Goal: Information Seeking & Learning: Learn about a topic

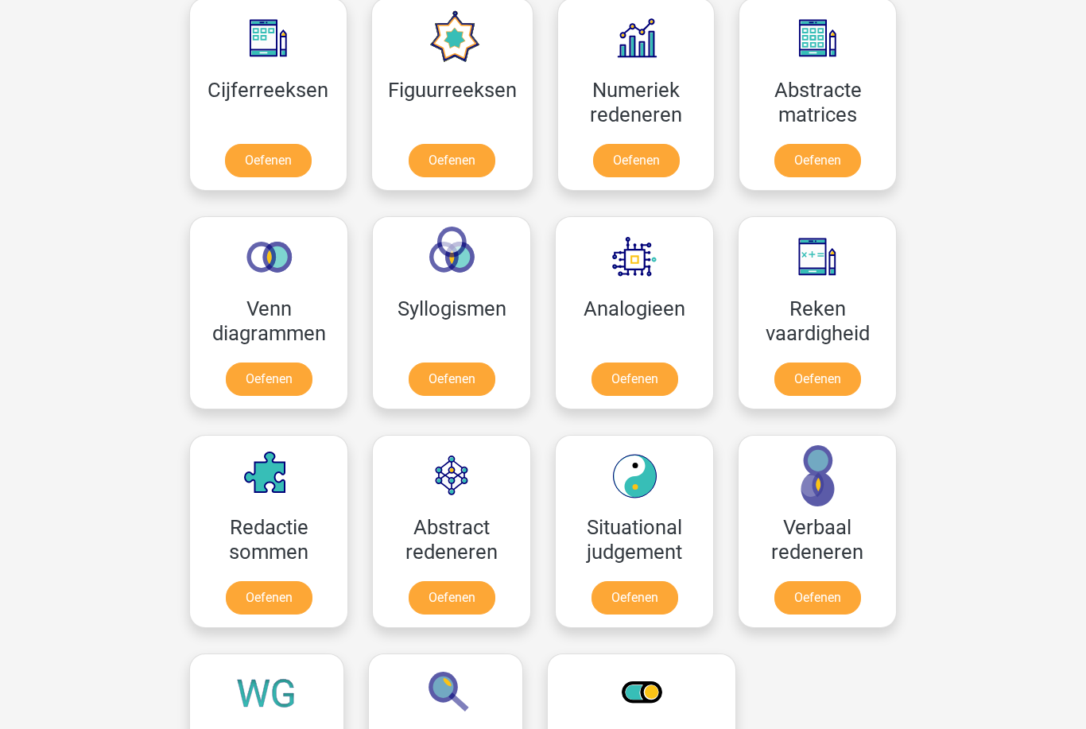
scroll to position [853, 0]
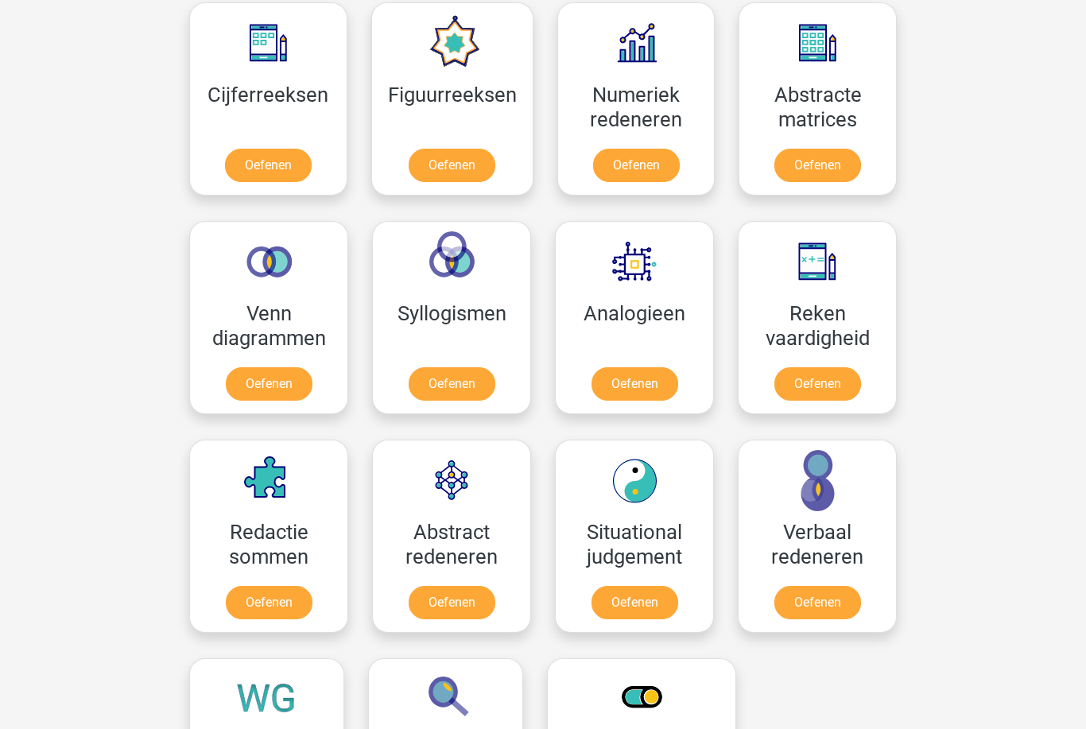
click at [268, 176] on link "Oefenen" at bounding box center [268, 165] width 87 height 33
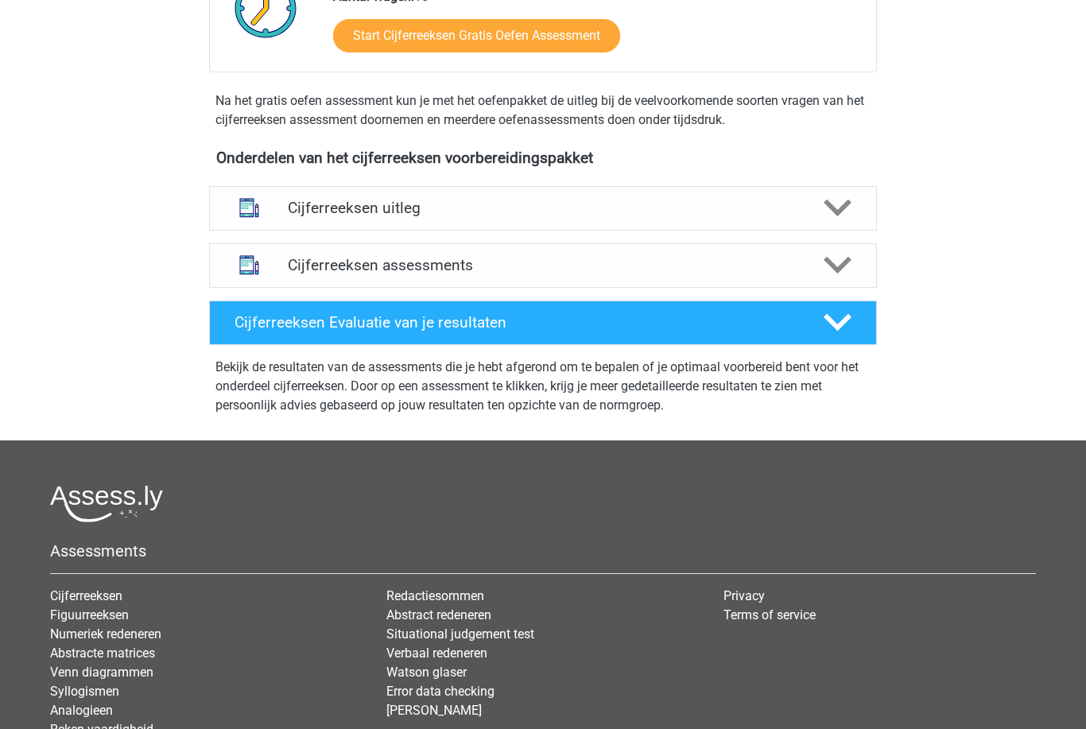
scroll to position [454, 0]
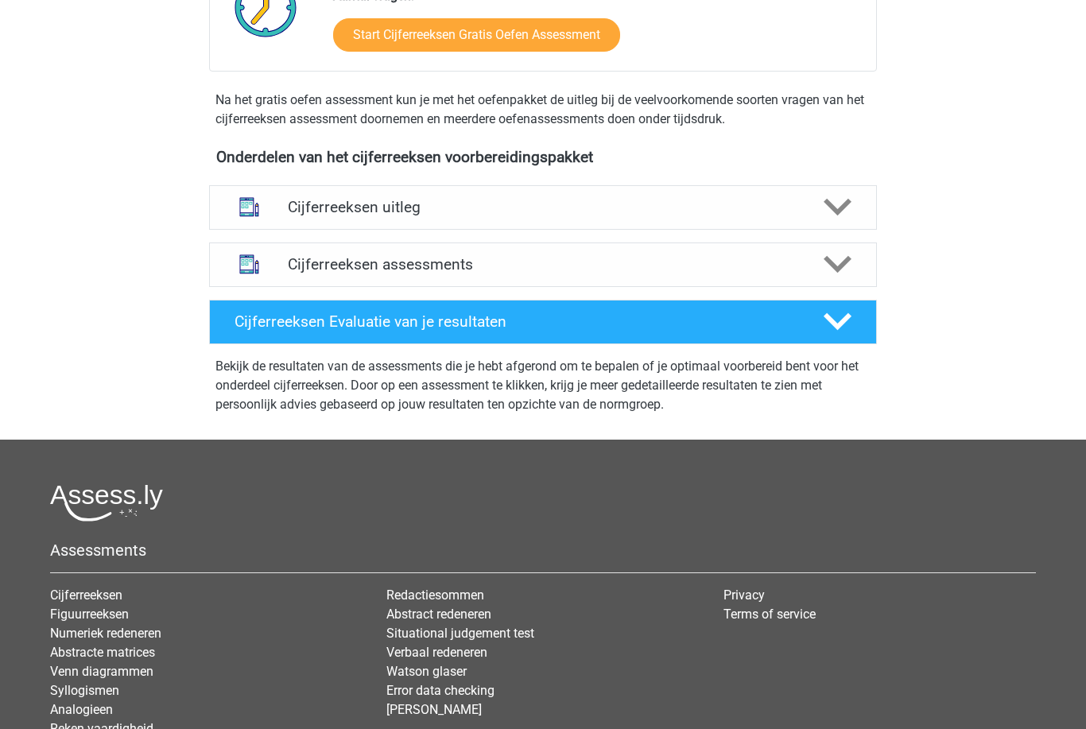
click at [825, 331] on icon at bounding box center [837, 322] width 28 height 28
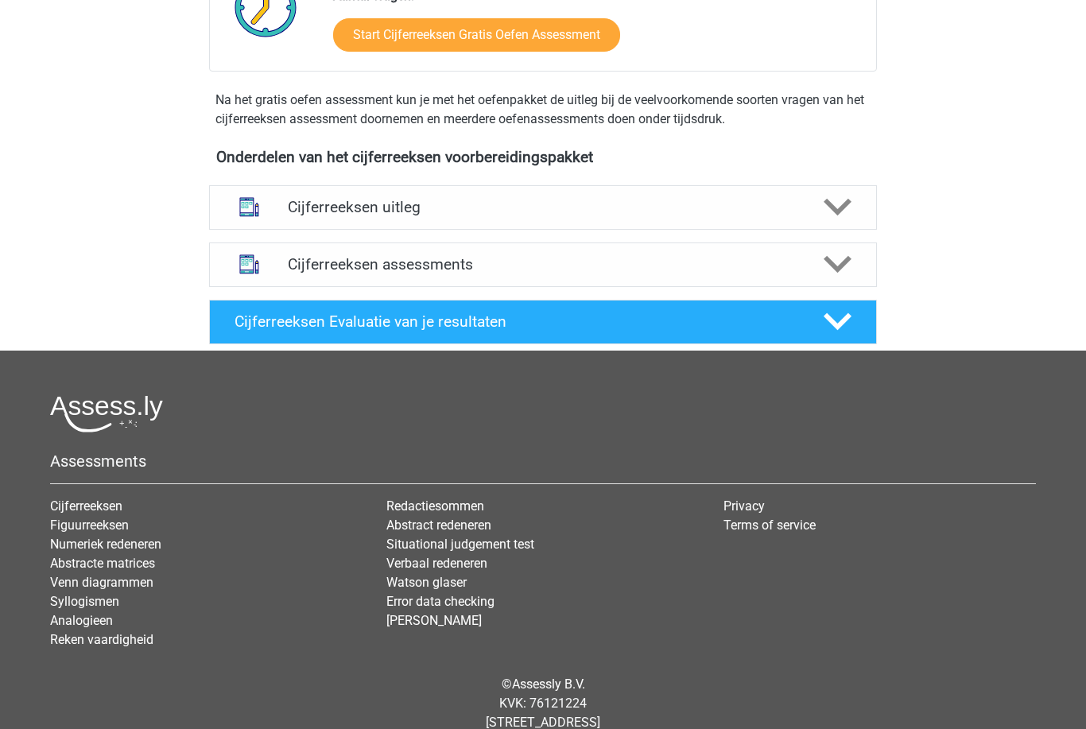
click at [842, 221] on icon at bounding box center [837, 207] width 28 height 28
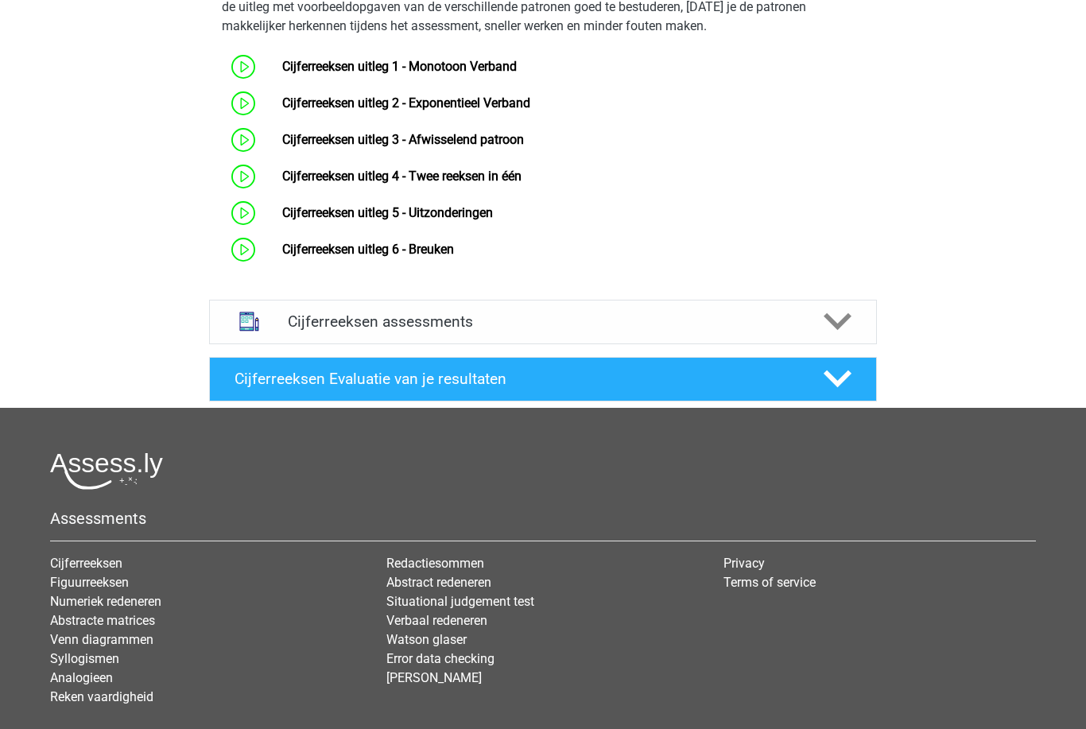
scroll to position [718, 0]
click at [835, 335] on icon at bounding box center [837, 322] width 28 height 28
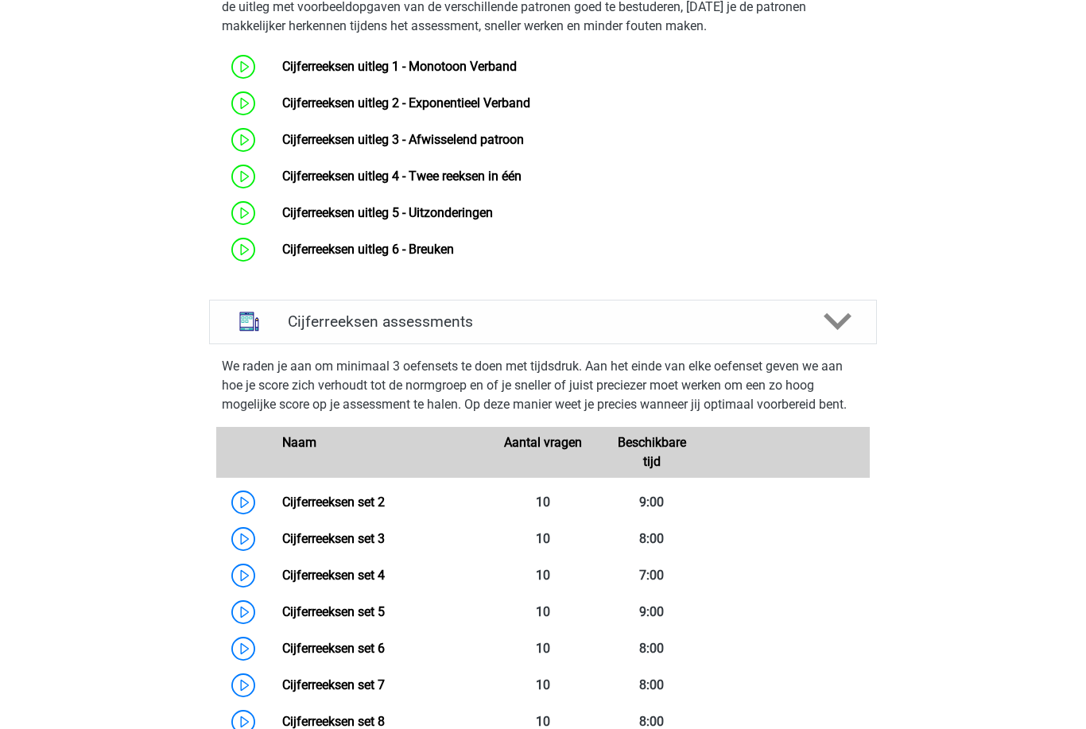
click at [360, 509] on link "Cijferreeksen set 2" at bounding box center [333, 501] width 103 height 15
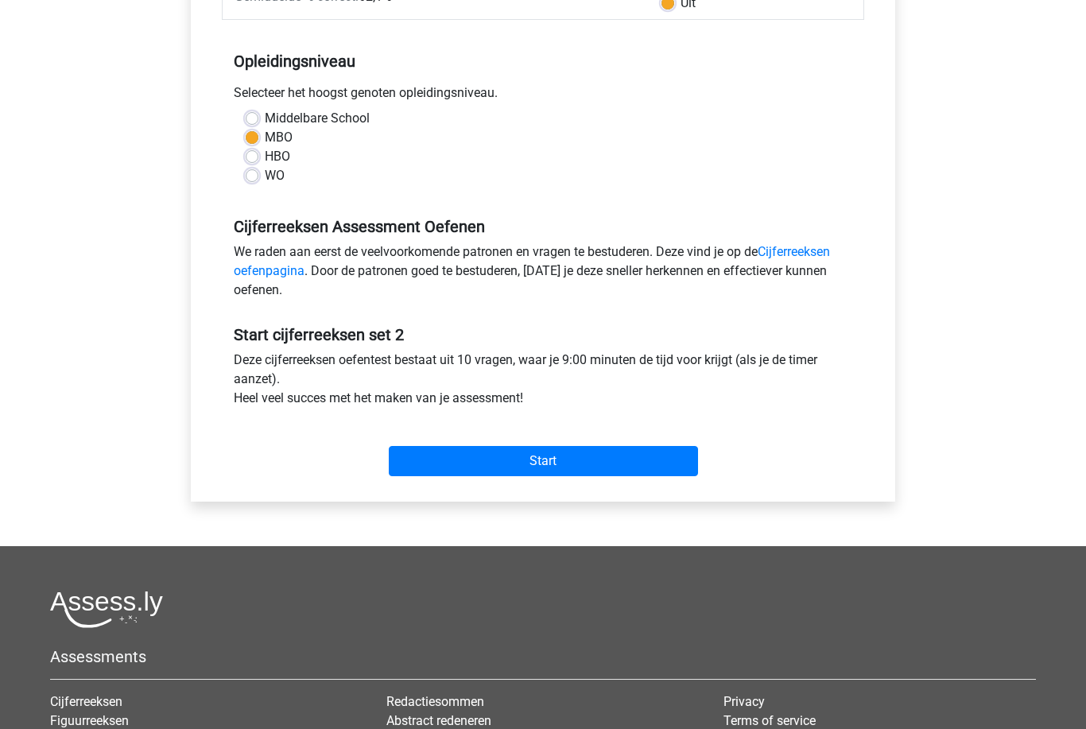
scroll to position [369, 0]
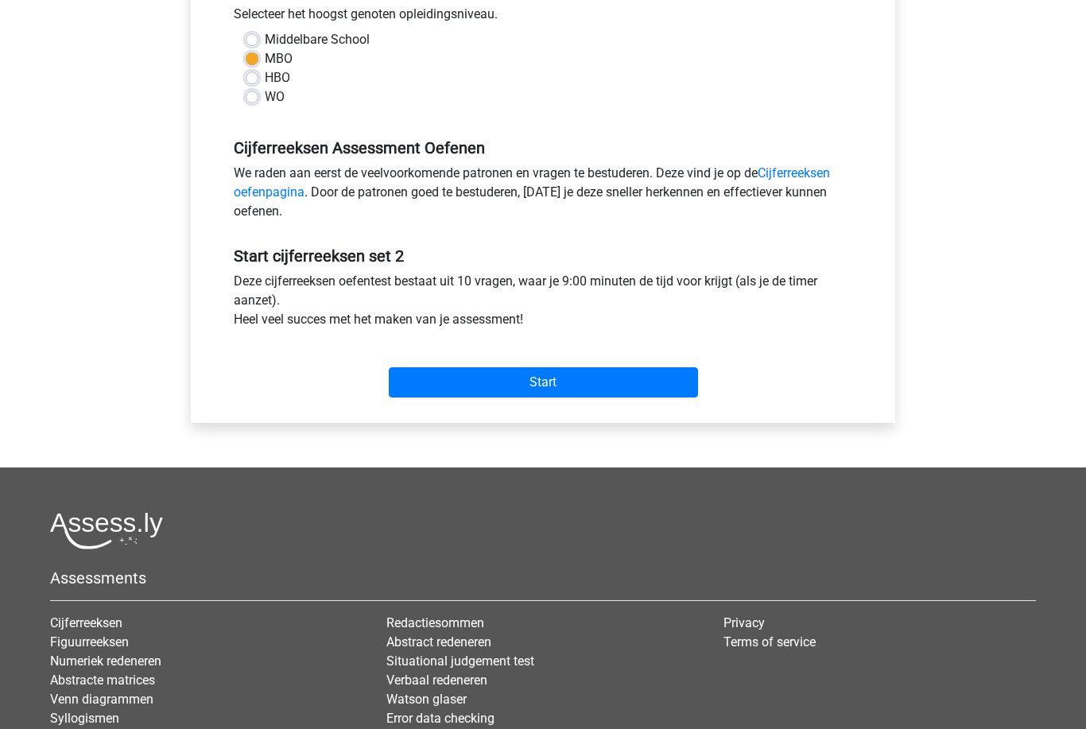
click at [605, 383] on input "Start" at bounding box center [543, 382] width 309 height 30
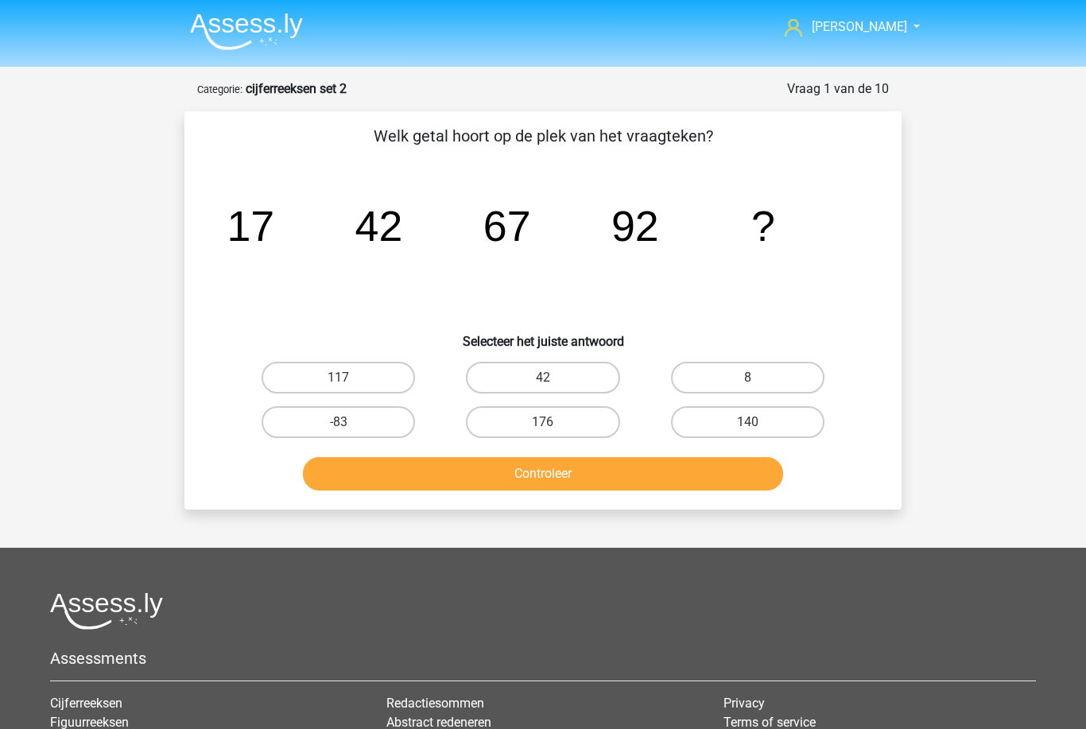
click at [366, 375] on label "117" at bounding box center [337, 378] width 153 height 32
click at [349, 377] on input "117" at bounding box center [344, 382] width 10 height 10
radio input "true"
click at [424, 474] on button "Controleer" at bounding box center [543, 473] width 481 height 33
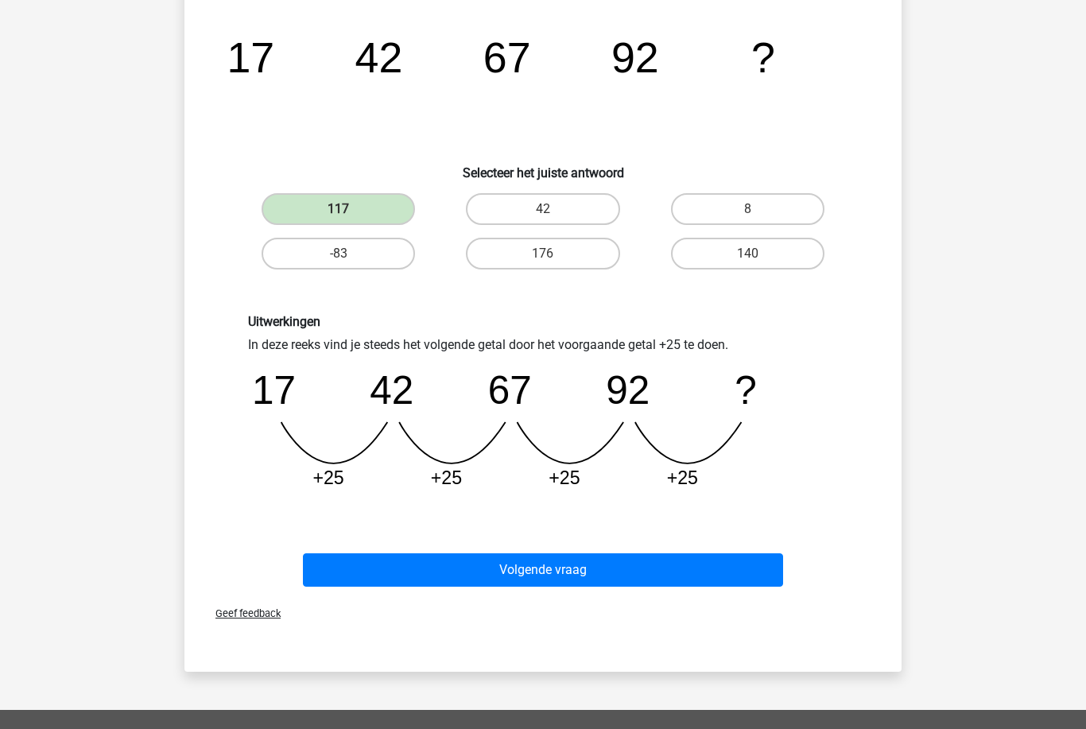
click at [551, 567] on button "Volgende vraag" at bounding box center [543, 570] width 481 height 33
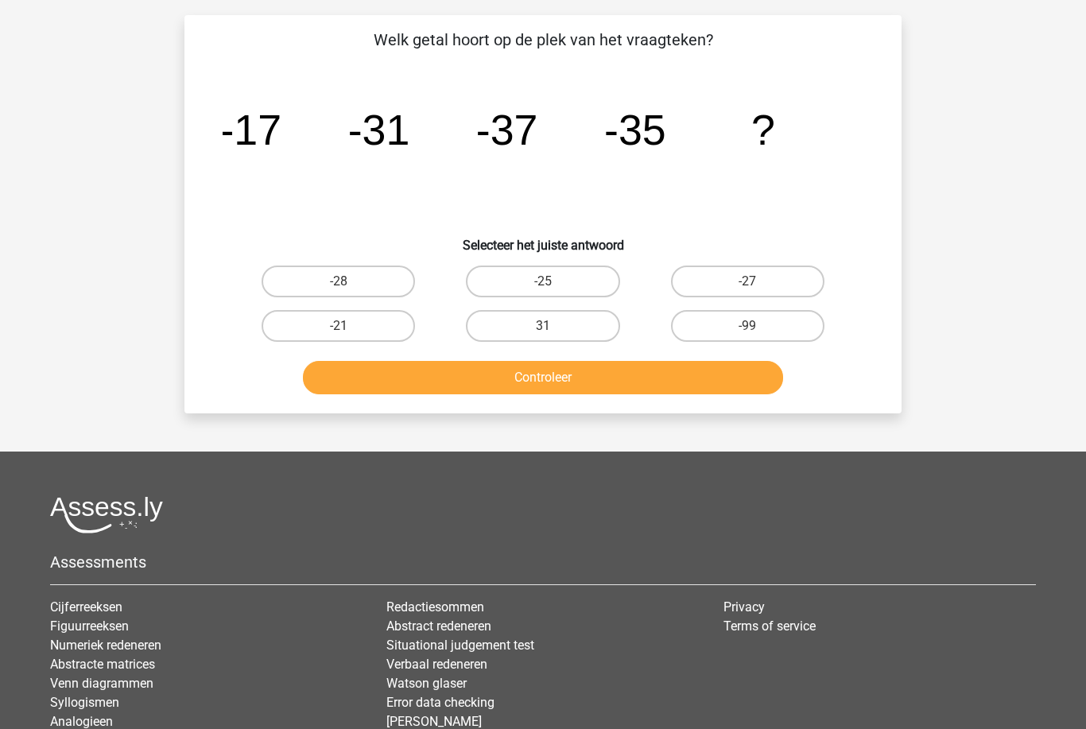
scroll to position [79, 0]
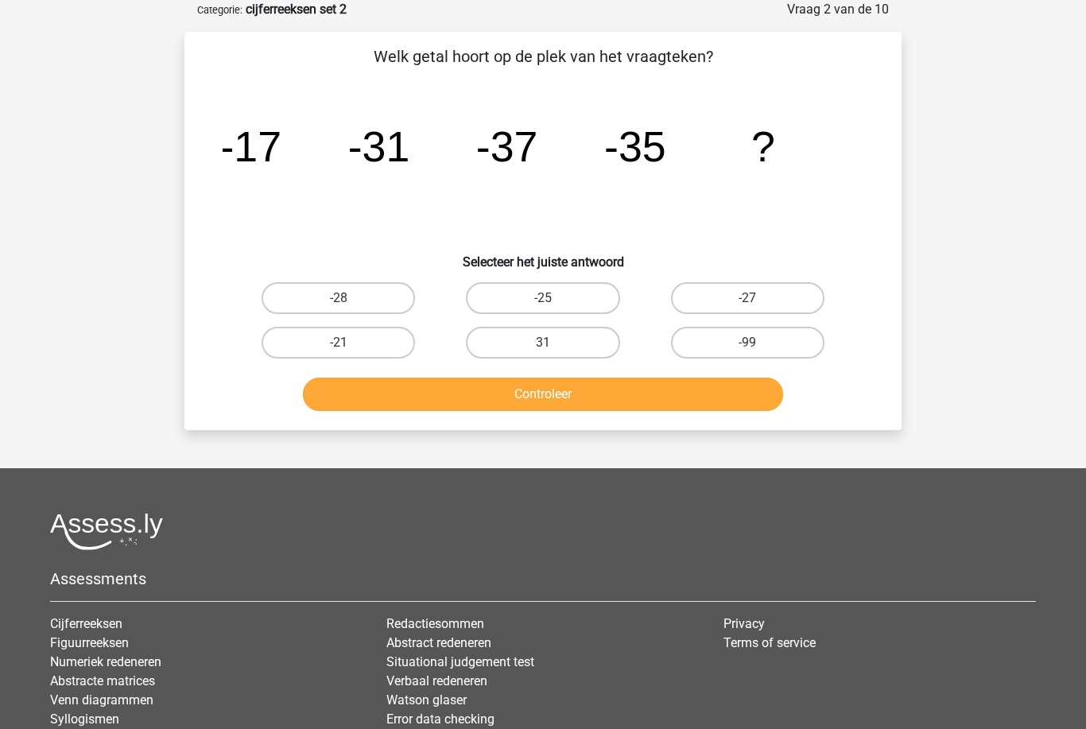
click at [560, 297] on label "-25" at bounding box center [542, 298] width 153 height 32
click at [553, 298] on input "-25" at bounding box center [548, 303] width 10 height 10
radio input "true"
click at [574, 393] on button "Controleer" at bounding box center [543, 393] width 481 height 33
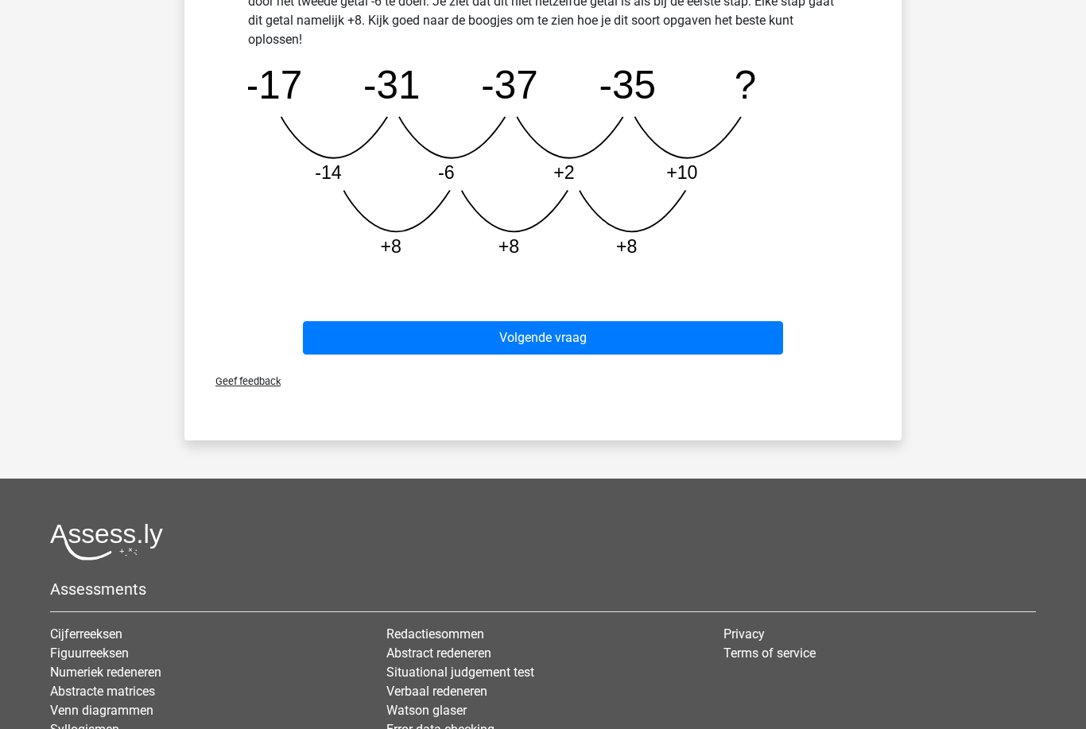
click at [595, 343] on button "Volgende vraag" at bounding box center [543, 337] width 481 height 33
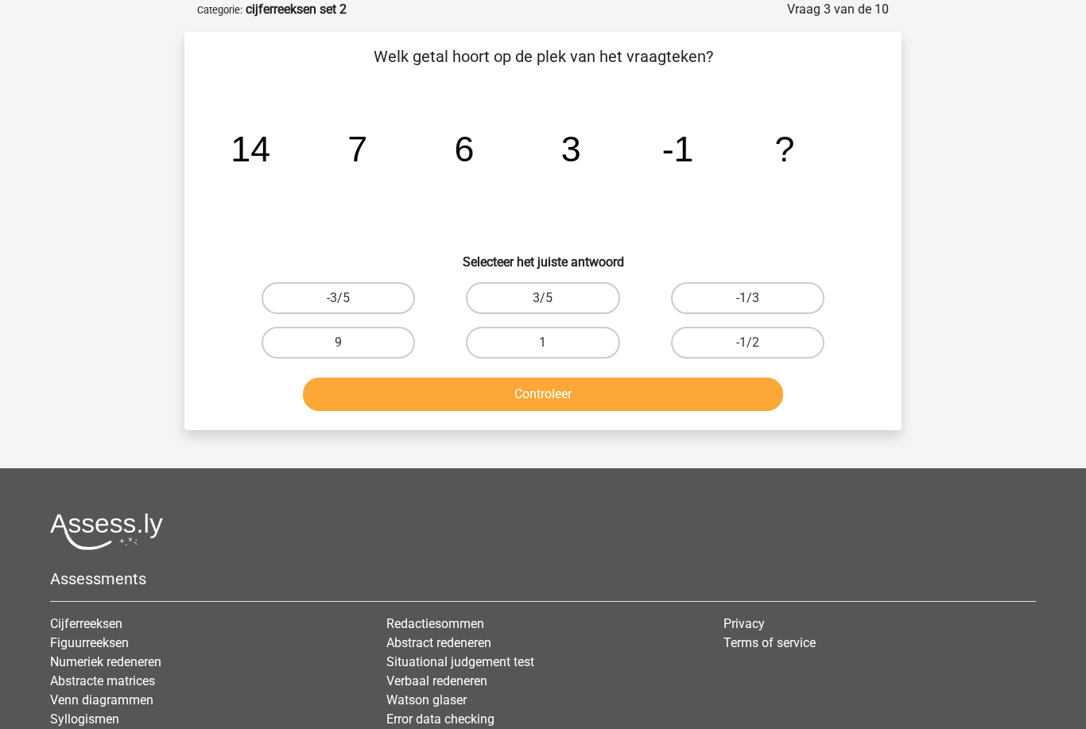
click at [760, 343] on label "-1/2" at bounding box center [747, 343] width 153 height 32
click at [757, 343] on input "-1/2" at bounding box center [752, 348] width 10 height 10
radio input "true"
click at [729, 388] on button "Controleer" at bounding box center [543, 393] width 481 height 33
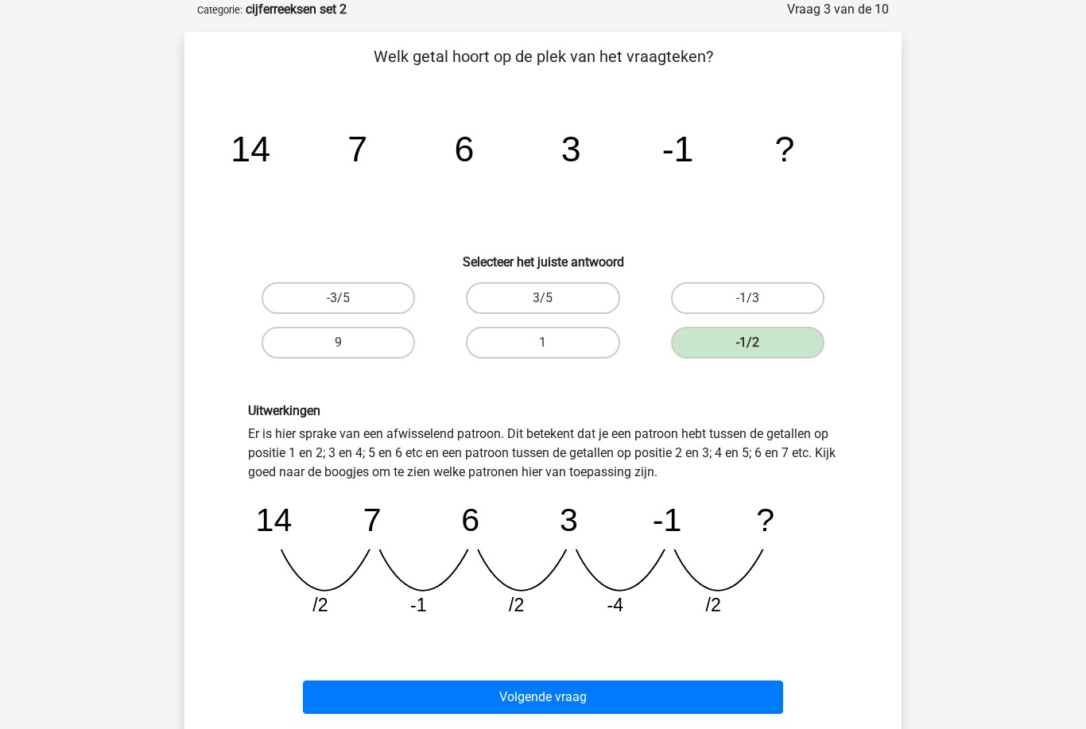
click at [683, 690] on button "Volgende vraag" at bounding box center [543, 696] width 481 height 33
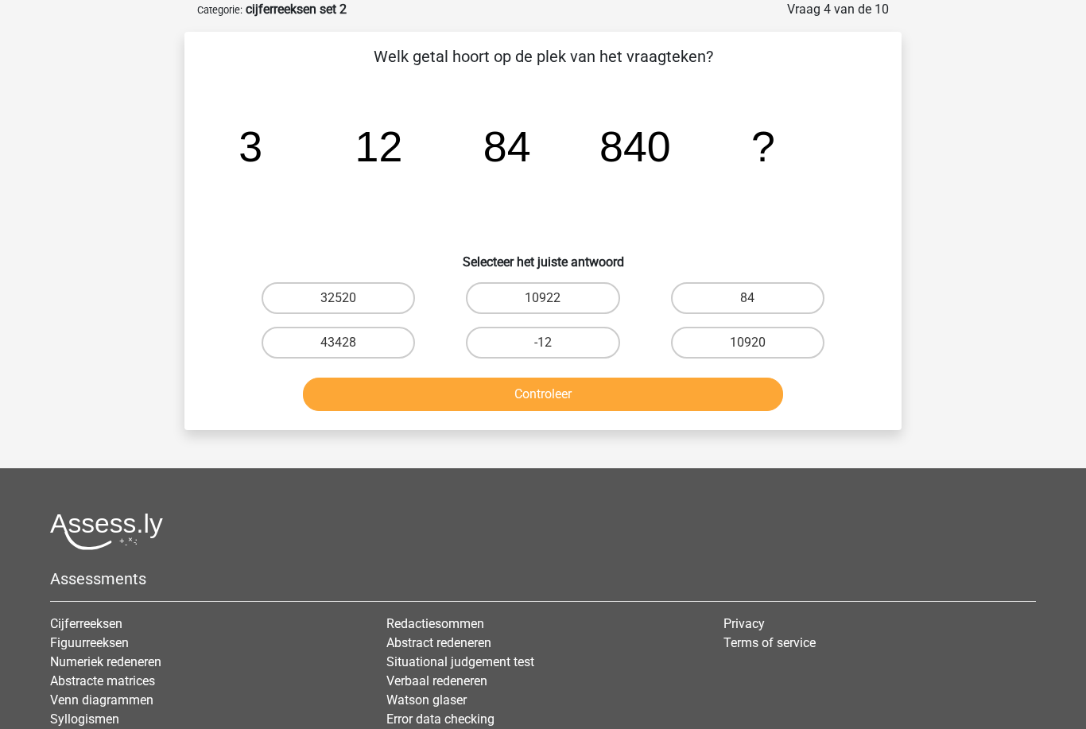
click at [731, 341] on label "10920" at bounding box center [747, 343] width 153 height 32
click at [747, 343] on input "10920" at bounding box center [752, 348] width 10 height 10
radio input "true"
click at [653, 391] on button "Controleer" at bounding box center [543, 393] width 481 height 33
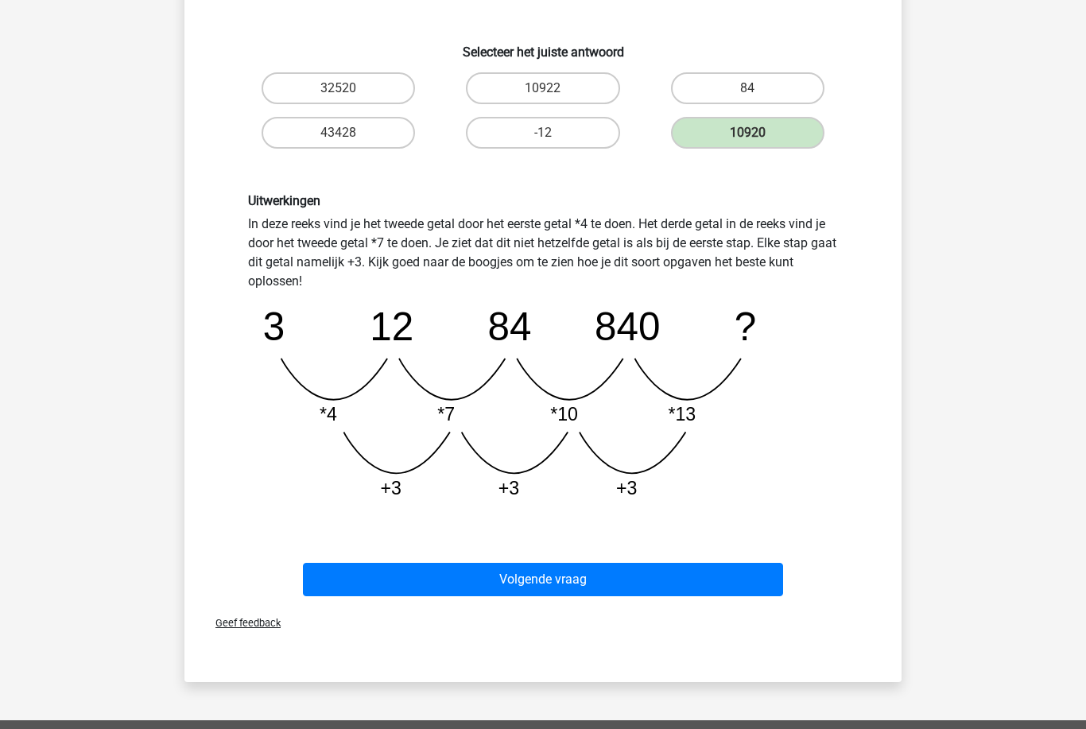
click at [665, 567] on button "Volgende vraag" at bounding box center [543, 579] width 481 height 33
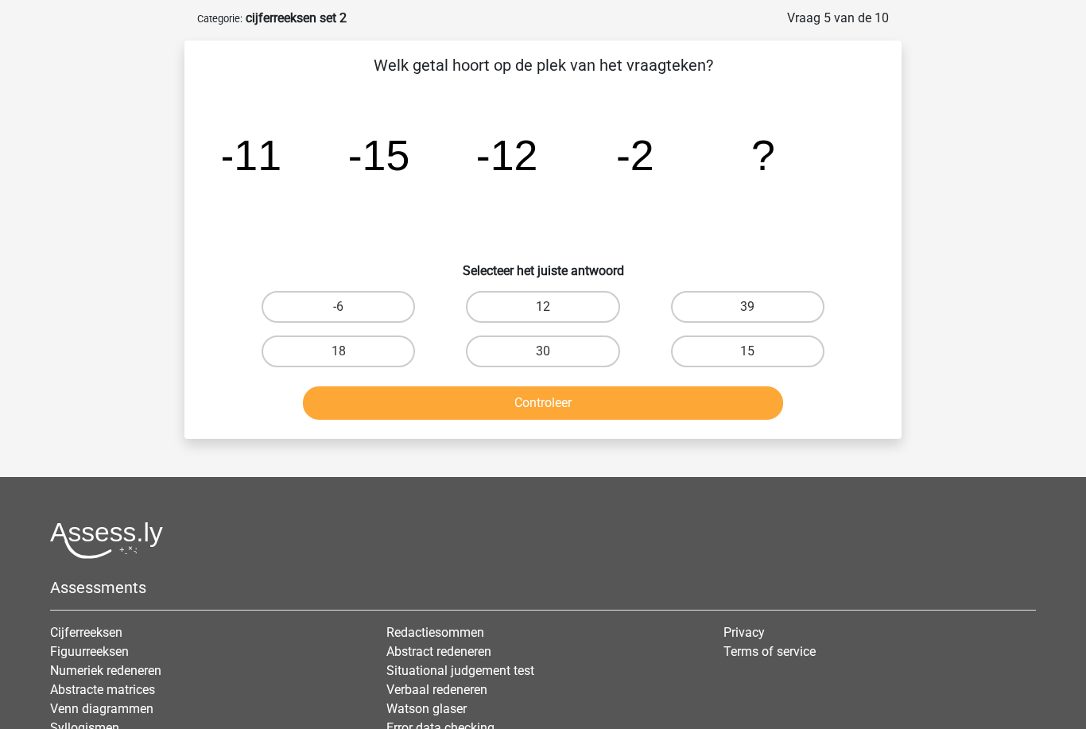
scroll to position [64, 0]
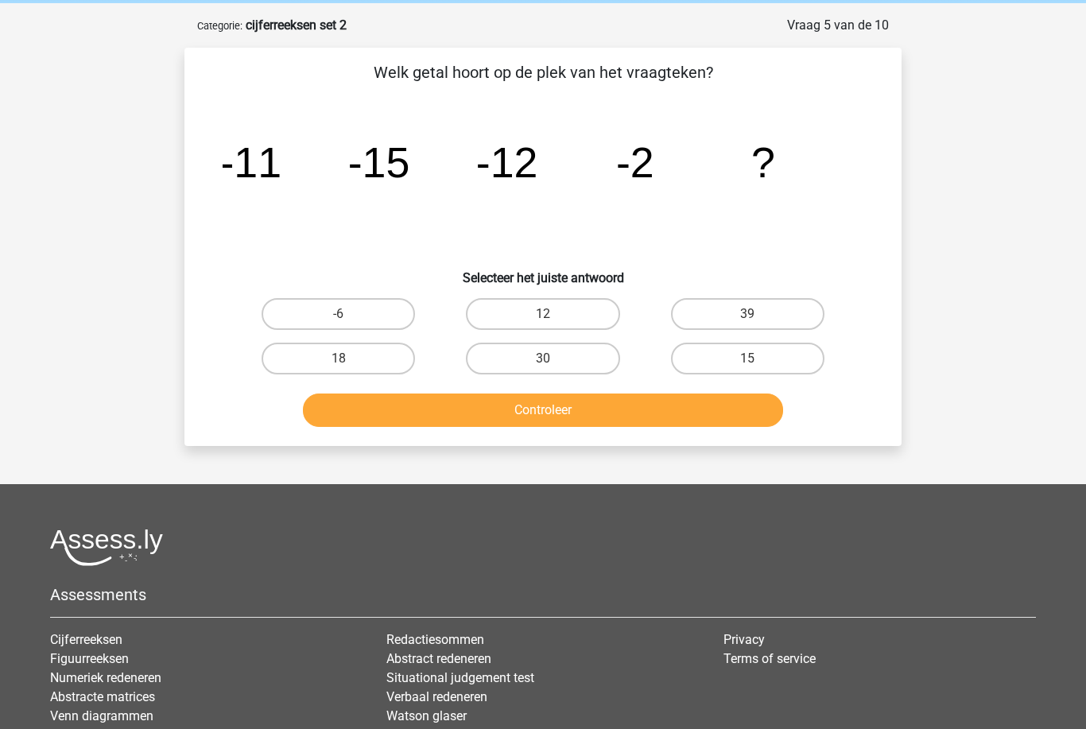
click at [532, 308] on label "12" at bounding box center [542, 314] width 153 height 32
click at [543, 314] on input "12" at bounding box center [548, 319] width 10 height 10
radio input "true"
click at [551, 411] on button "Controleer" at bounding box center [543, 409] width 481 height 33
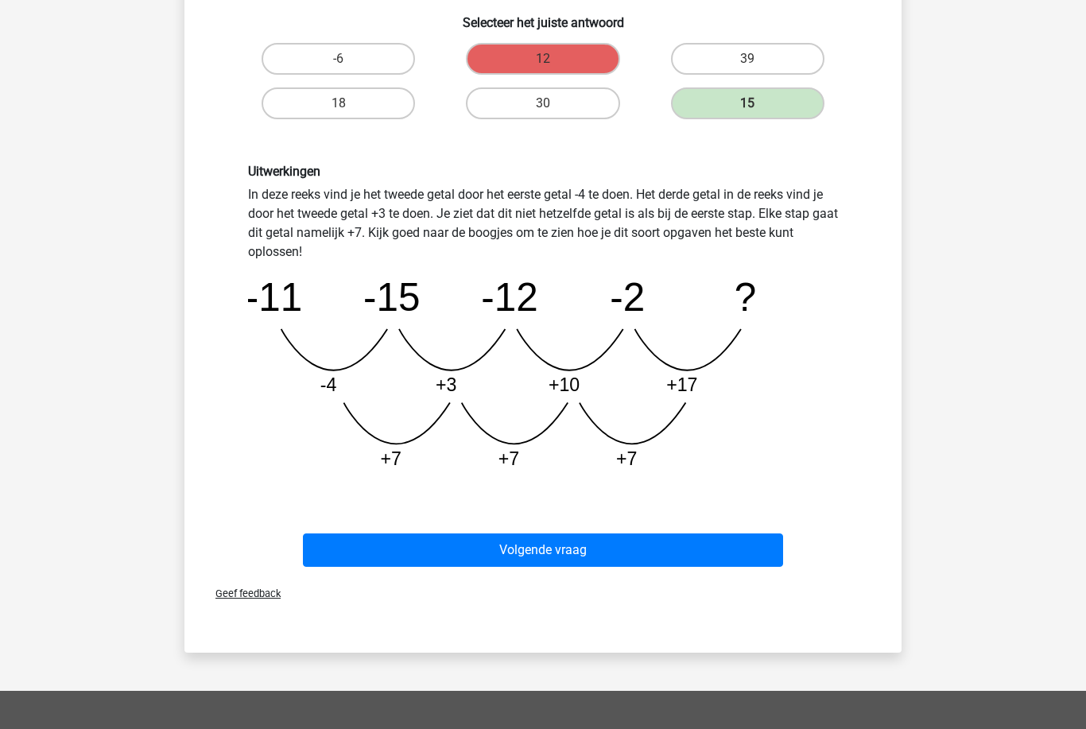
click at [679, 554] on button "Volgende vraag" at bounding box center [543, 549] width 481 height 33
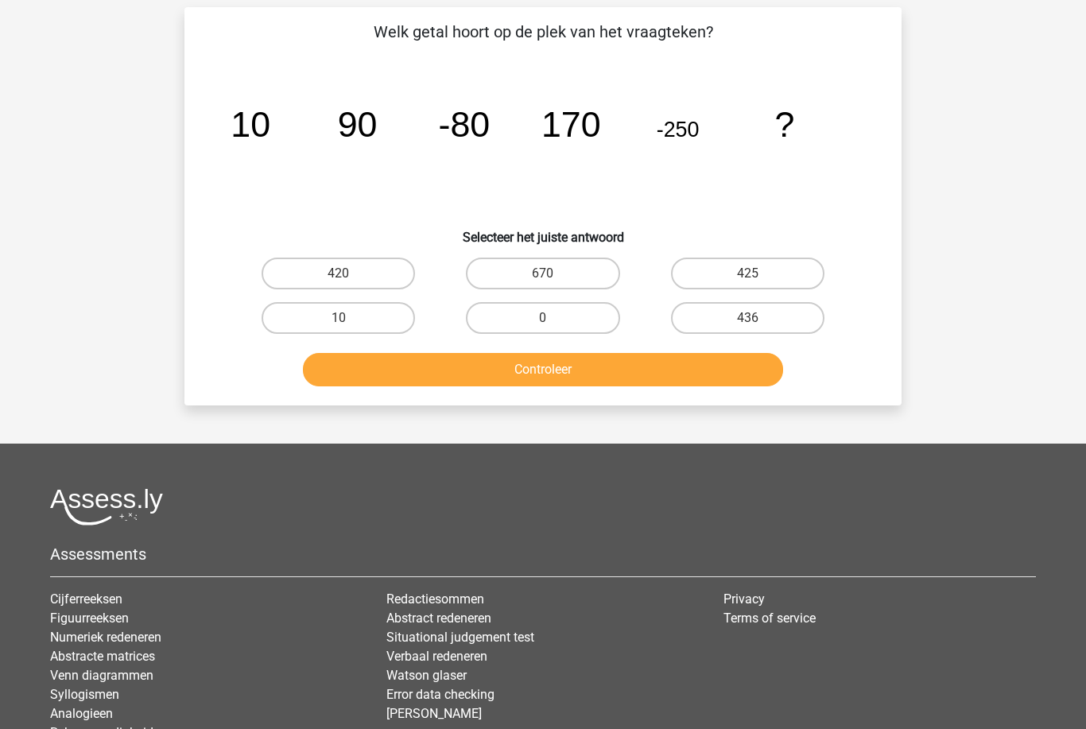
scroll to position [79, 0]
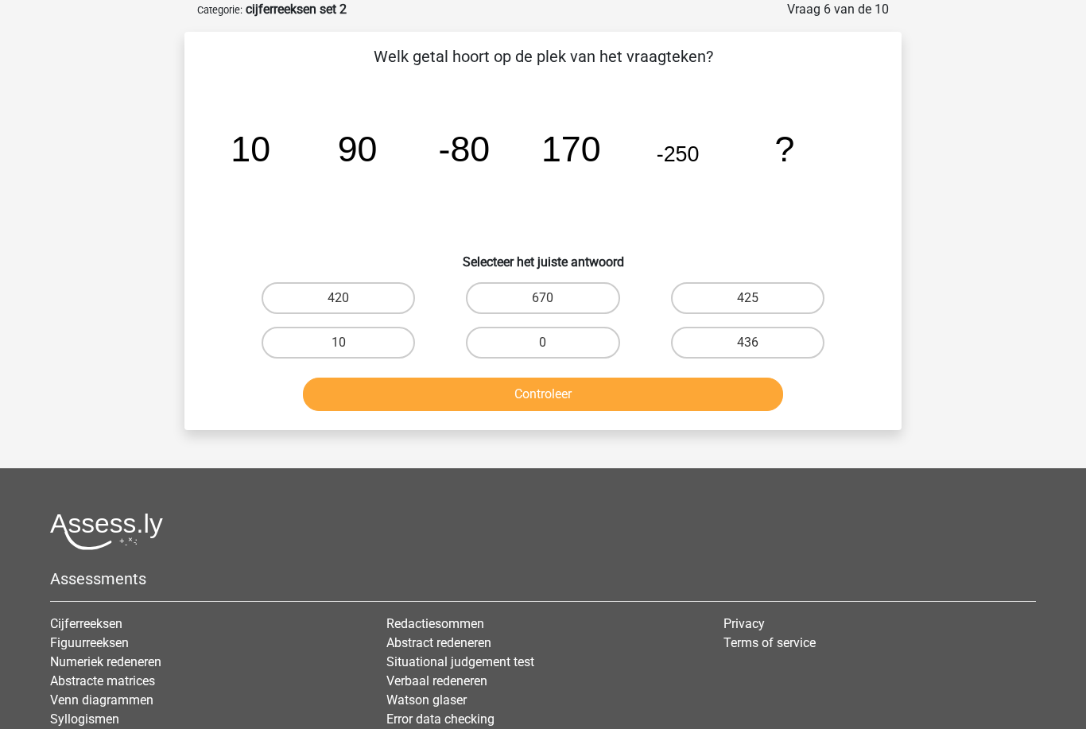
click at [554, 297] on label "670" at bounding box center [542, 298] width 153 height 32
click at [553, 298] on input "670" at bounding box center [548, 303] width 10 height 10
radio input "true"
click at [555, 394] on button "Controleer" at bounding box center [543, 393] width 481 height 33
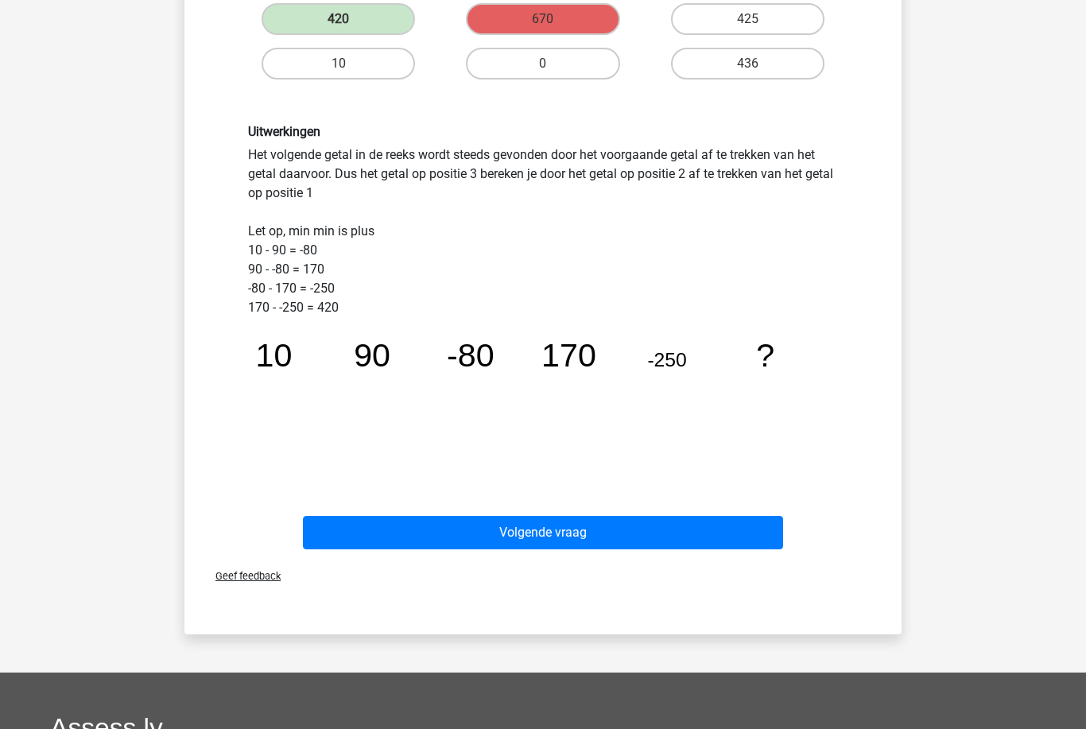
click at [627, 525] on button "Volgende vraag" at bounding box center [543, 533] width 481 height 33
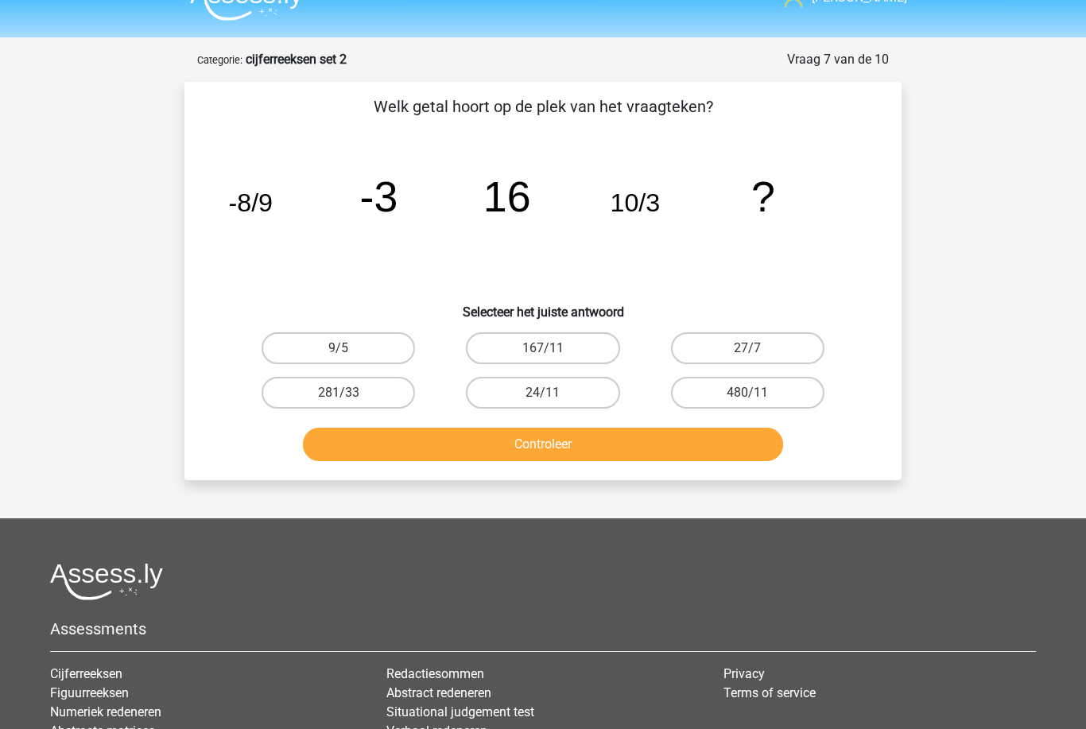
scroll to position [0, 0]
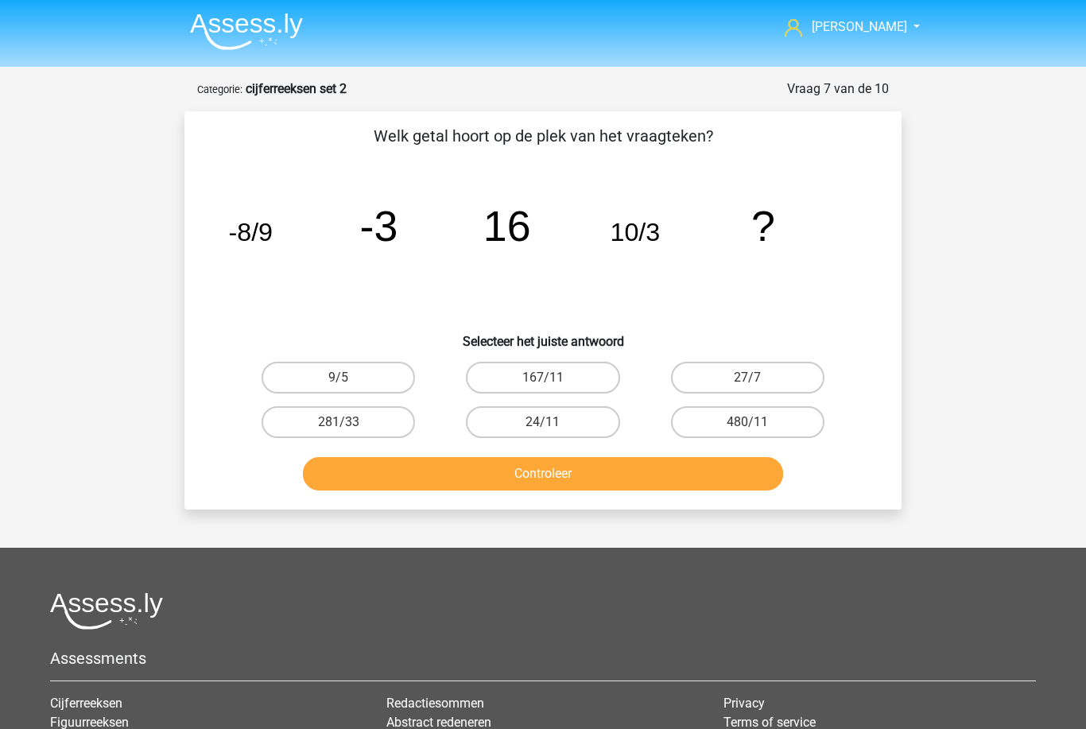
click at [343, 430] on input "281/33" at bounding box center [344, 427] width 10 height 10
radio input "true"
click at [389, 466] on button "Controleer" at bounding box center [543, 473] width 481 height 33
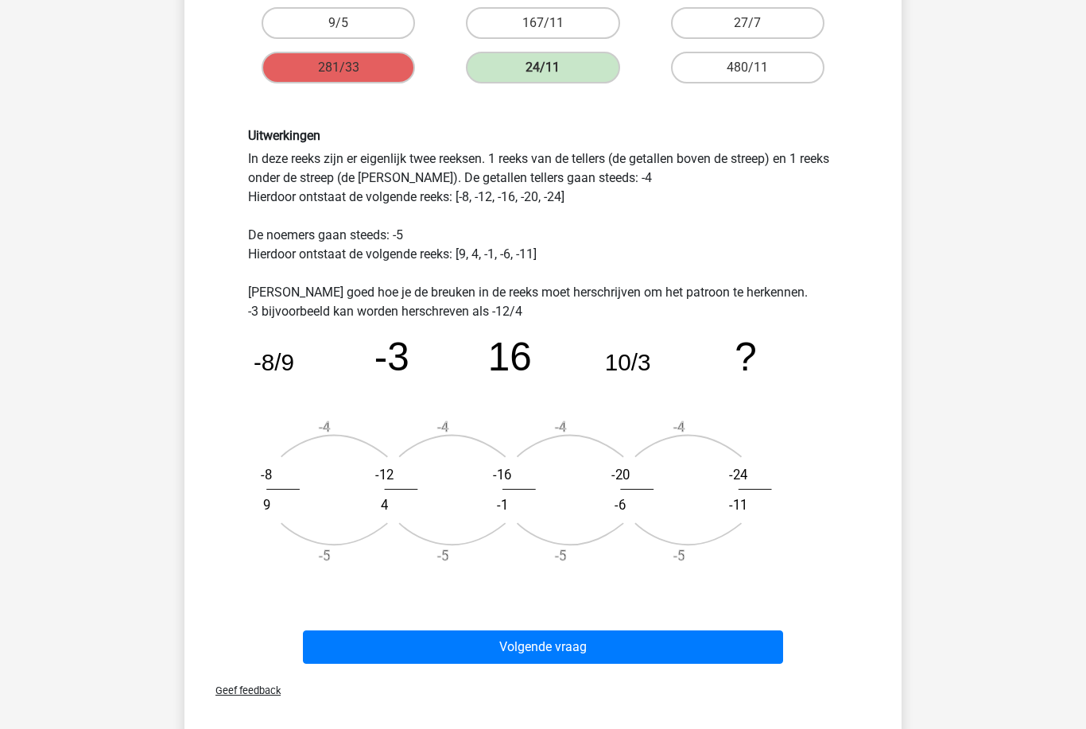
scroll to position [351, 0]
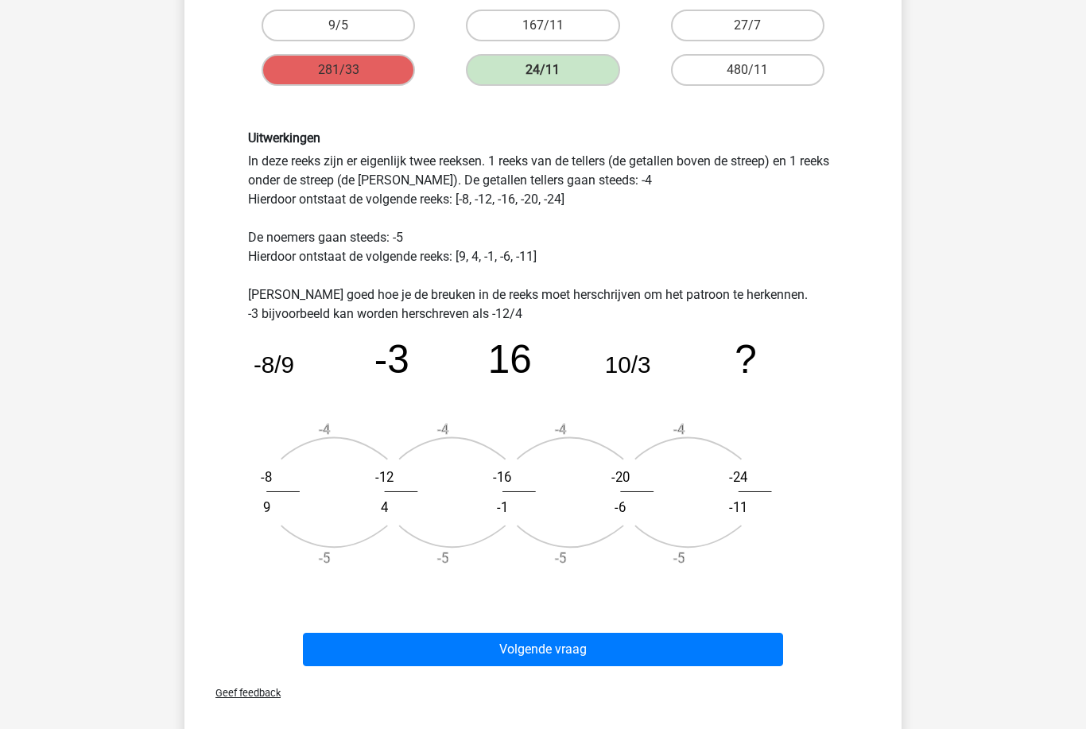
click at [679, 645] on button "Volgende vraag" at bounding box center [543, 649] width 481 height 33
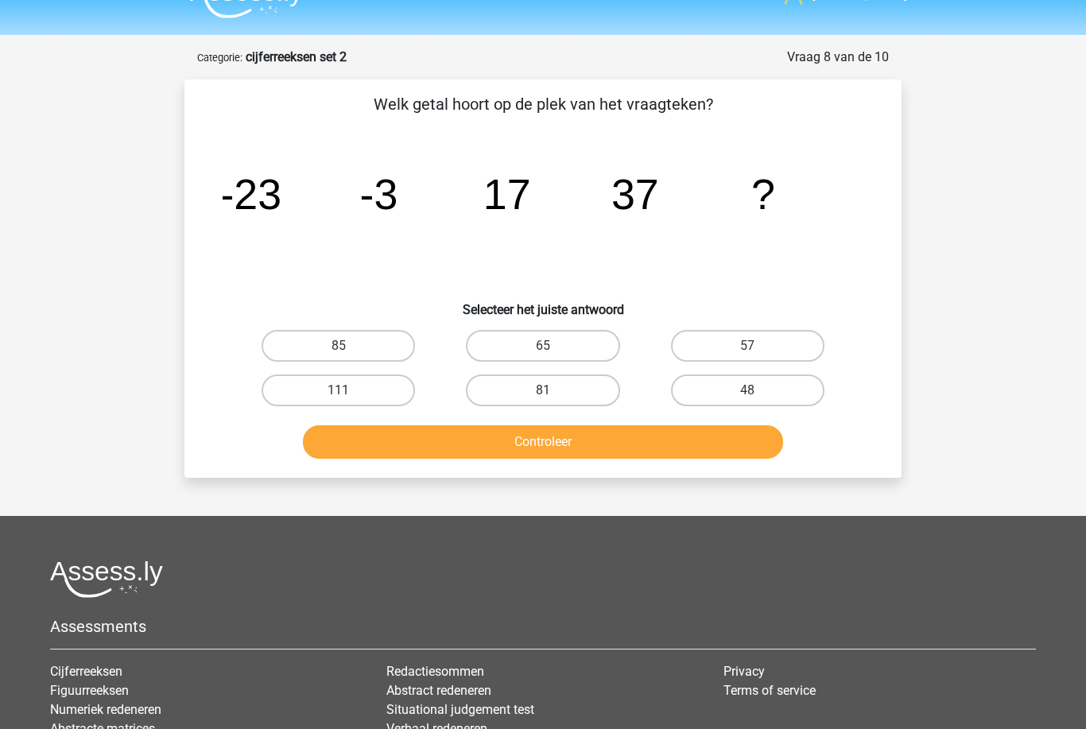
scroll to position [35, 0]
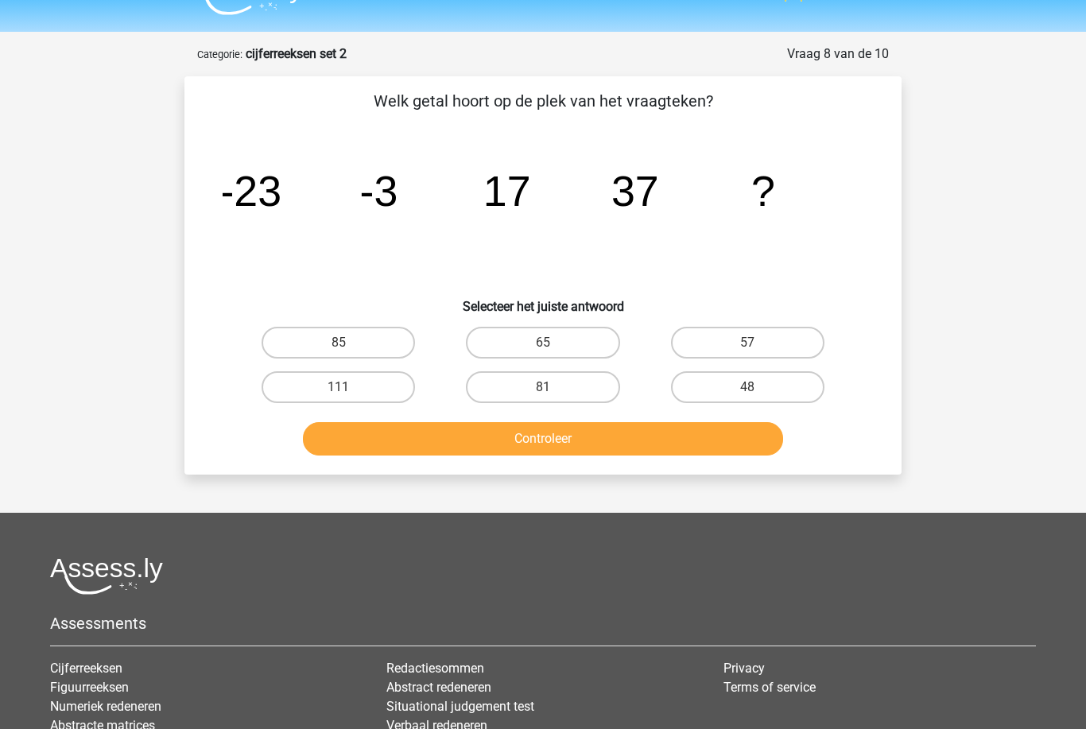
click at [703, 339] on label "57" at bounding box center [747, 343] width 153 height 32
click at [747, 343] on input "57" at bounding box center [752, 348] width 10 height 10
radio input "true"
click at [667, 431] on button "Controleer" at bounding box center [543, 438] width 481 height 33
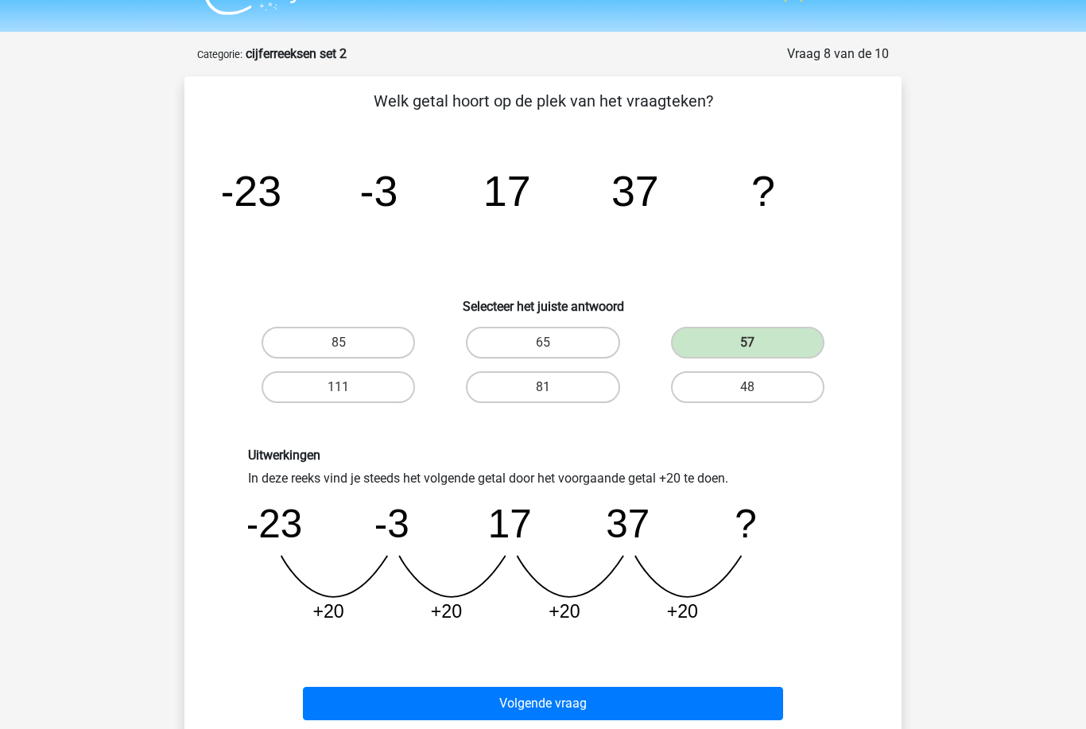
click at [639, 701] on button "Volgende vraag" at bounding box center [543, 703] width 481 height 33
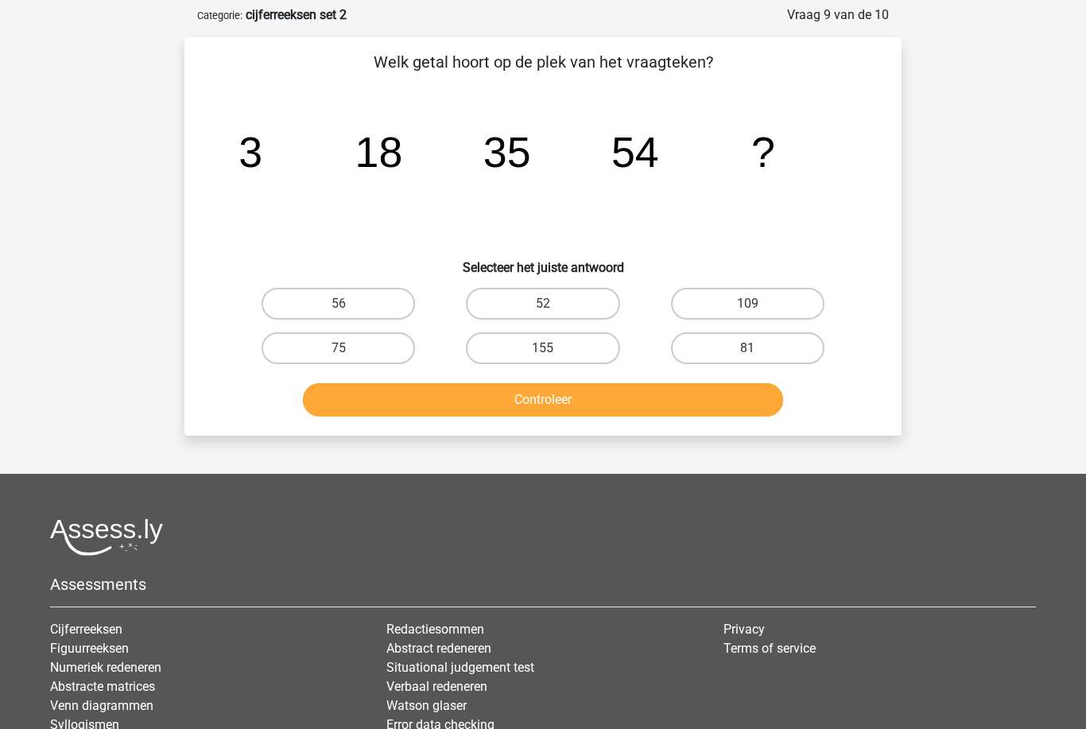
scroll to position [79, 0]
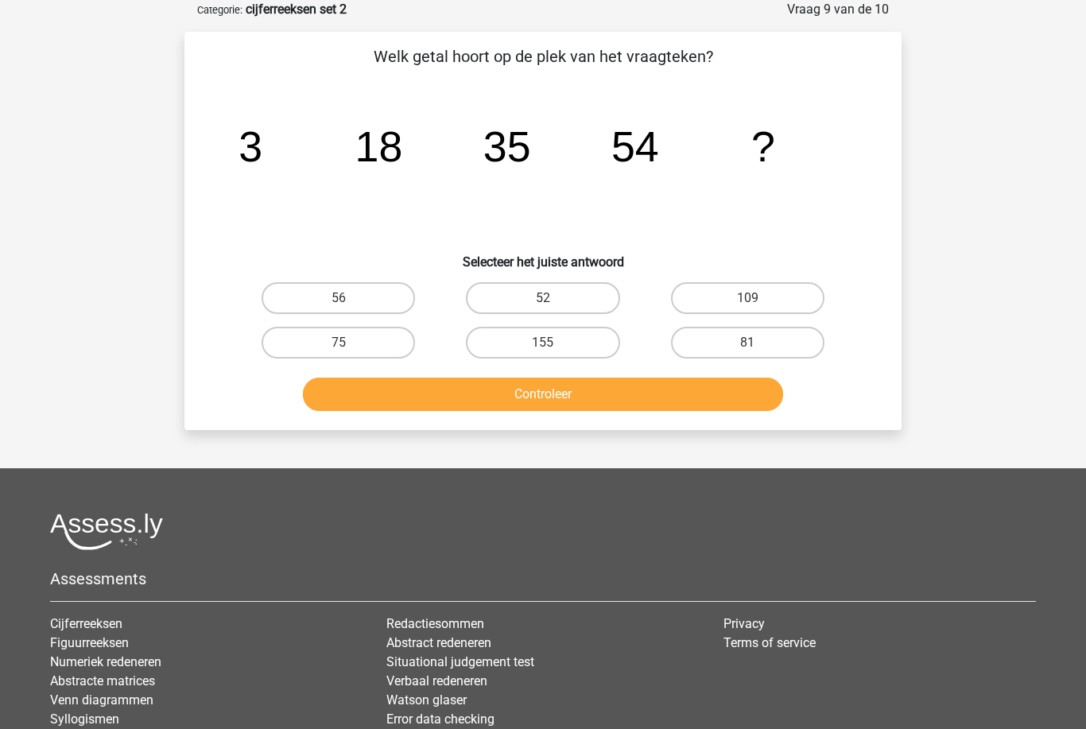
click at [560, 347] on label "155" at bounding box center [542, 343] width 153 height 32
click at [553, 347] on input "155" at bounding box center [548, 348] width 10 height 10
radio input "true"
click at [591, 390] on button "Controleer" at bounding box center [543, 393] width 481 height 33
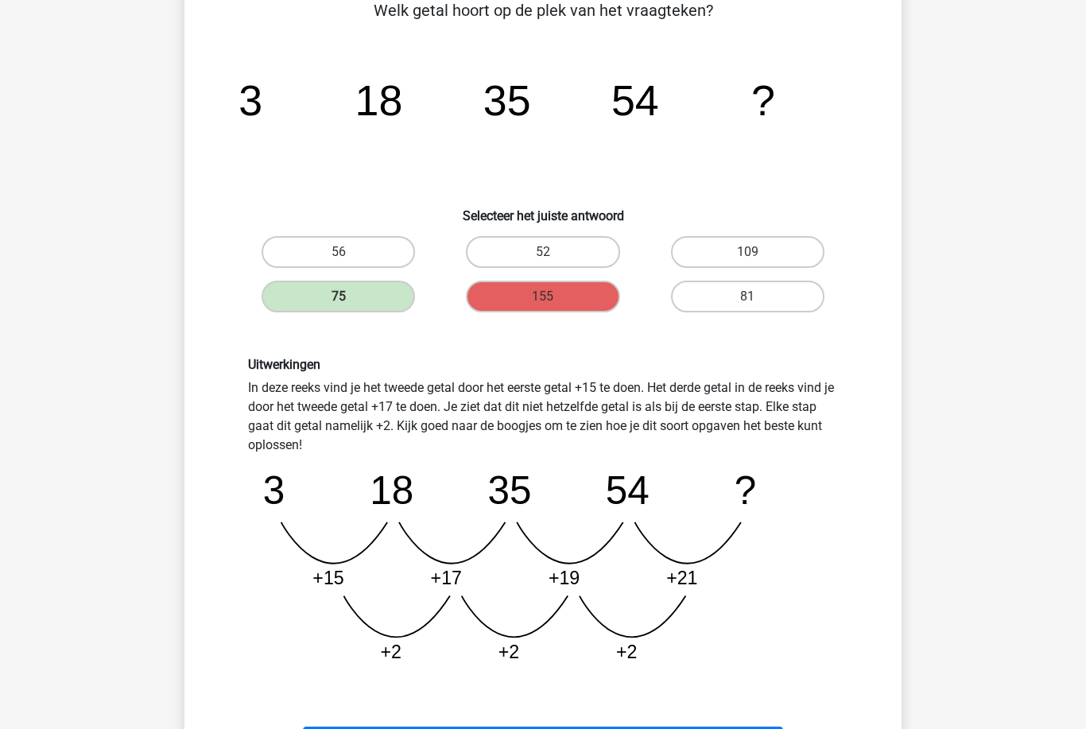
scroll to position [128, 0]
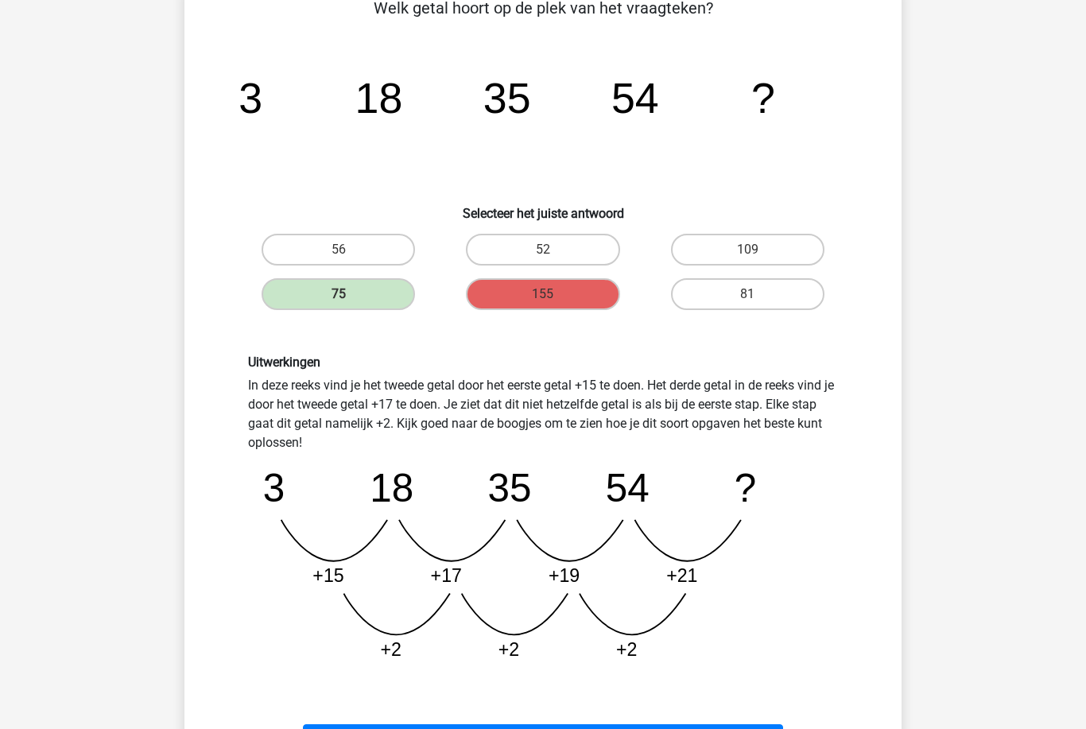
click at [640, 728] on button "Volgende vraag" at bounding box center [543, 740] width 481 height 33
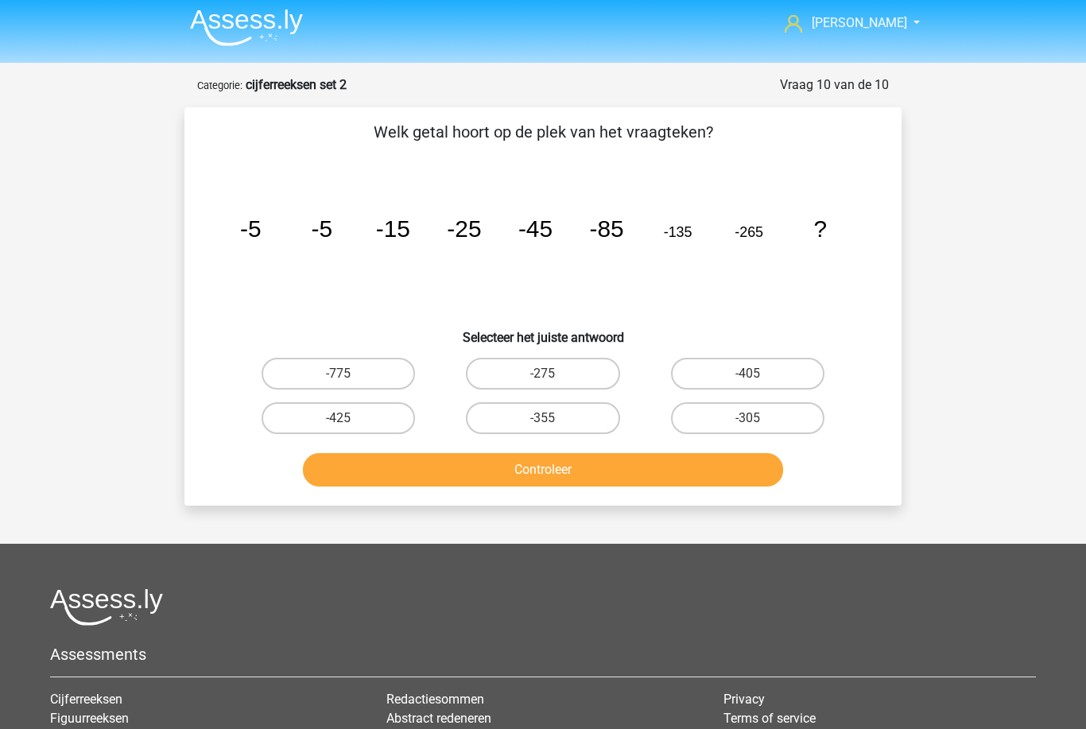
scroll to position [0, 0]
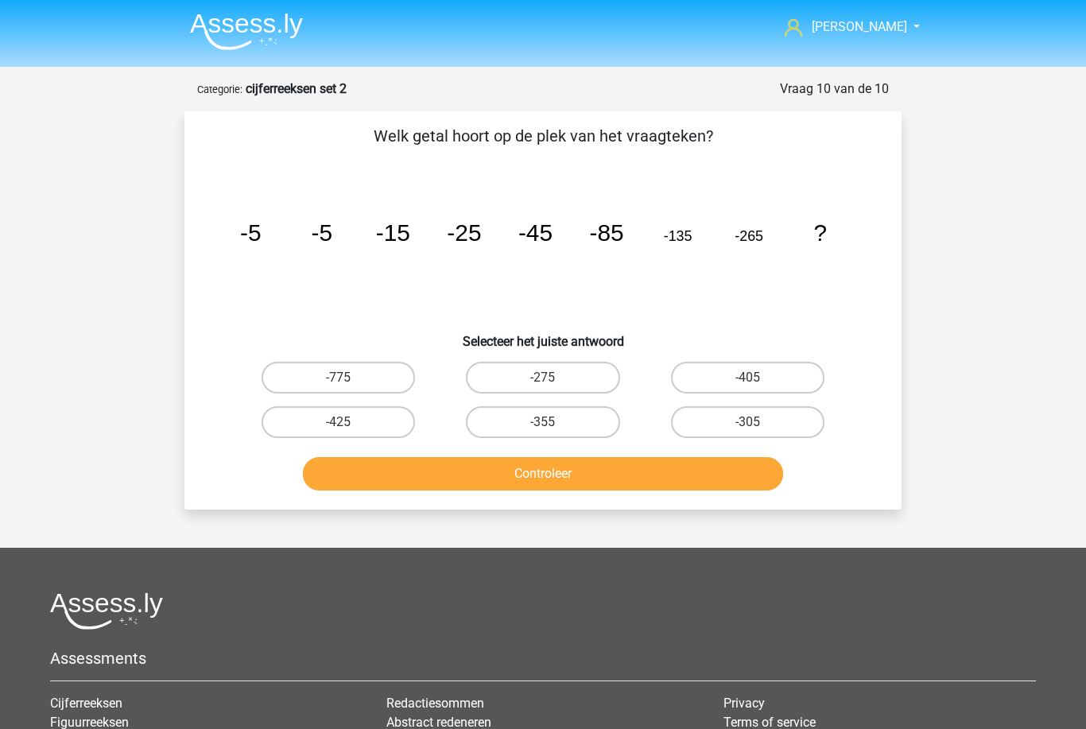
click at [462, 246] on tspan "-25" at bounding box center [464, 232] width 34 height 26
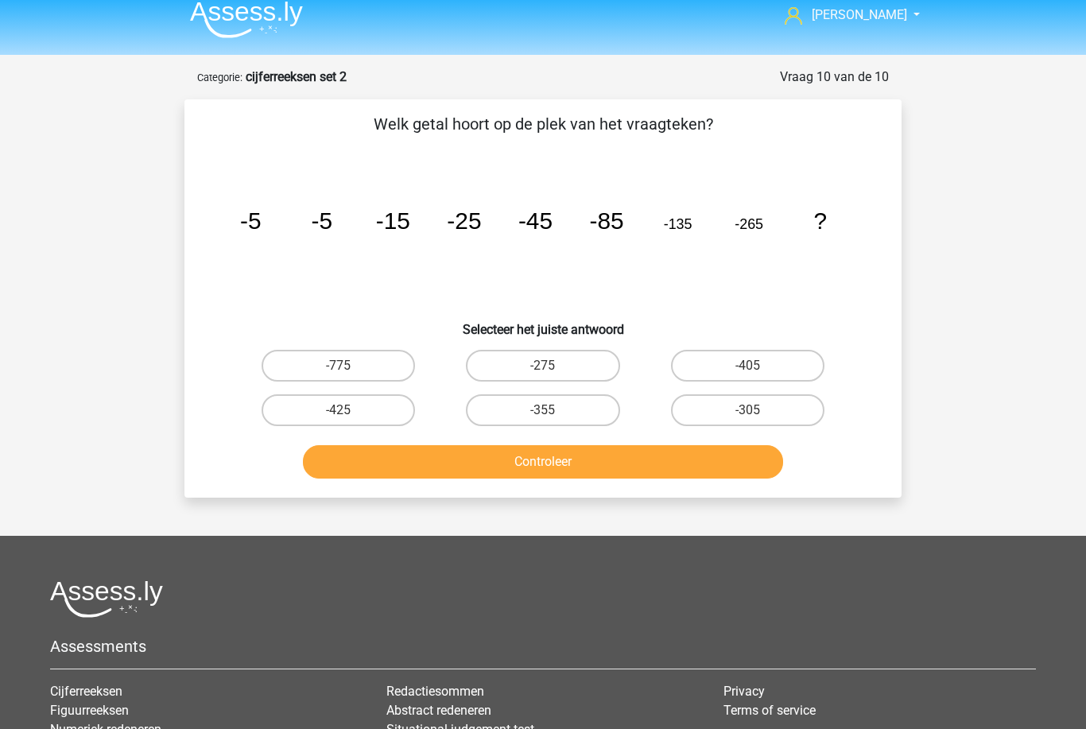
scroll to position [12, 0]
click at [349, 413] on input "-425" at bounding box center [344, 415] width 10 height 10
radio input "true"
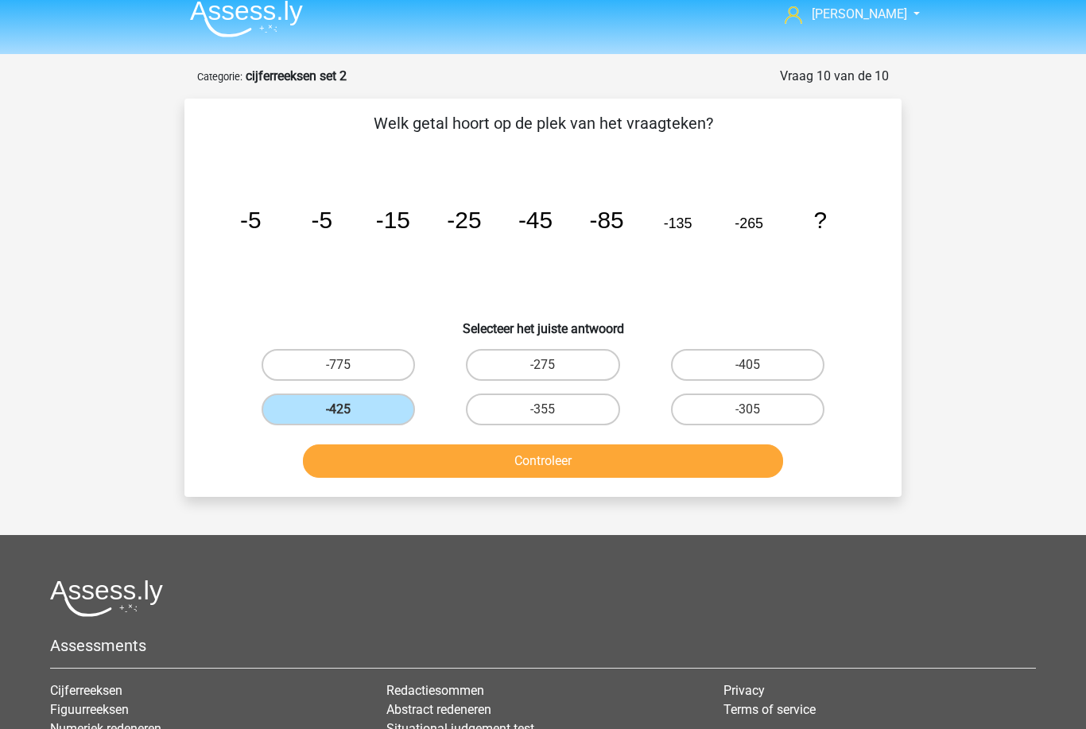
scroll to position [13, 0]
click at [422, 455] on button "Controleer" at bounding box center [543, 460] width 481 height 33
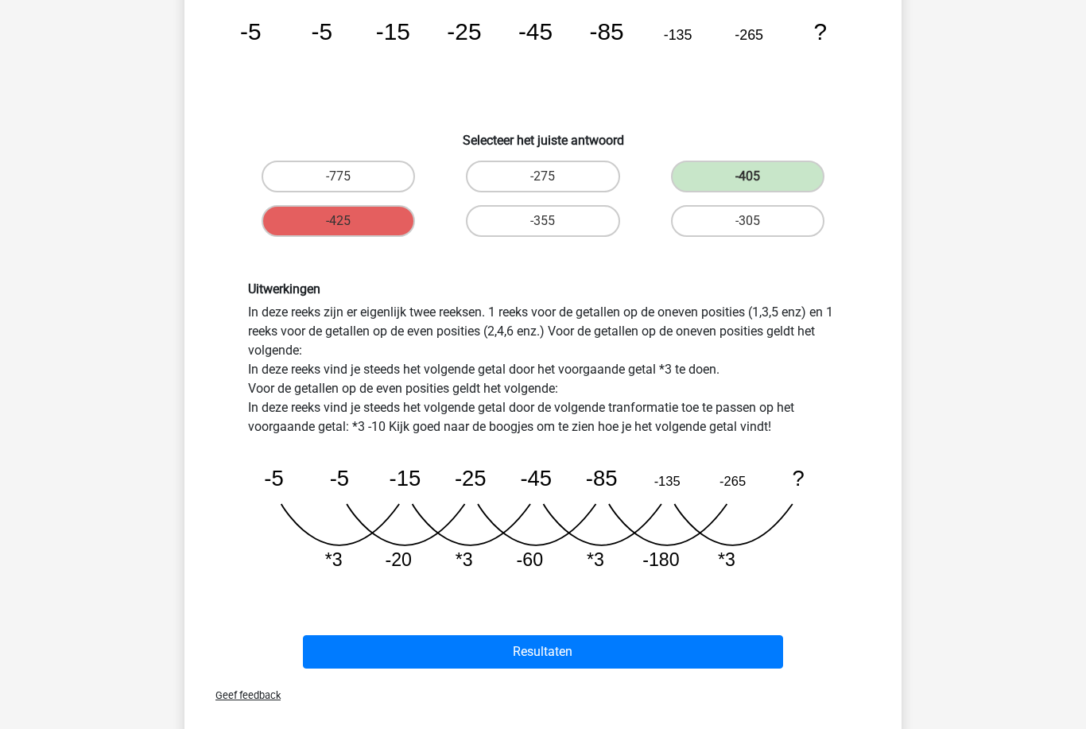
scroll to position [200, 0]
click at [544, 571] on icon "image/svg+xml -5 -5 -15 -25 -45 -85 -135 -265 ? *3 -20 *3 -60 *3 -180" at bounding box center [543, 511] width 590 height 148
click at [682, 577] on icon "image/svg+xml -5 -5 -15 -25 -45 -85 -135 -265 ? *3 -20 *3 -60 *3 -180" at bounding box center [543, 511] width 590 height 148
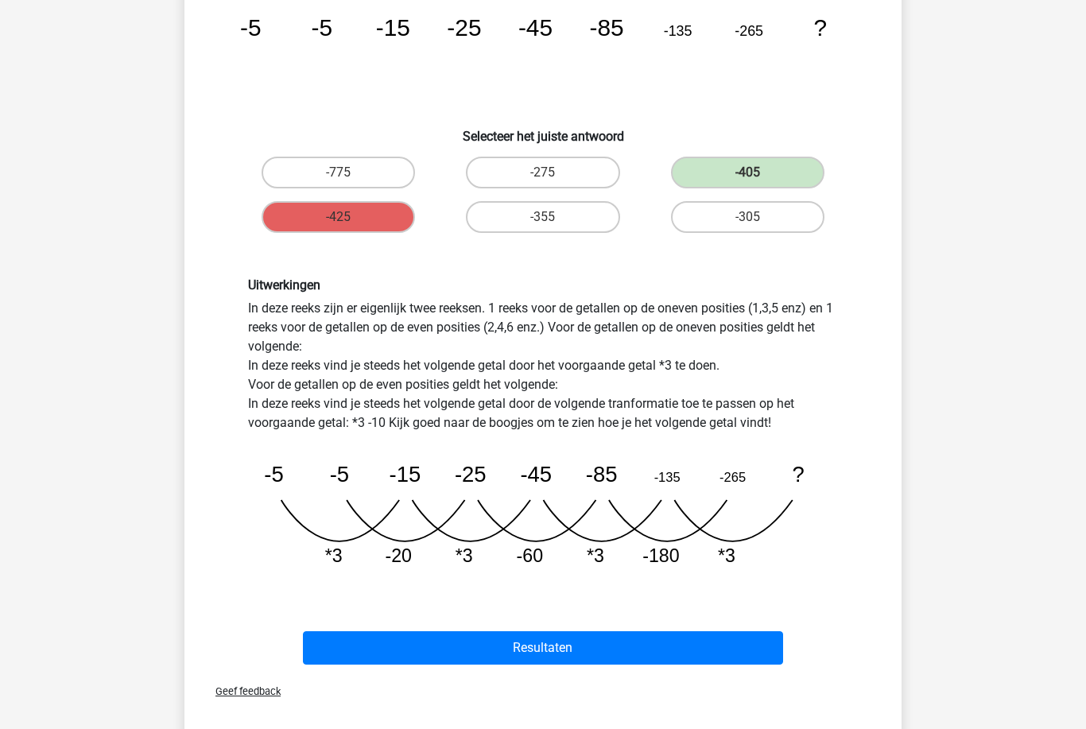
scroll to position [181, 0]
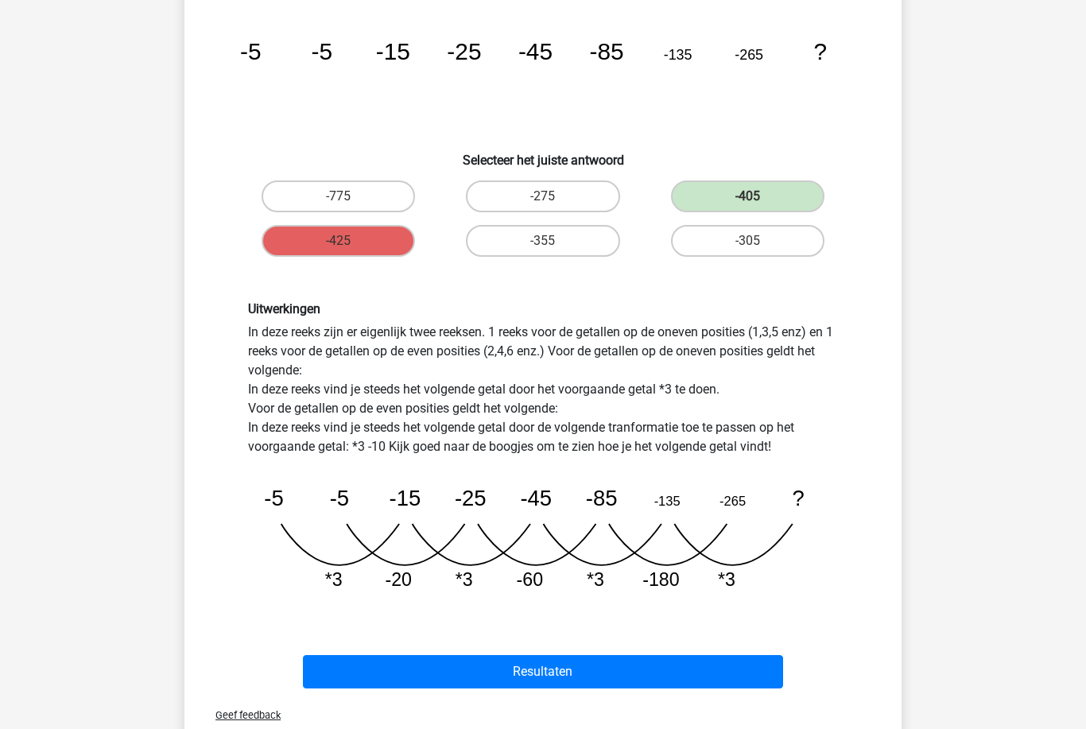
click at [573, 674] on button "Resultaten" at bounding box center [543, 671] width 481 height 33
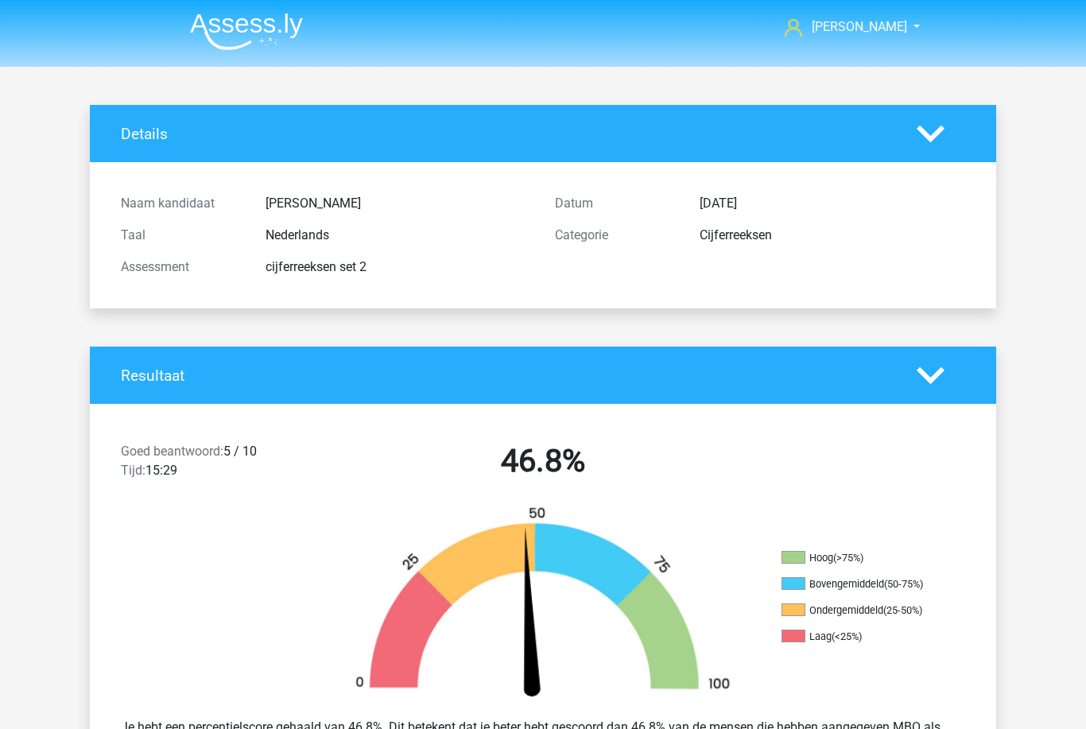
click at [932, 141] on icon at bounding box center [930, 134] width 28 height 28
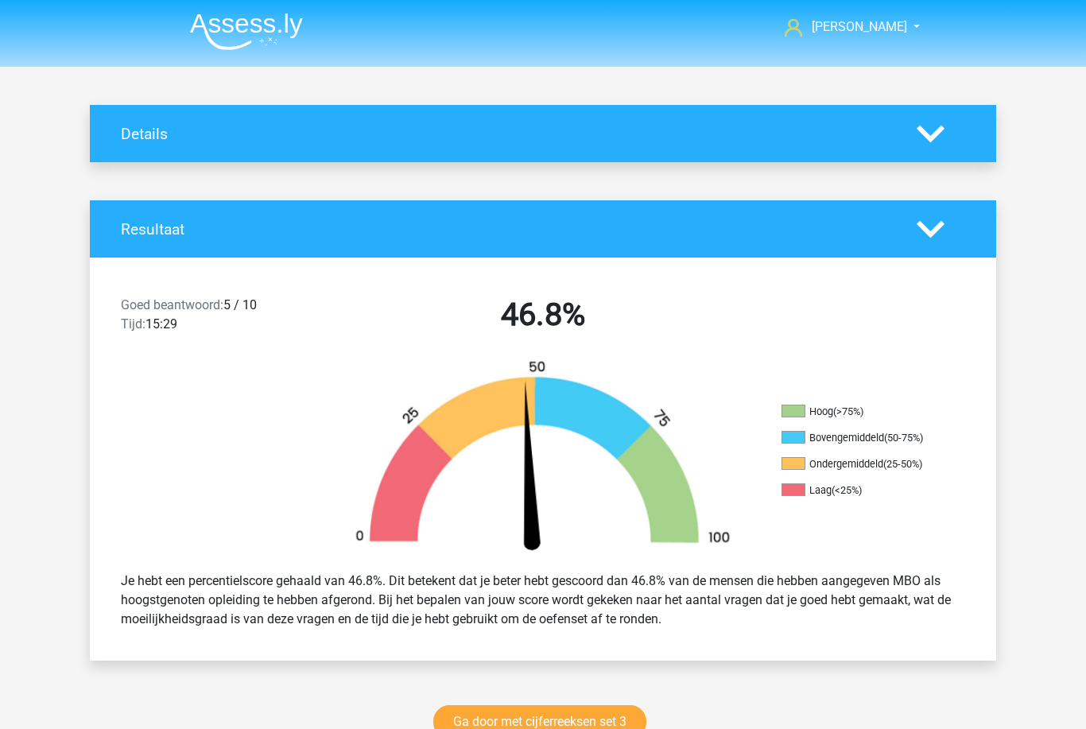
click at [883, 30] on span "[PERSON_NAME]" at bounding box center [858, 26] width 95 height 15
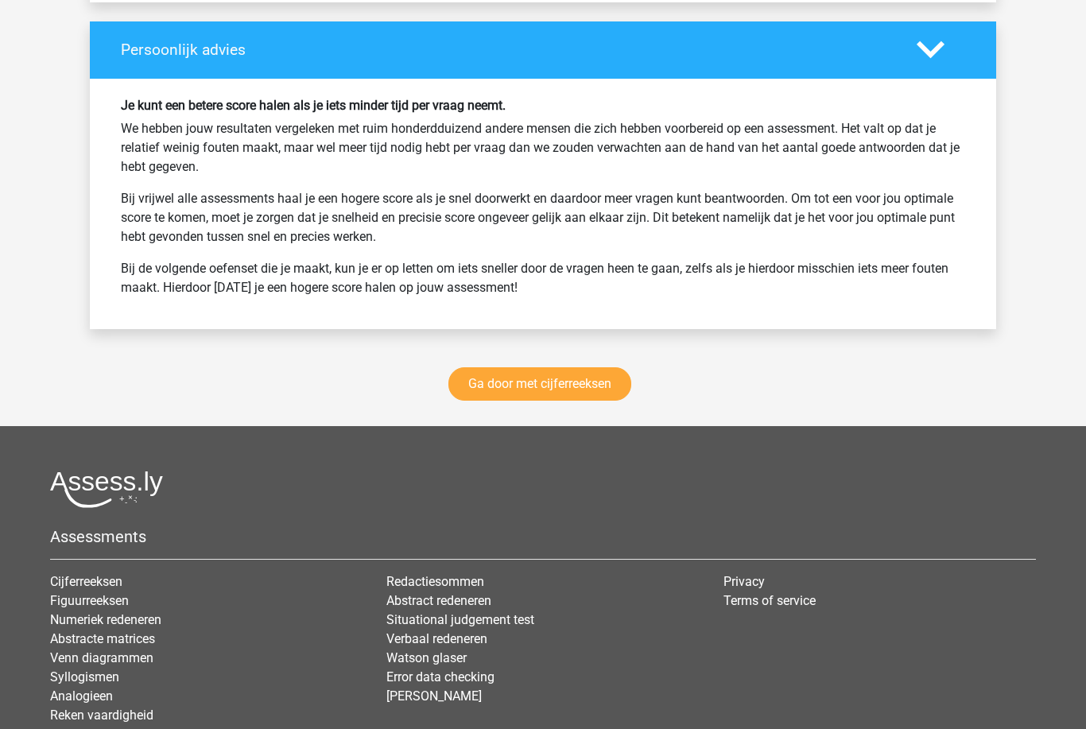
scroll to position [2014, 0]
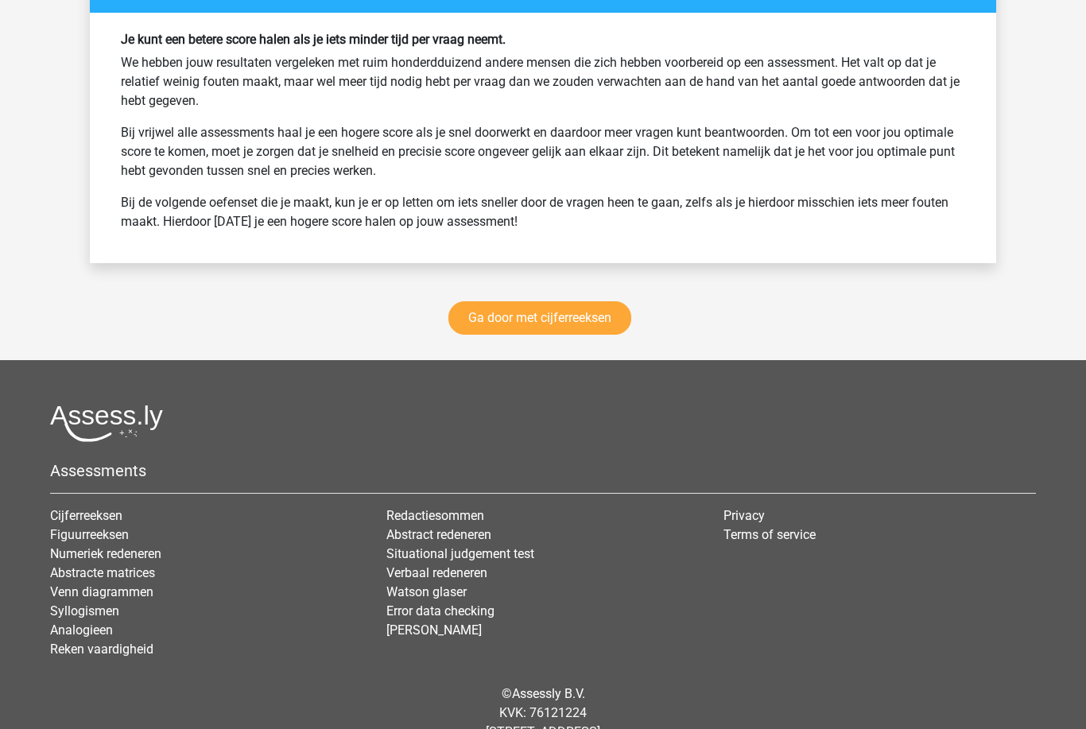
click at [602, 323] on link "Ga door met cijferreeksen" at bounding box center [539, 317] width 183 height 33
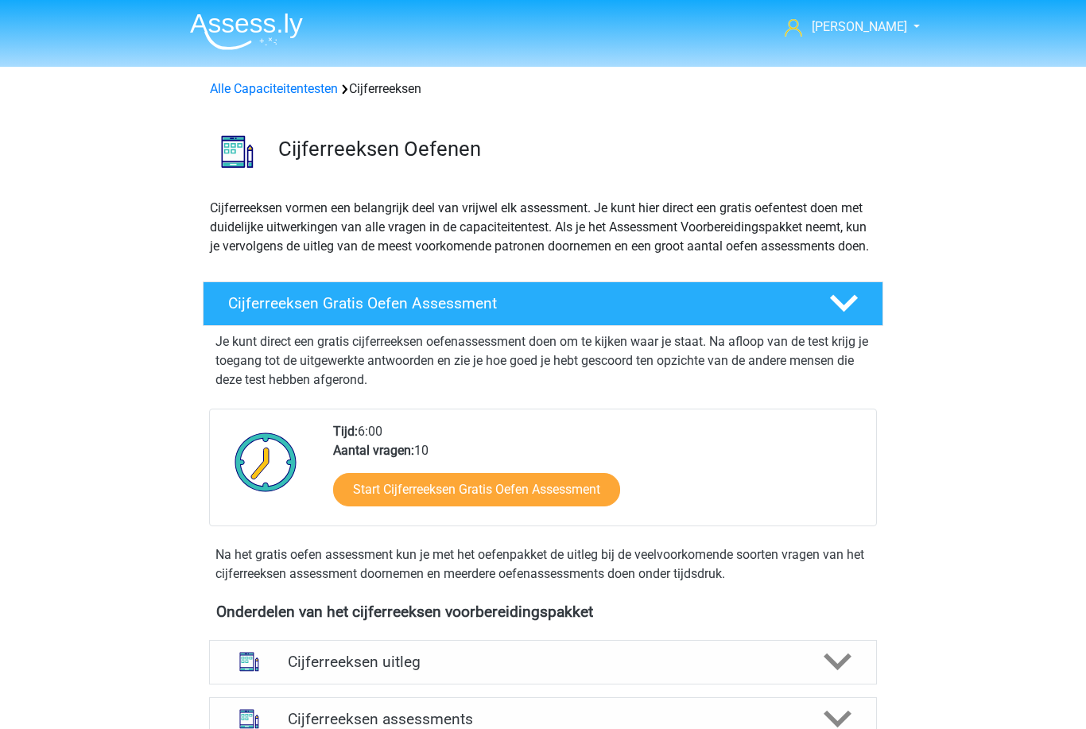
scroll to position [710, 0]
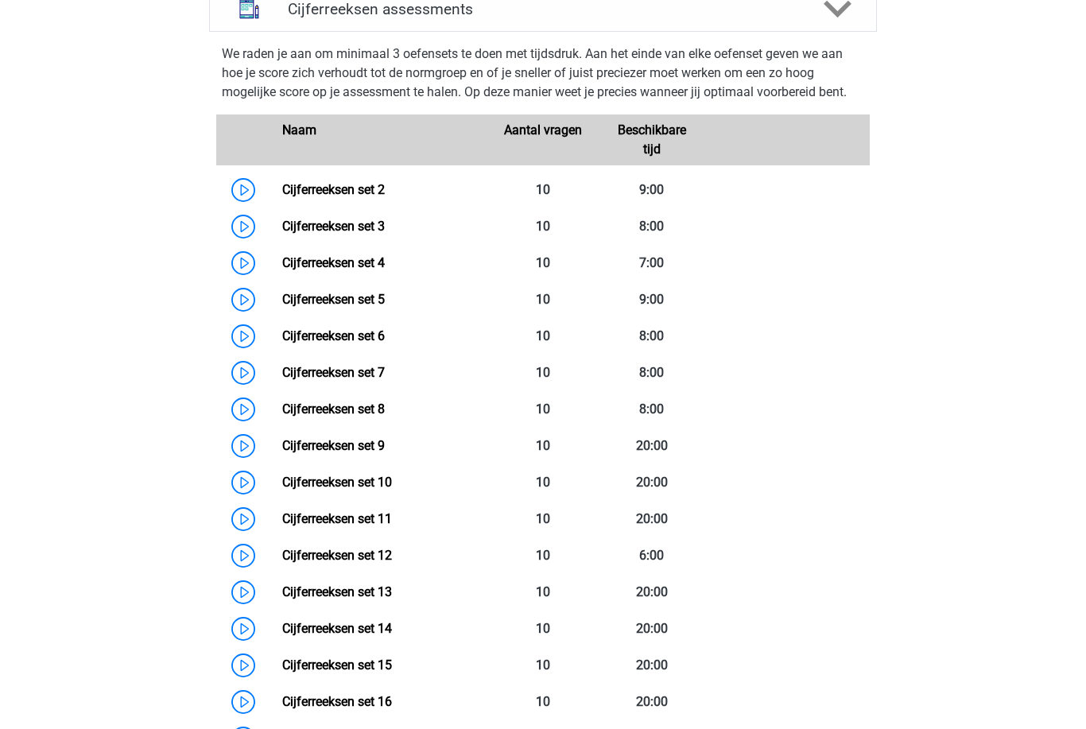
click at [370, 270] on link "Cijferreeksen set 4" at bounding box center [333, 262] width 103 height 15
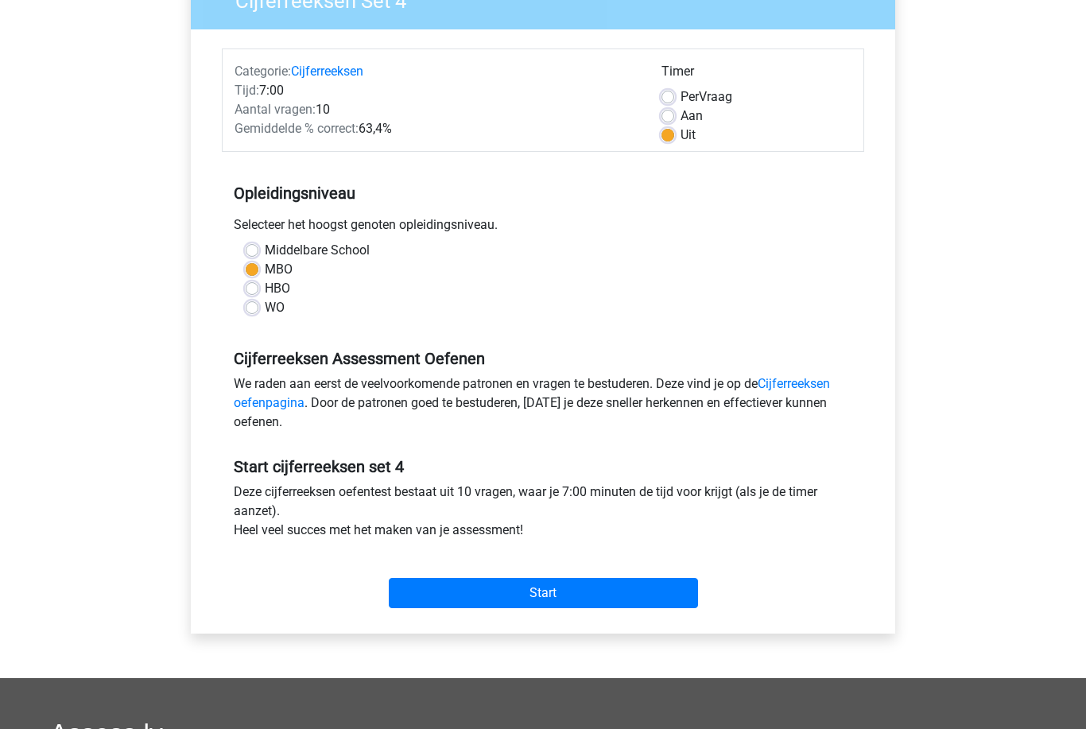
scroll to position [161, 0]
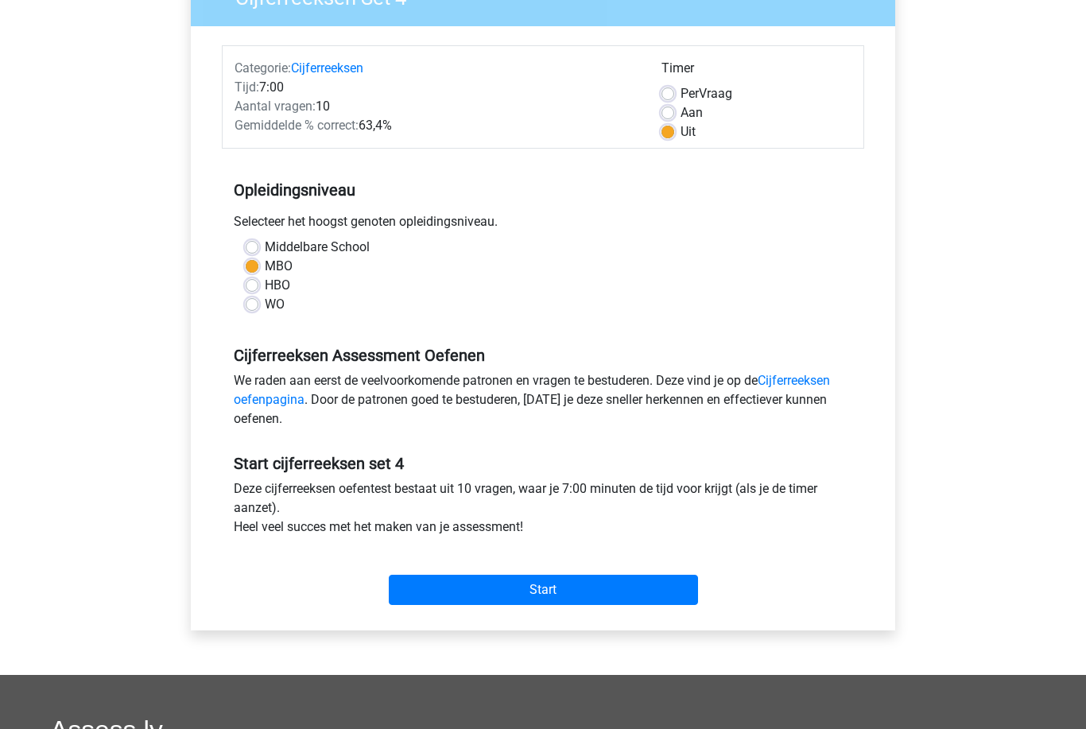
click at [347, 246] on label "Middelbare School" at bounding box center [317, 247] width 105 height 19
click at [258, 246] on input "Middelbare School" at bounding box center [252, 246] width 13 height 16
radio input "true"
click at [541, 582] on input "Start" at bounding box center [543, 590] width 309 height 30
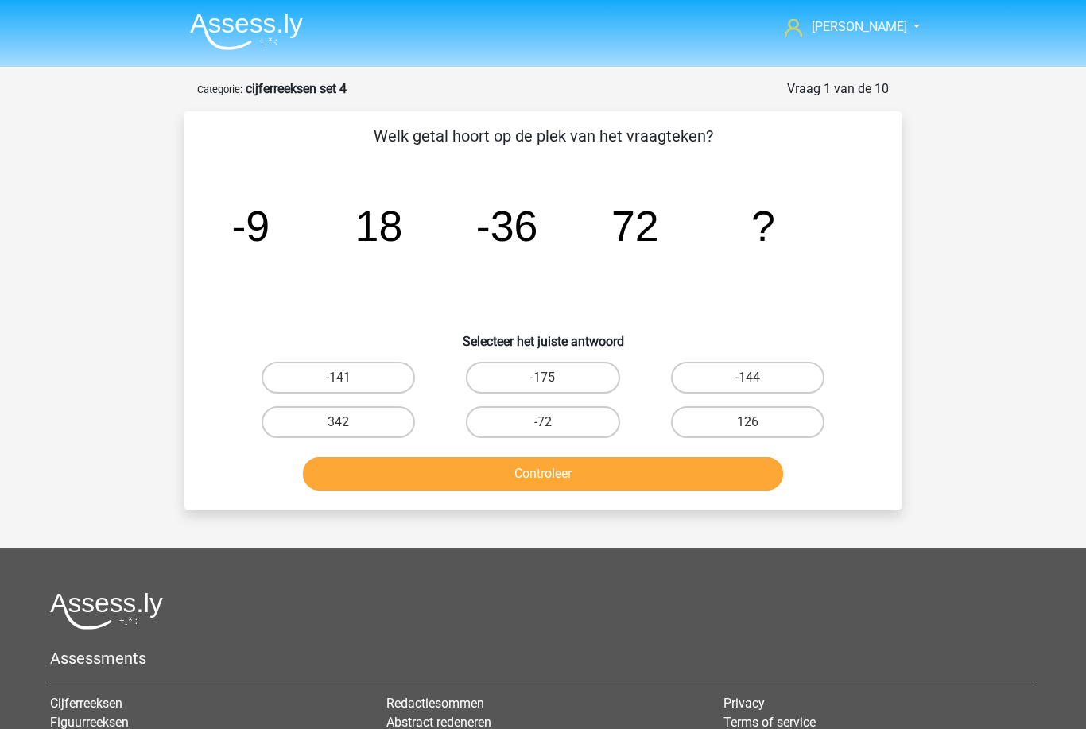
click at [745, 370] on label "-144" at bounding box center [747, 378] width 153 height 32
click at [747, 377] on input "-144" at bounding box center [752, 382] width 10 height 10
radio input "true"
click at [700, 471] on button "Controleer" at bounding box center [543, 473] width 481 height 33
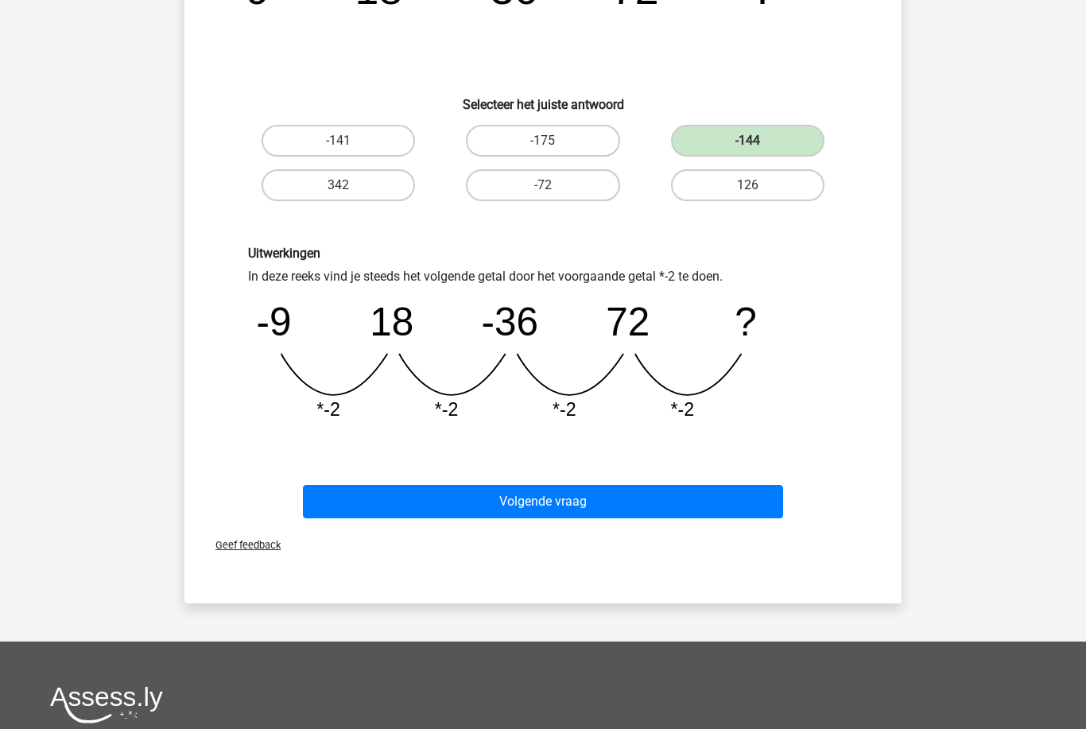
click at [687, 500] on button "Volgende vraag" at bounding box center [543, 502] width 481 height 33
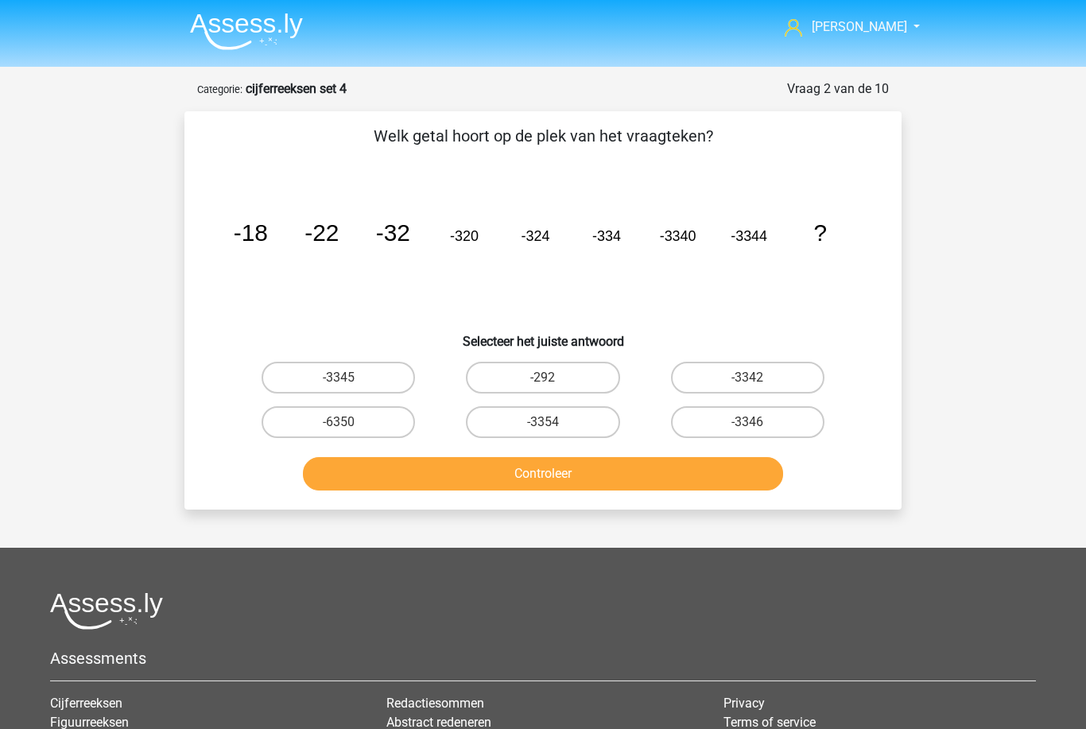
click at [551, 435] on label "-3354" at bounding box center [542, 422] width 153 height 32
click at [551, 432] on input "-3354" at bounding box center [548, 427] width 10 height 10
radio input "true"
click at [572, 471] on button "Controleer" at bounding box center [543, 473] width 481 height 33
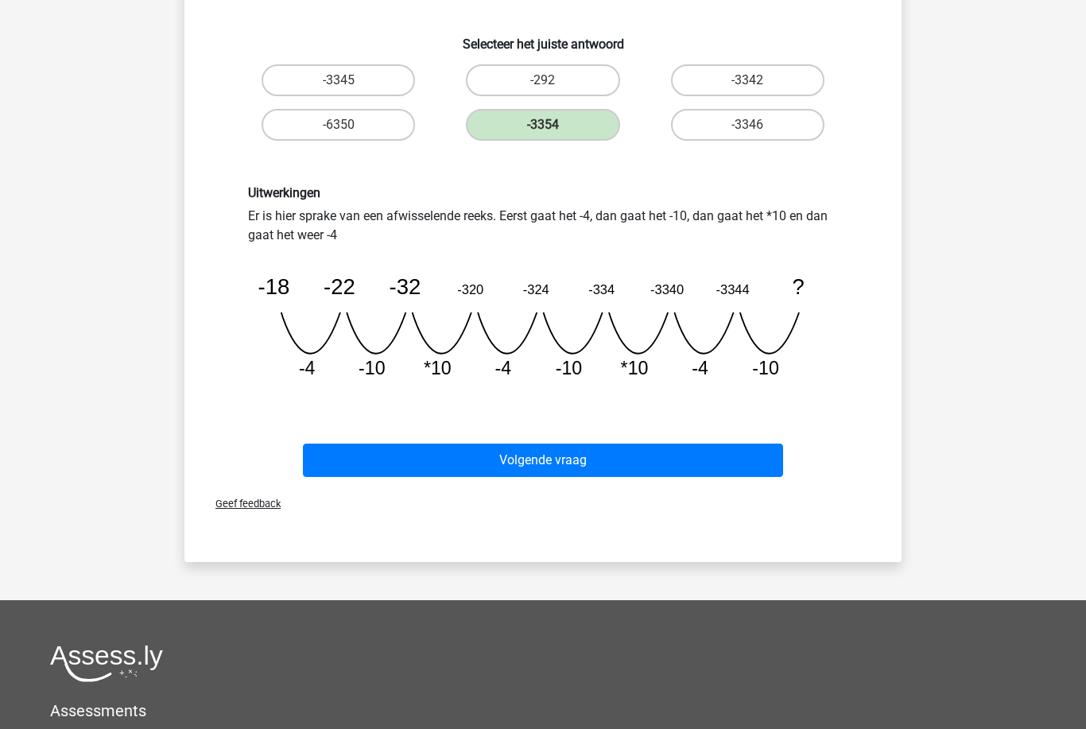
click at [657, 467] on button "Volgende vraag" at bounding box center [543, 459] width 481 height 33
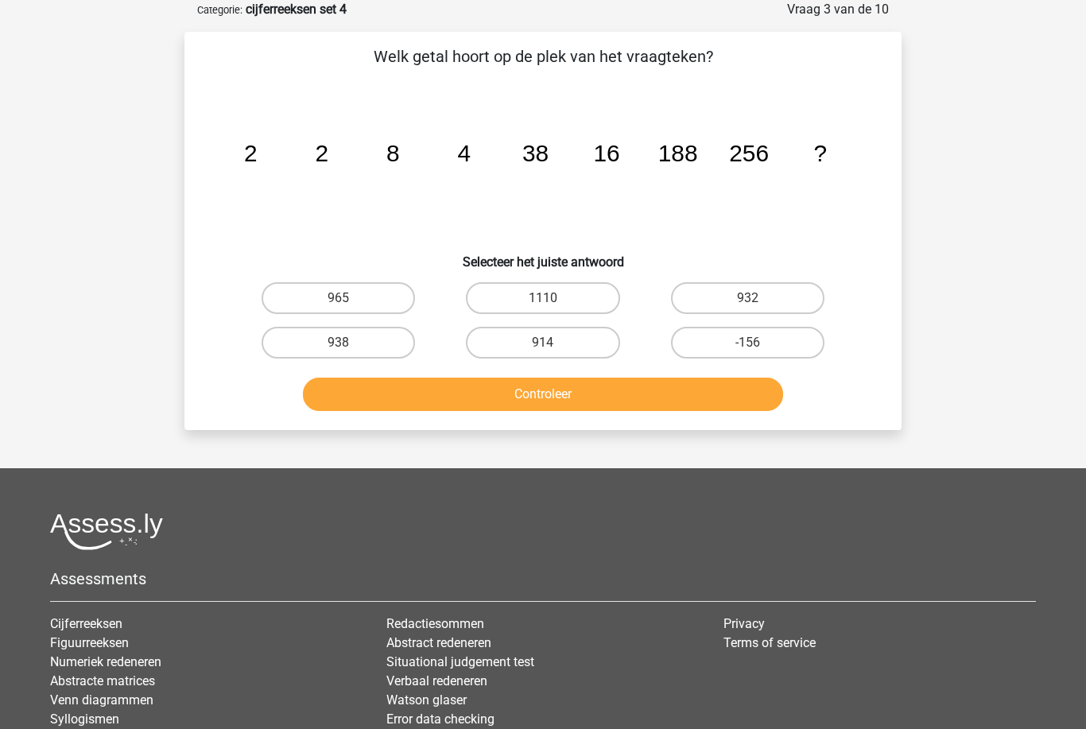
scroll to position [80, 0]
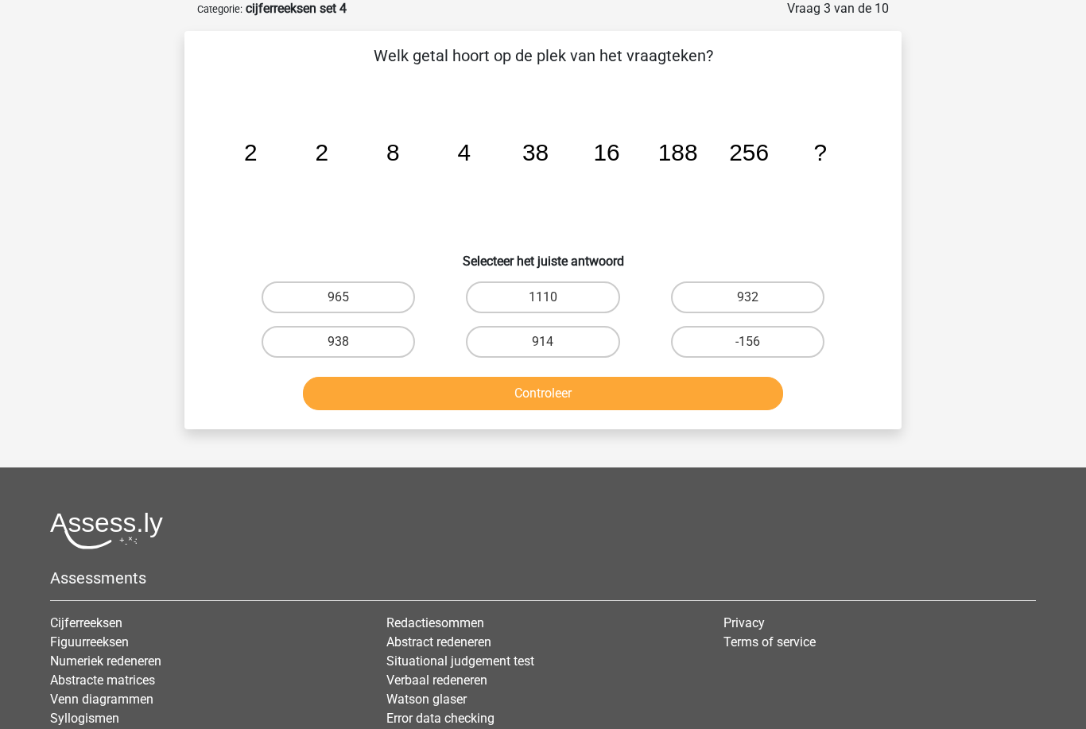
click at [462, 161] on tspan "4" at bounding box center [465, 152] width 14 height 26
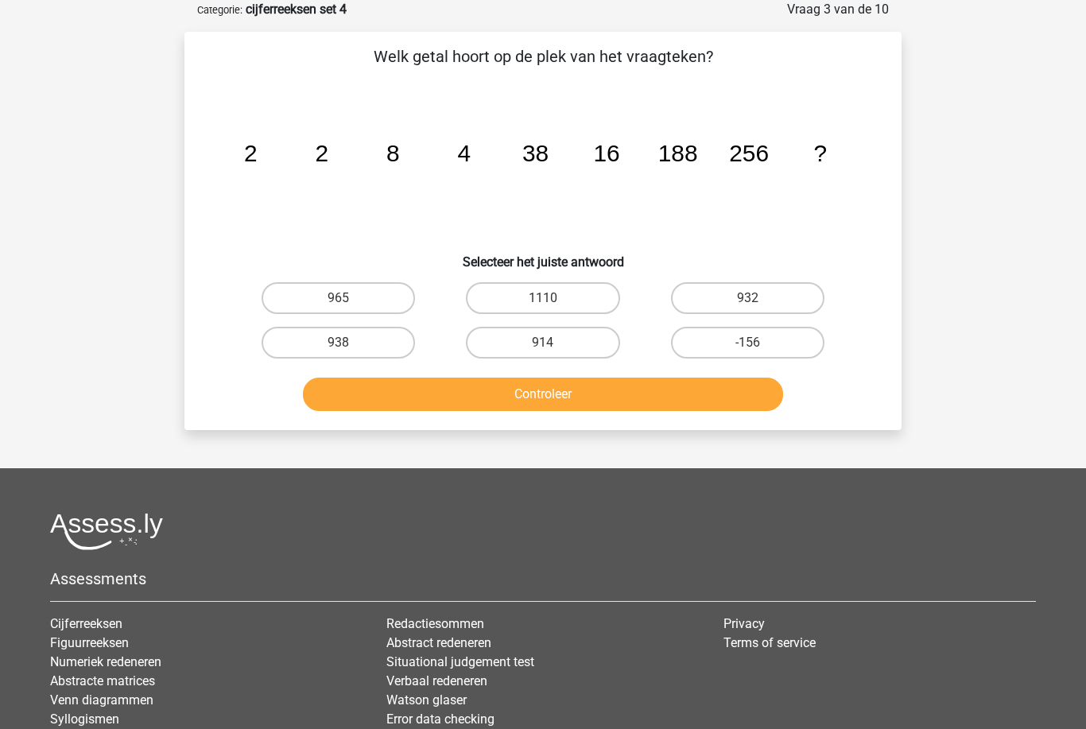
scroll to position [79, 0]
click at [22, 692] on footer "Assessments Cijferreeksen Figuurreeksen Numeriek redeneren Abstracte matrices V…" at bounding box center [543, 679] width 1086 height 420
click at [331, 169] on icon "image/svg+xml 2 2 8 4 38 16 188 256 ?" at bounding box center [543, 162] width 640 height 161
click at [404, 163] on icon "image/svg+xml 2 2 8 4 38 16 188 256 ?" at bounding box center [543, 162] width 640 height 161
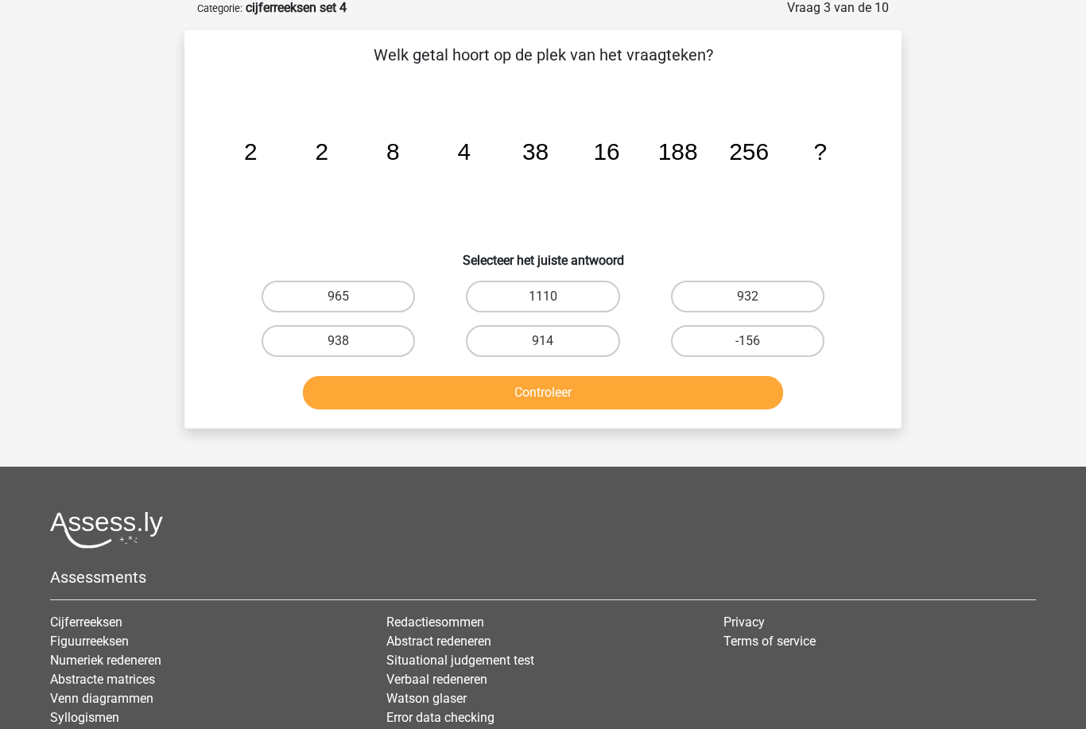
scroll to position [81, 0]
click at [623, 164] on icon "image/svg+xml 2 2 8 4 38 16 188 256 ?" at bounding box center [543, 159] width 640 height 161
click at [674, 163] on tspan "188" at bounding box center [678, 151] width 40 height 26
click at [821, 207] on icon "image/svg+xml 2 2 8 4 38 16 188 256 ?" at bounding box center [543, 159] width 640 height 161
click at [369, 347] on label "938" at bounding box center [337, 341] width 153 height 32
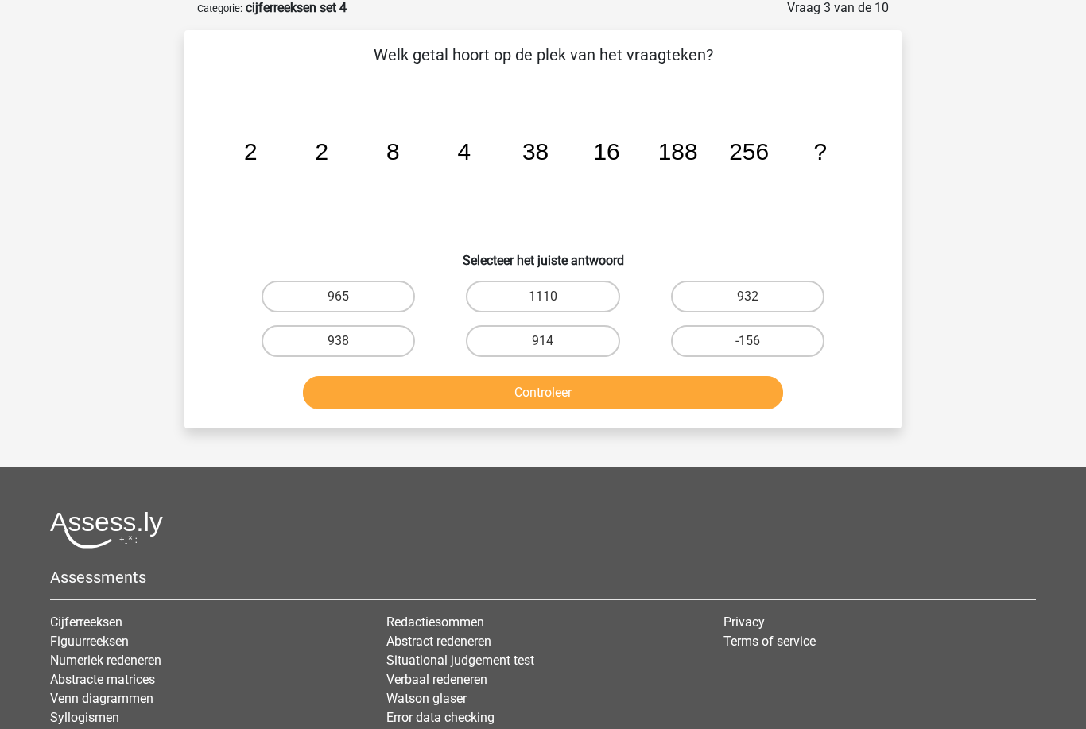
click at [349, 347] on input "938" at bounding box center [344, 346] width 10 height 10
radio input "true"
click at [439, 397] on button "Controleer" at bounding box center [543, 392] width 481 height 33
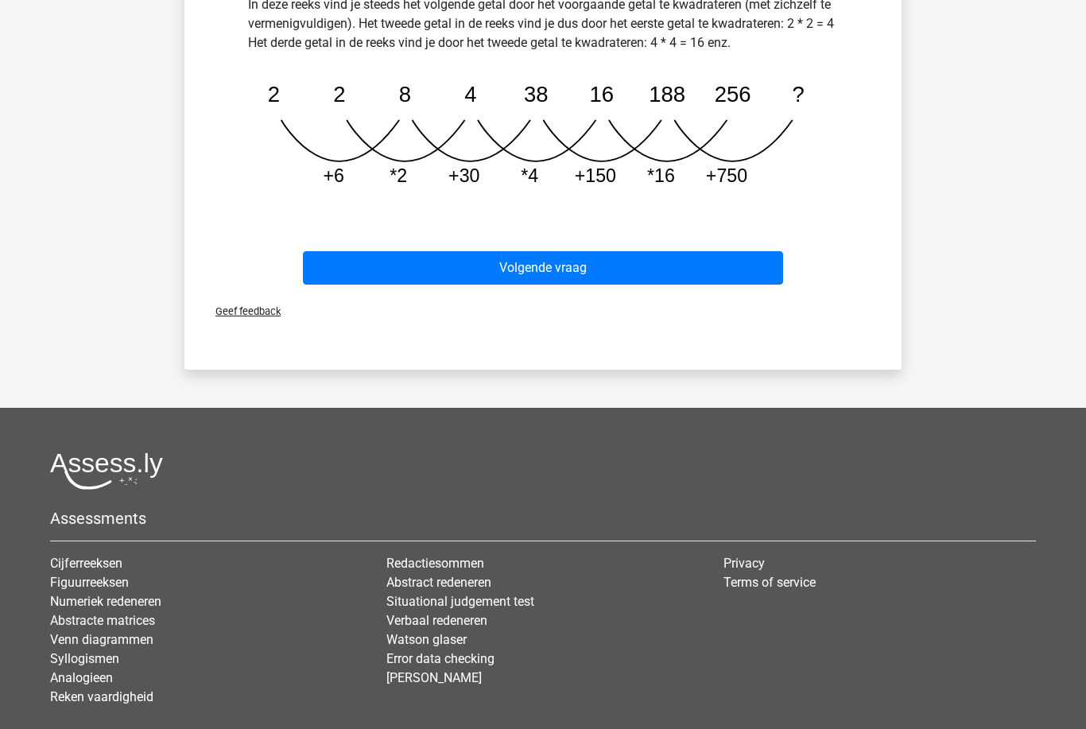
scroll to position [660, 0]
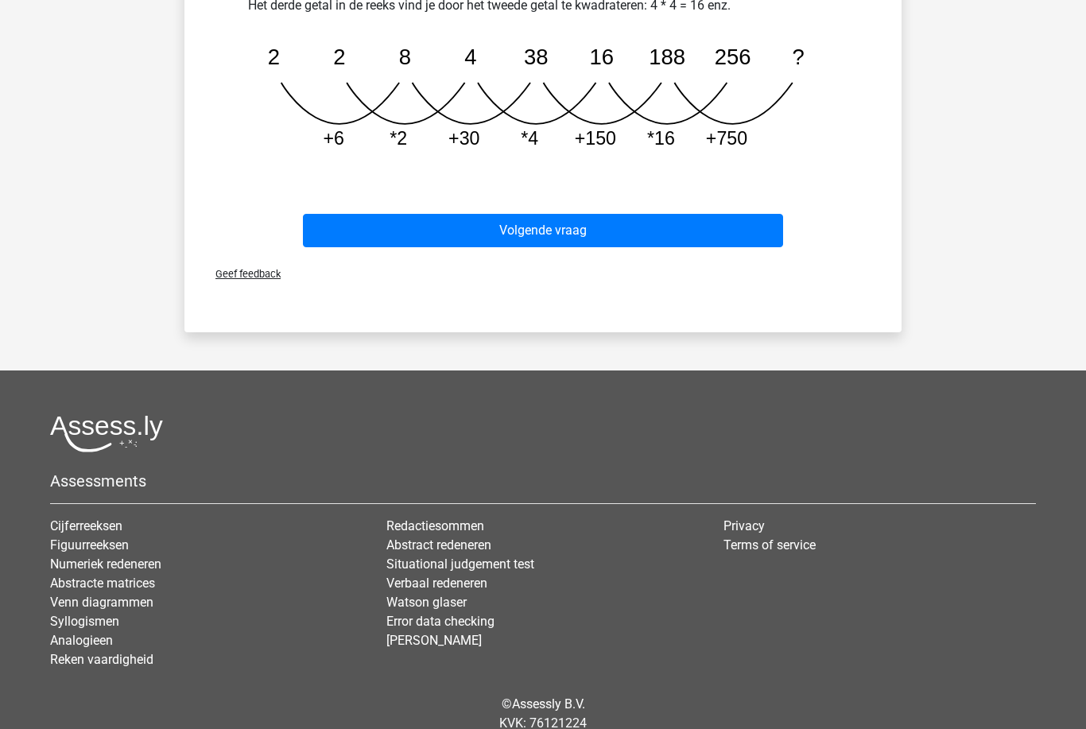
click at [610, 237] on button "Volgende vraag" at bounding box center [543, 231] width 481 height 33
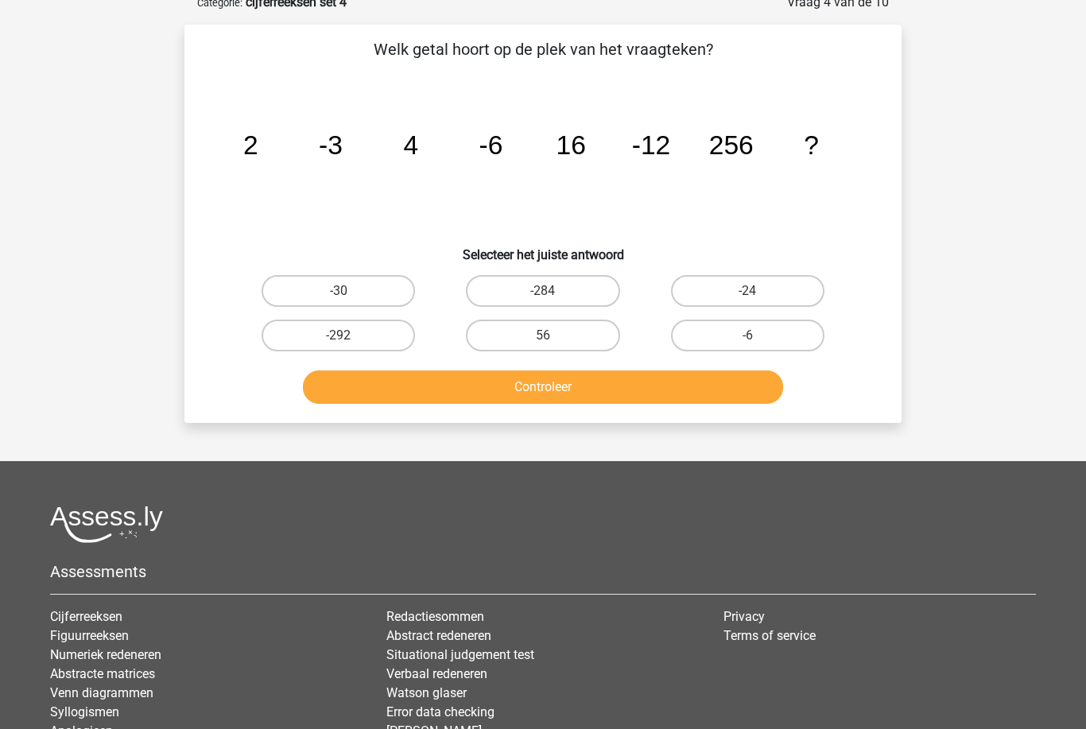
scroll to position [79, 0]
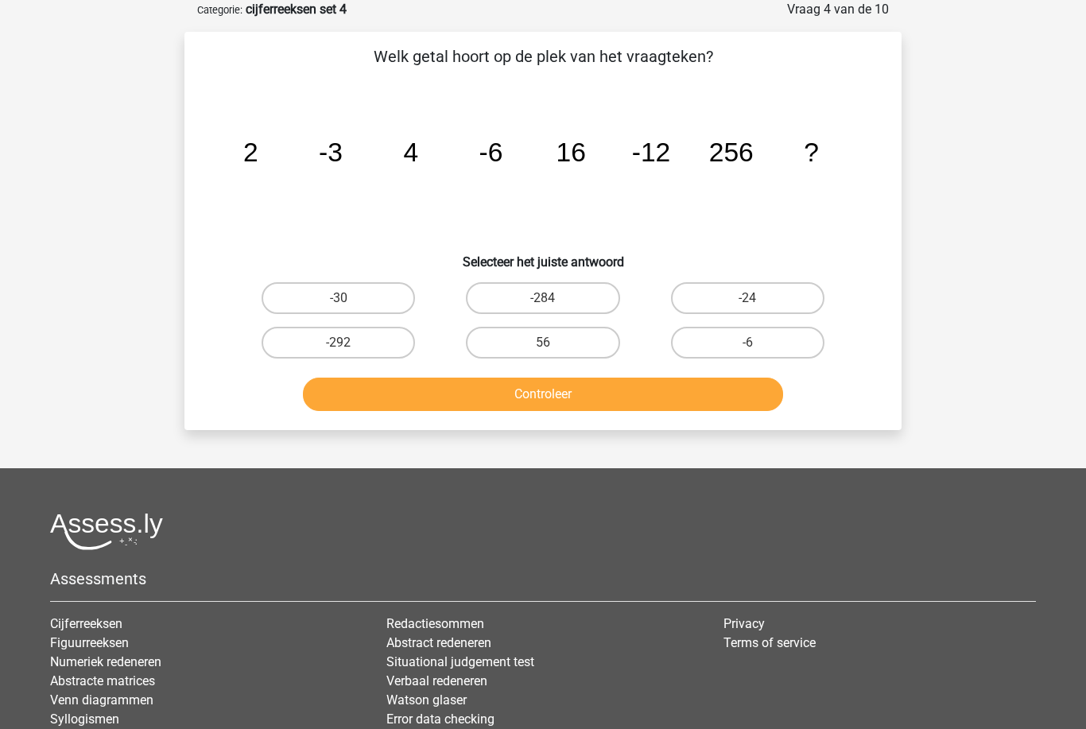
click at [754, 307] on input "-24" at bounding box center [752, 303] width 10 height 10
radio input "true"
click at [690, 404] on button "Controleer" at bounding box center [543, 393] width 481 height 33
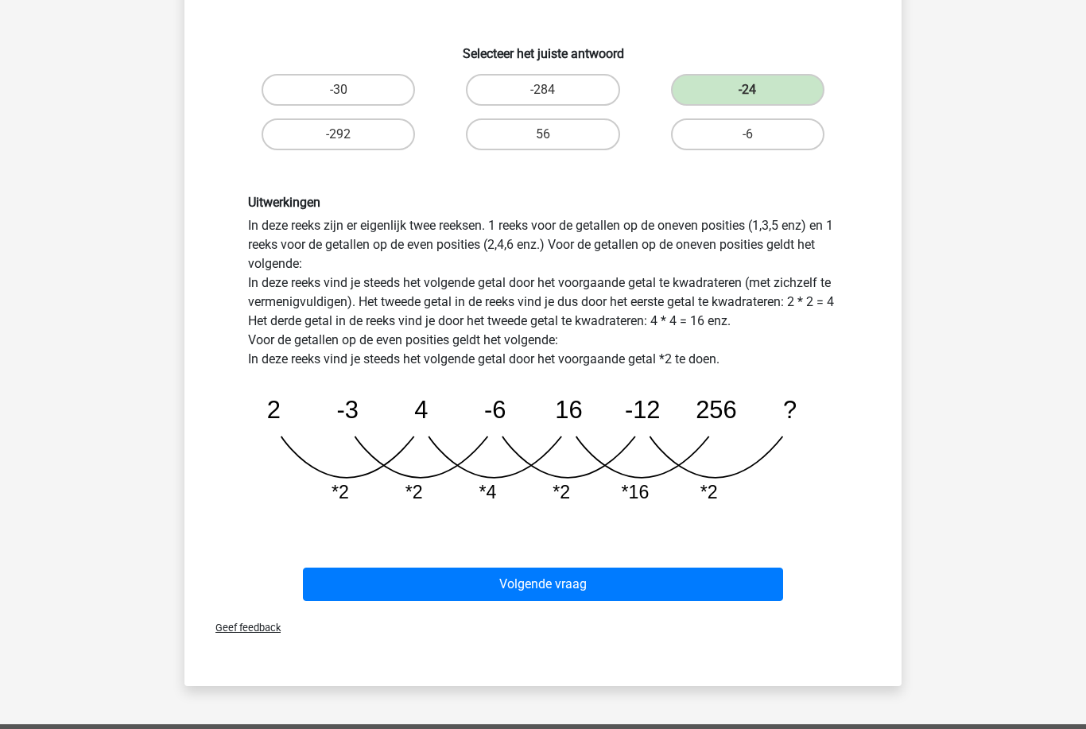
click at [727, 592] on button "Volgende vraag" at bounding box center [543, 583] width 481 height 33
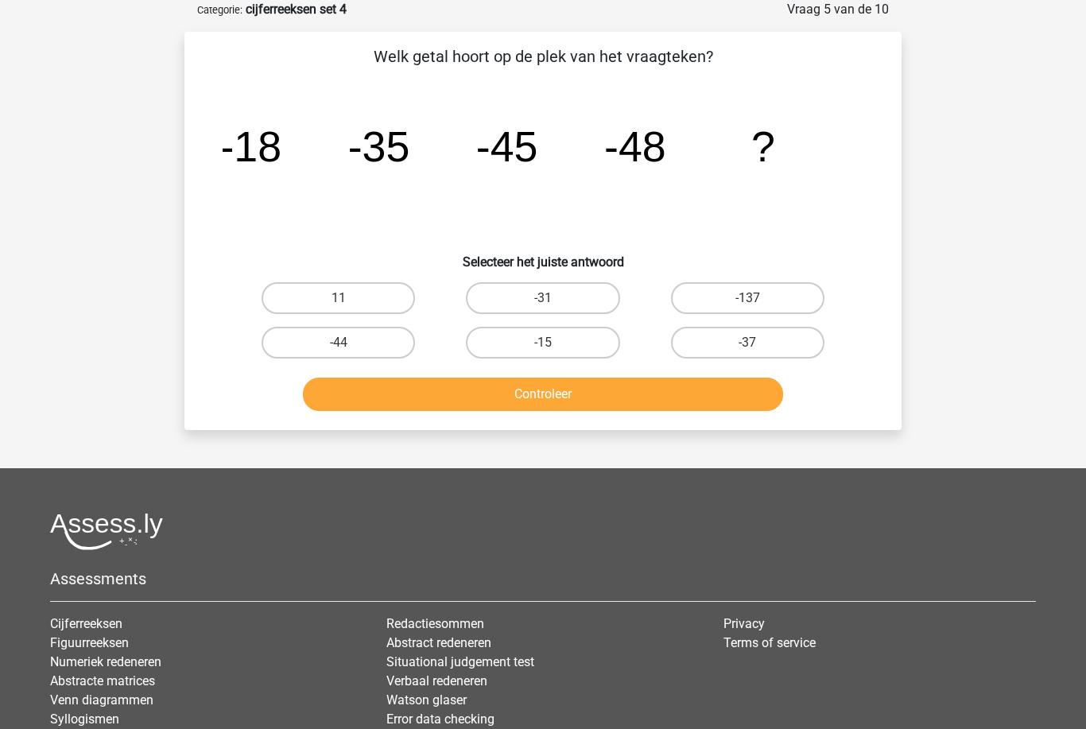
click at [549, 343] on input "-15" at bounding box center [548, 348] width 10 height 10
radio input "true"
click at [552, 396] on button "Controleer" at bounding box center [543, 393] width 481 height 33
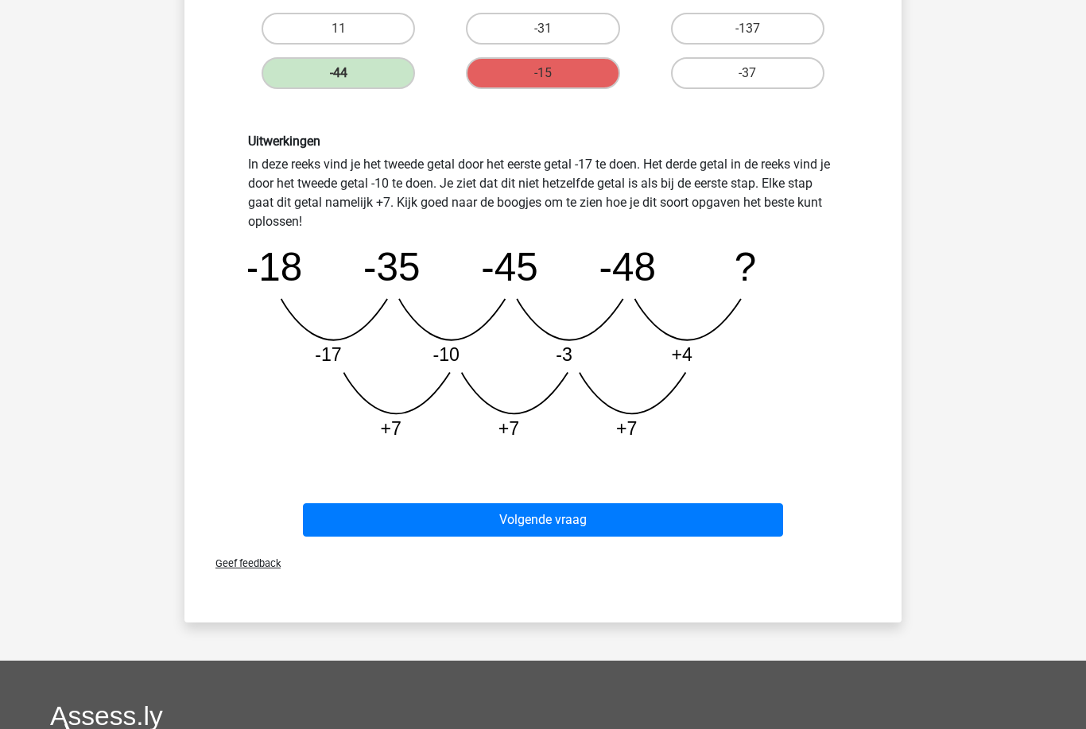
scroll to position [354, 0]
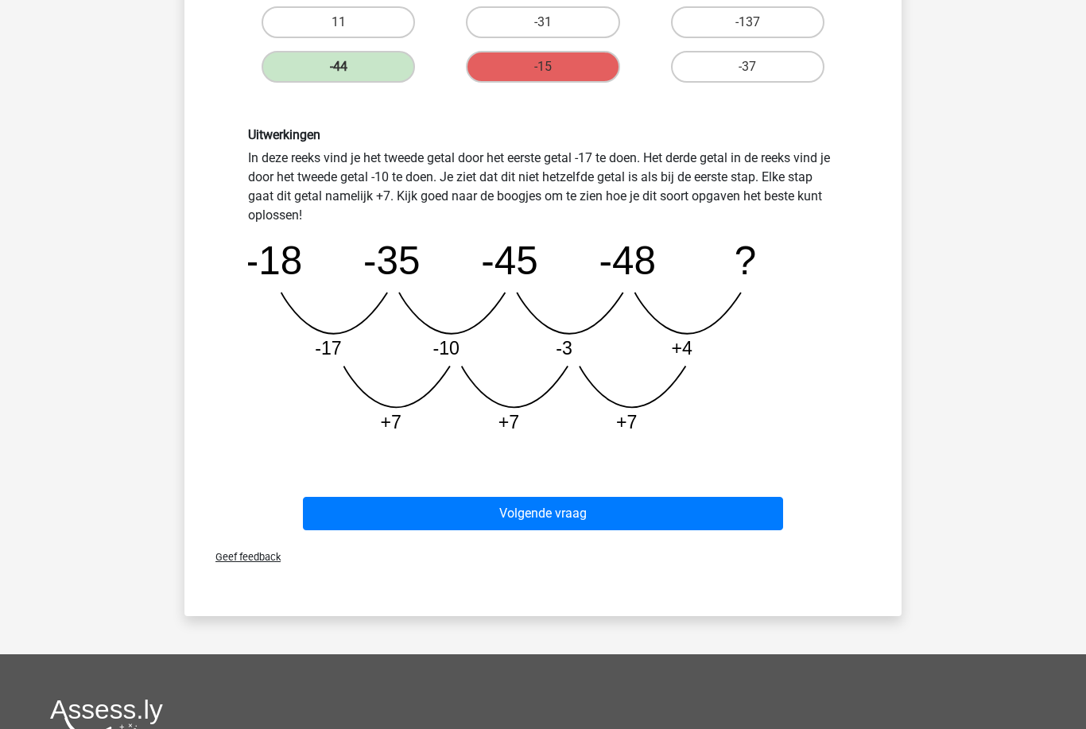
click at [727, 511] on button "Volgende vraag" at bounding box center [543, 513] width 481 height 33
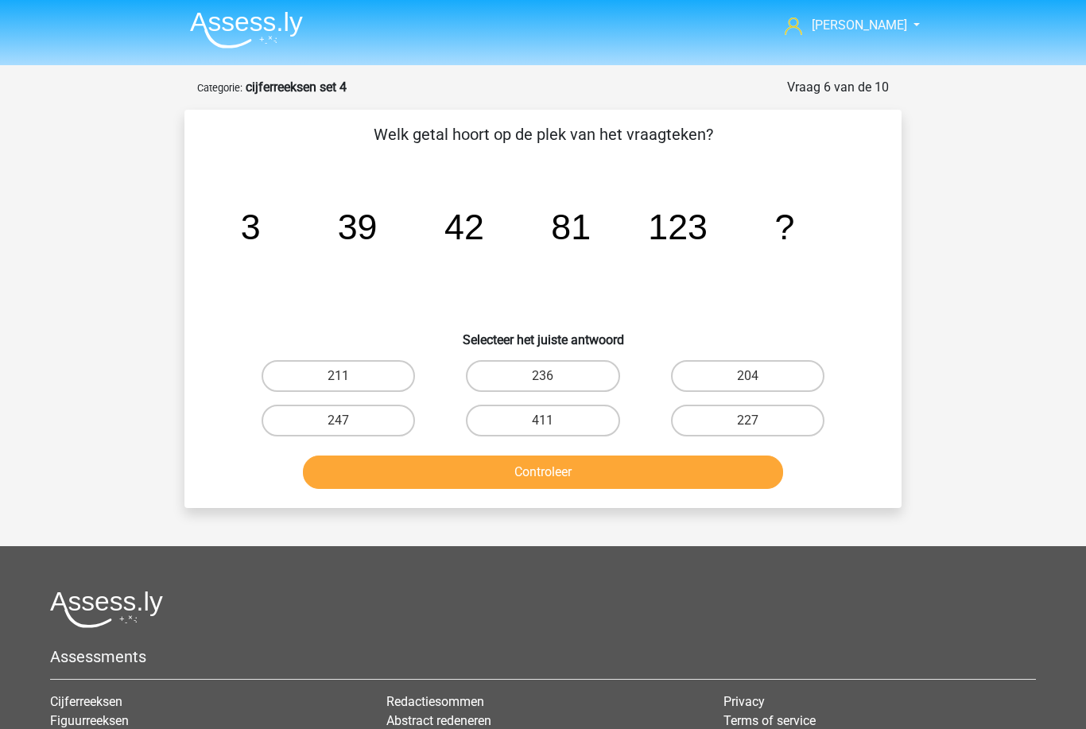
scroll to position [0, 0]
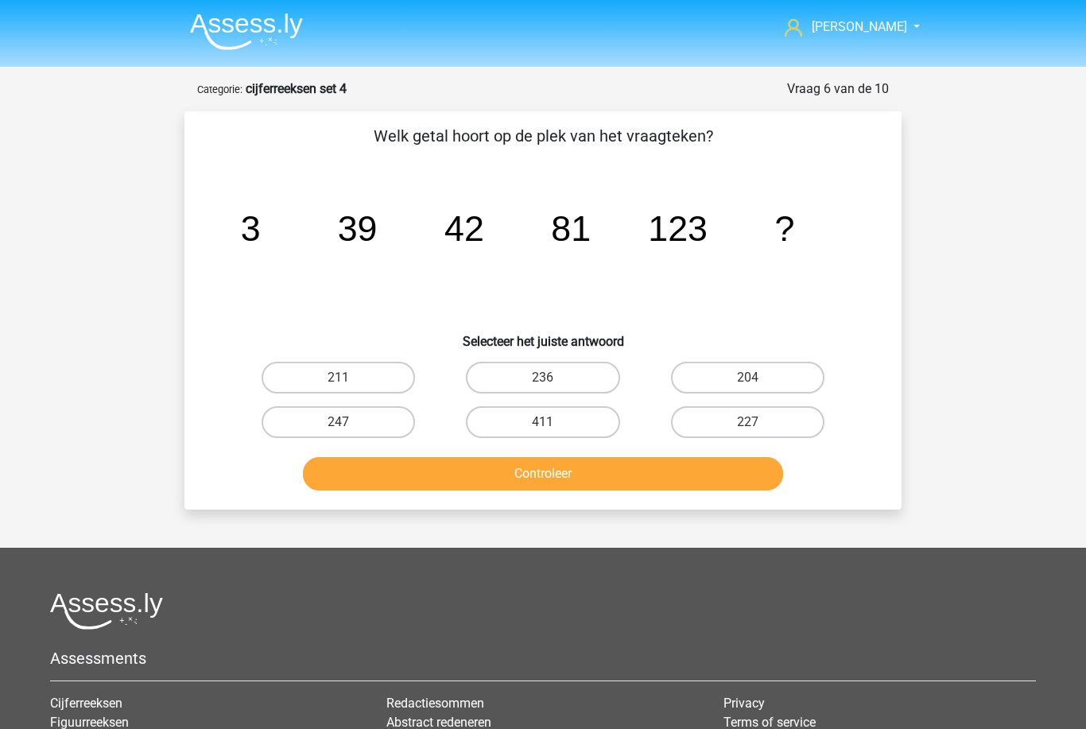
click at [756, 380] on input "204" at bounding box center [752, 382] width 10 height 10
radio input "true"
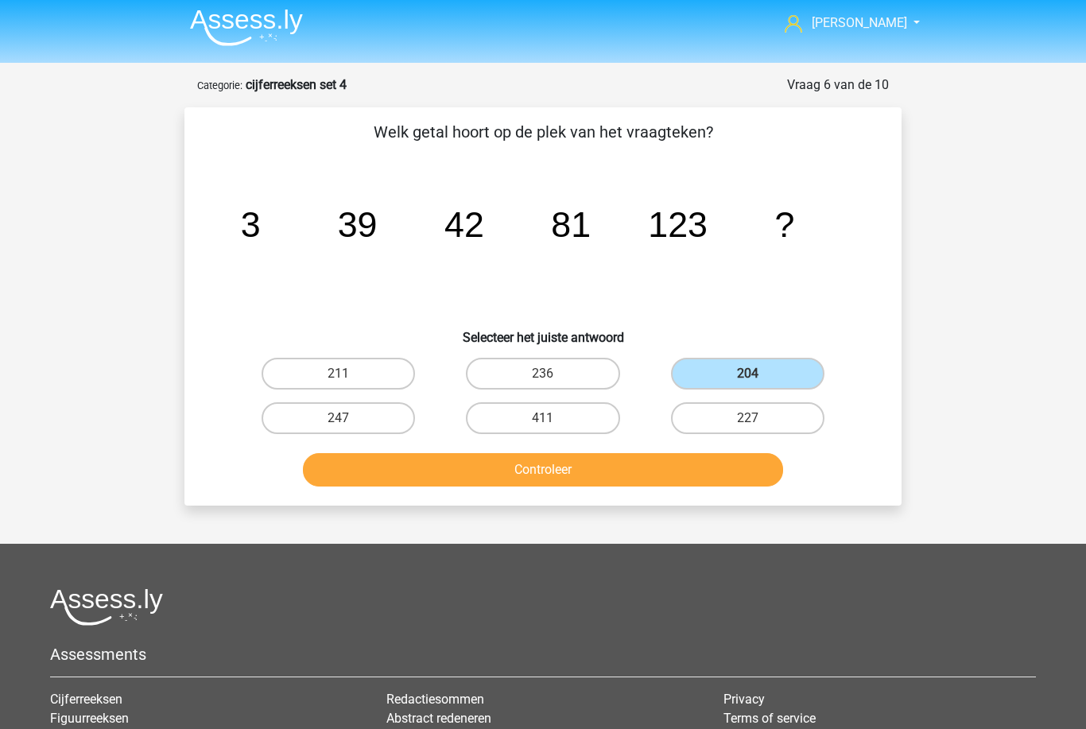
scroll to position [5, 0]
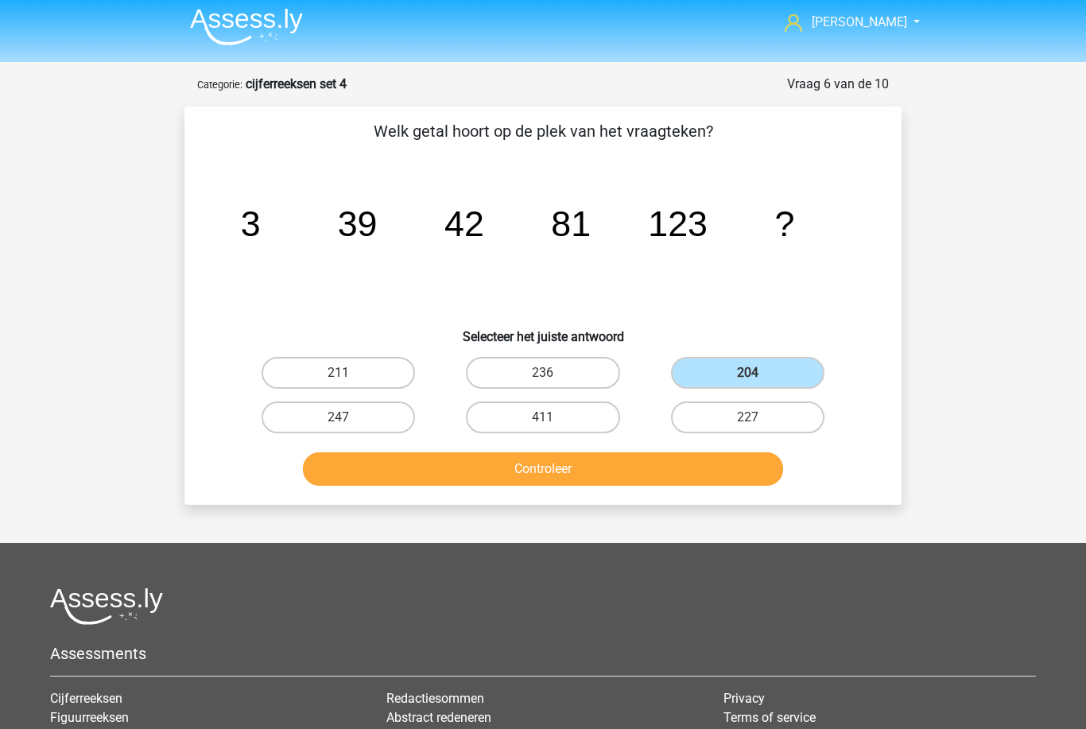
click at [691, 464] on button "Controleer" at bounding box center [543, 468] width 481 height 33
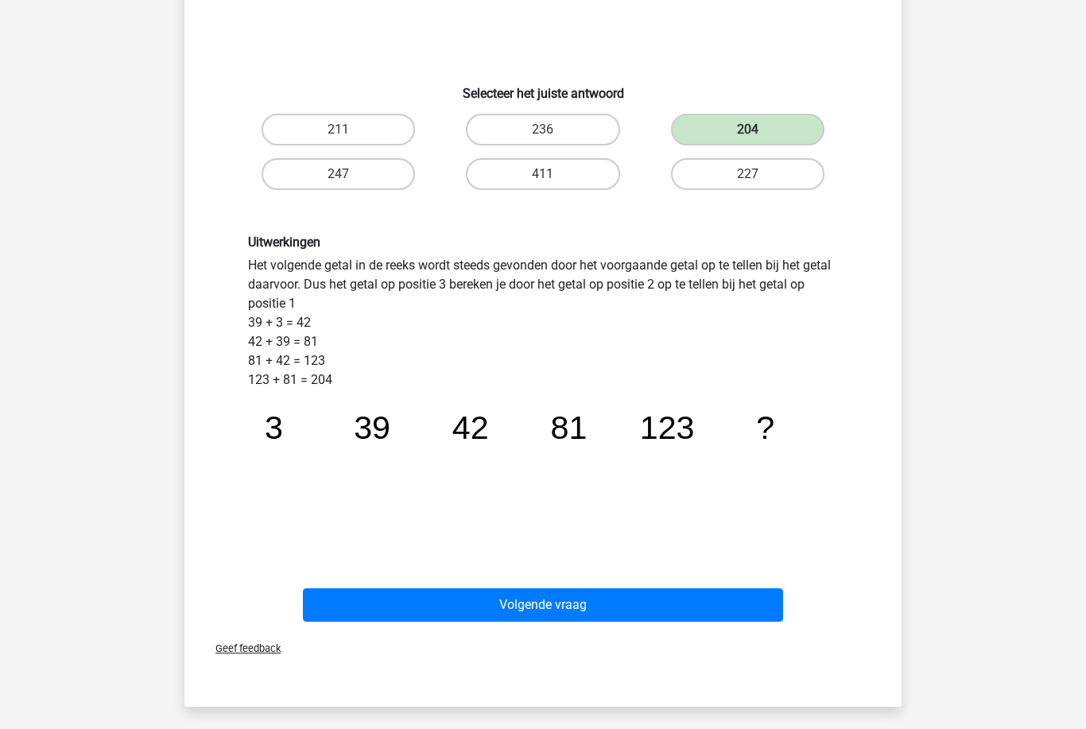
scroll to position [265, 0]
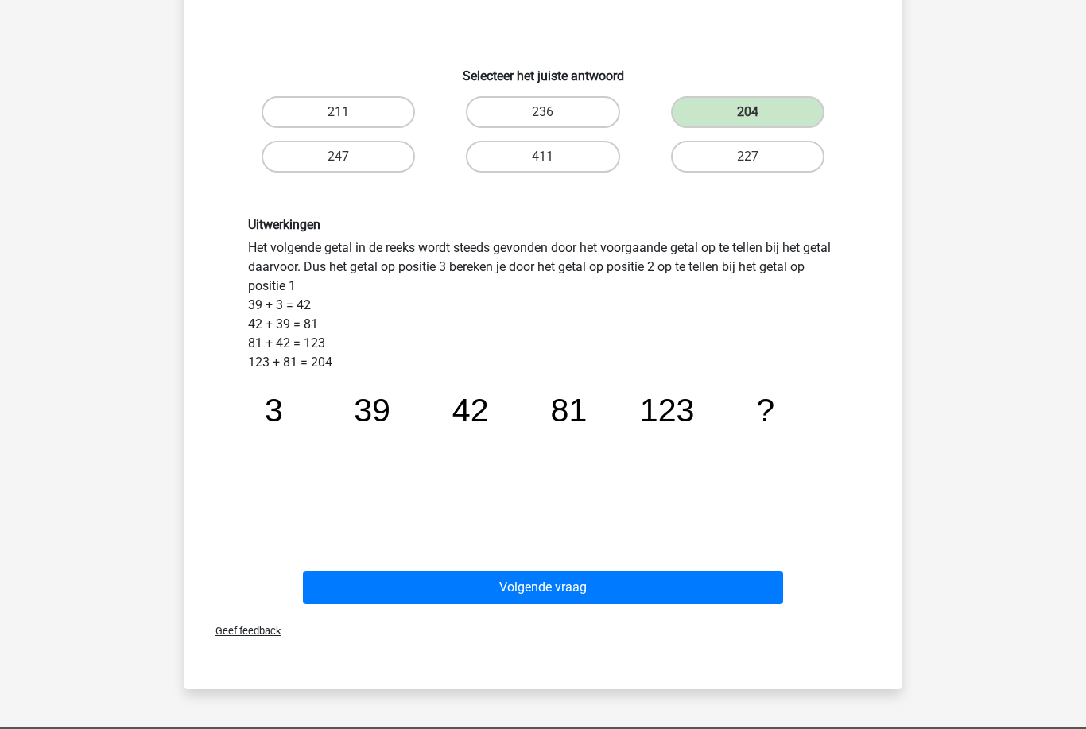
click at [732, 579] on button "Volgende vraag" at bounding box center [543, 587] width 481 height 33
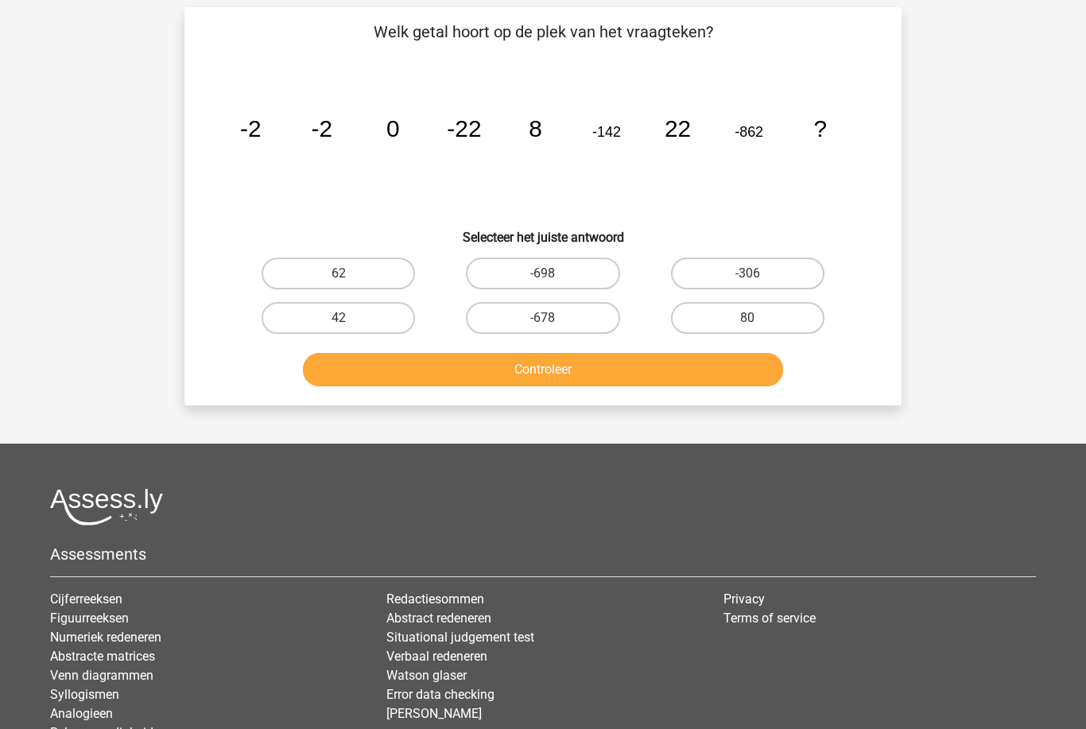
scroll to position [79, 0]
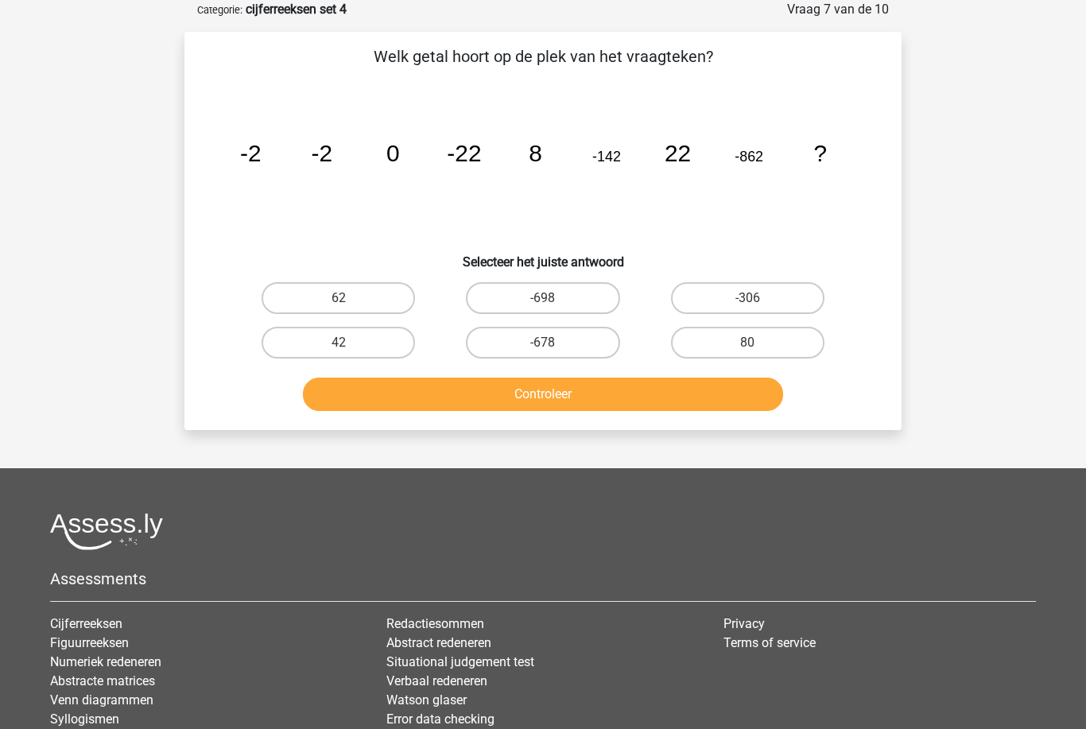
click at [358, 332] on label "42" at bounding box center [337, 343] width 153 height 32
click at [349, 343] on input "42" at bounding box center [344, 348] width 10 height 10
radio input "true"
click at [436, 385] on button "Controleer" at bounding box center [543, 393] width 481 height 33
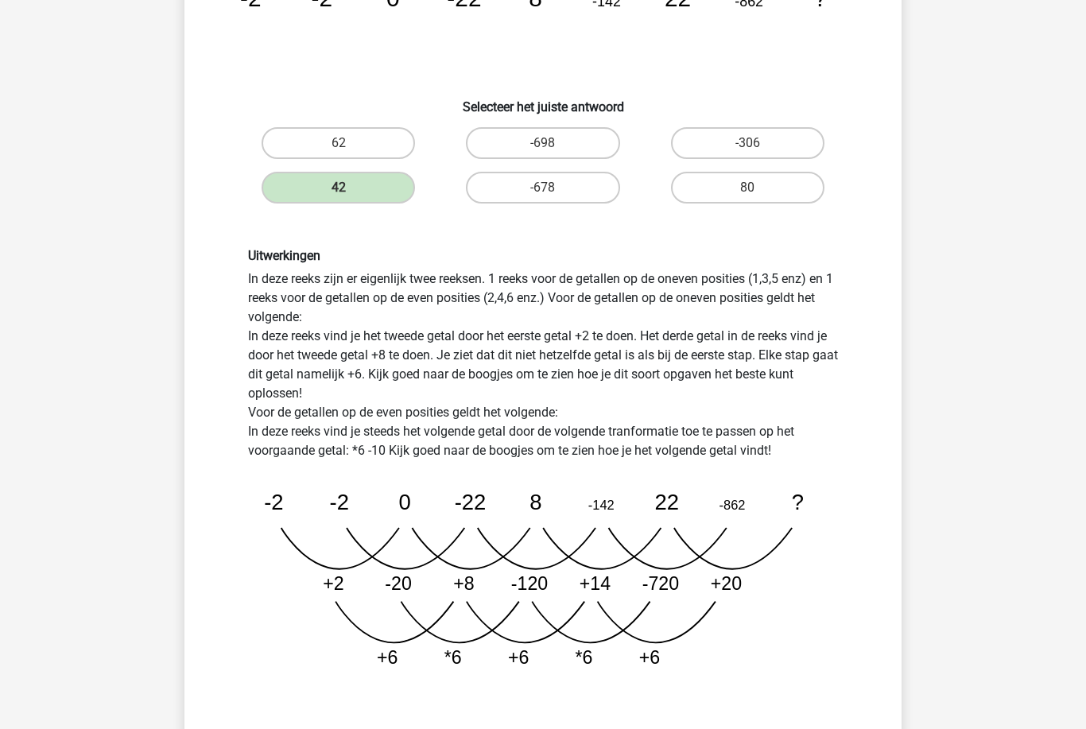
scroll to position [238, 0]
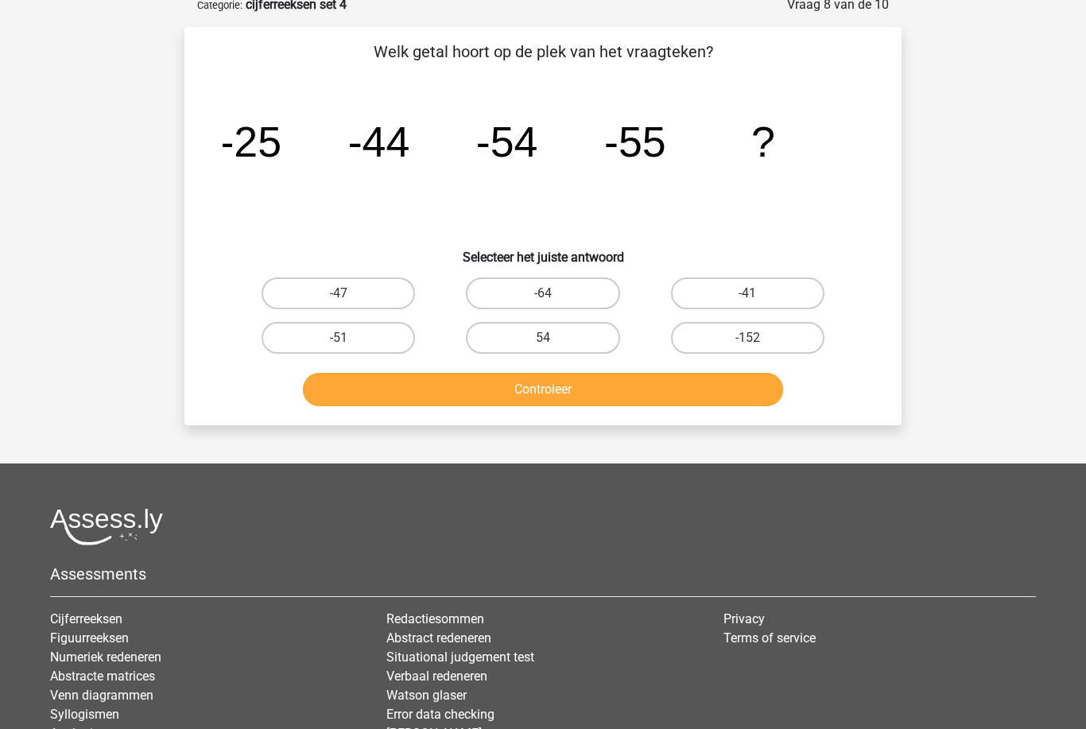
scroll to position [79, 0]
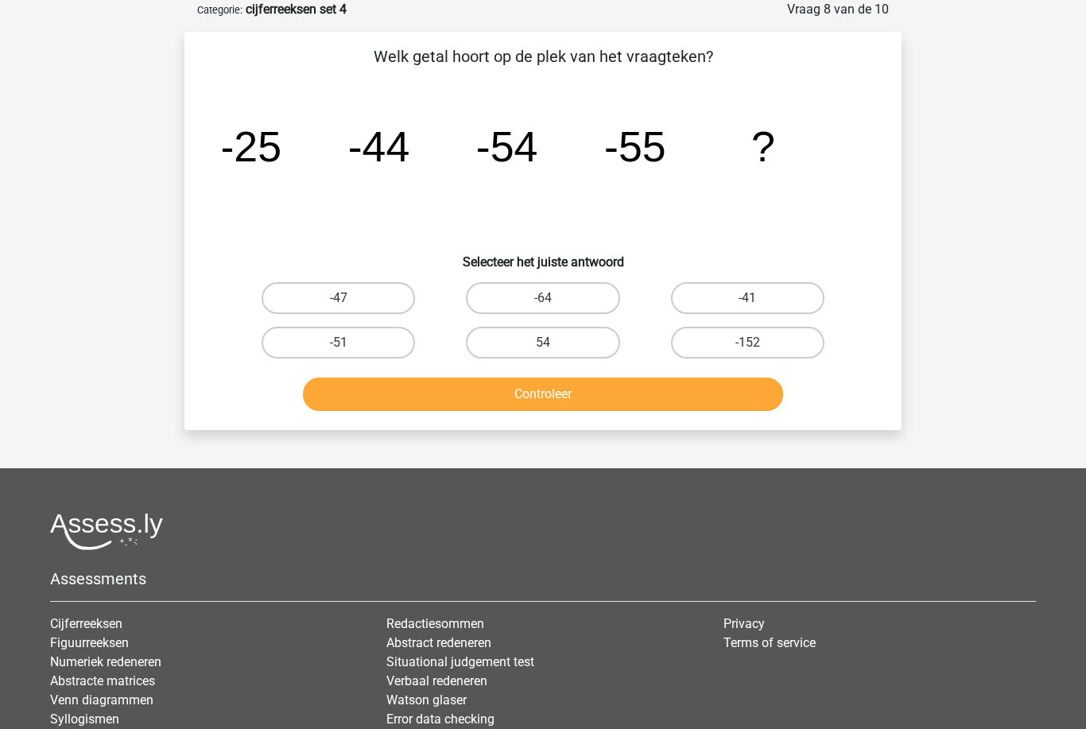
click at [739, 302] on label "-41" at bounding box center [747, 298] width 153 height 32
click at [747, 302] on input "-41" at bounding box center [752, 303] width 10 height 10
radio input "true"
click at [699, 391] on button "Controleer" at bounding box center [543, 393] width 481 height 33
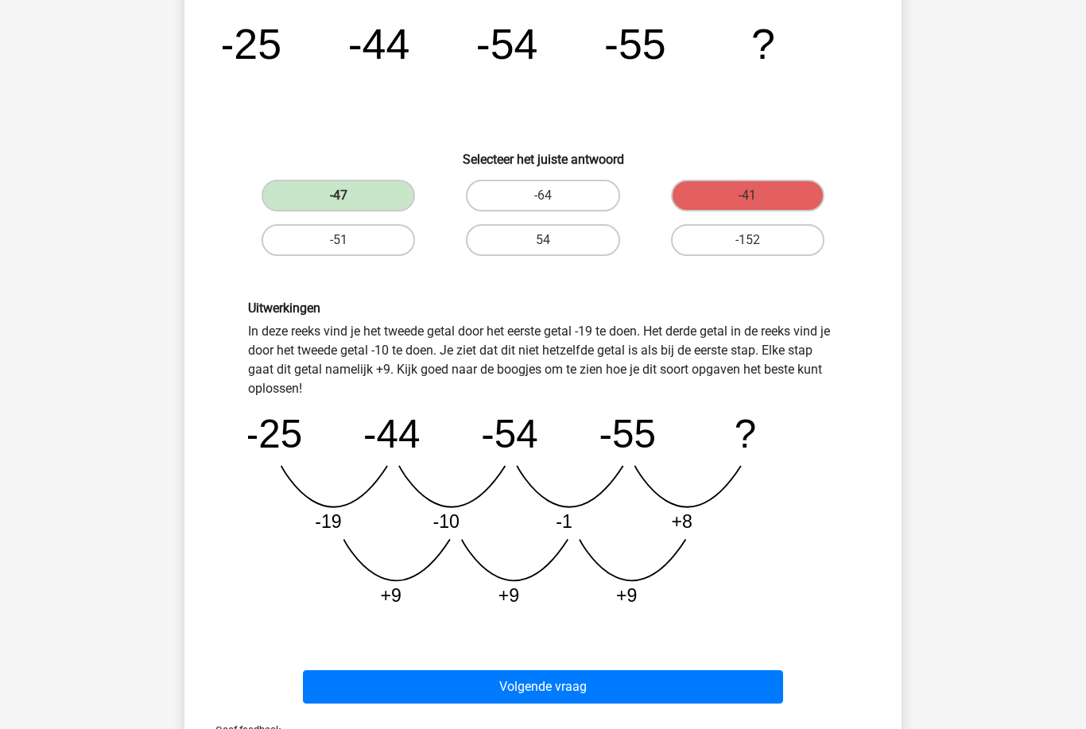
scroll to position [182, 0]
click at [672, 694] on button "Volgende vraag" at bounding box center [543, 686] width 481 height 33
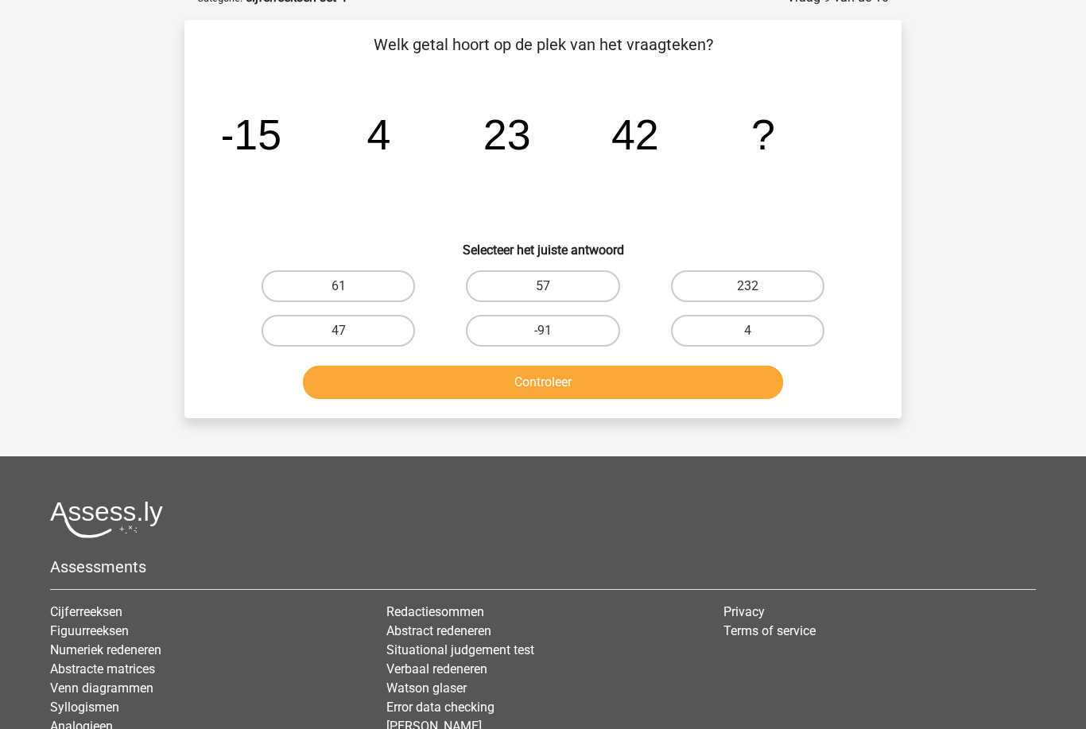
scroll to position [79, 0]
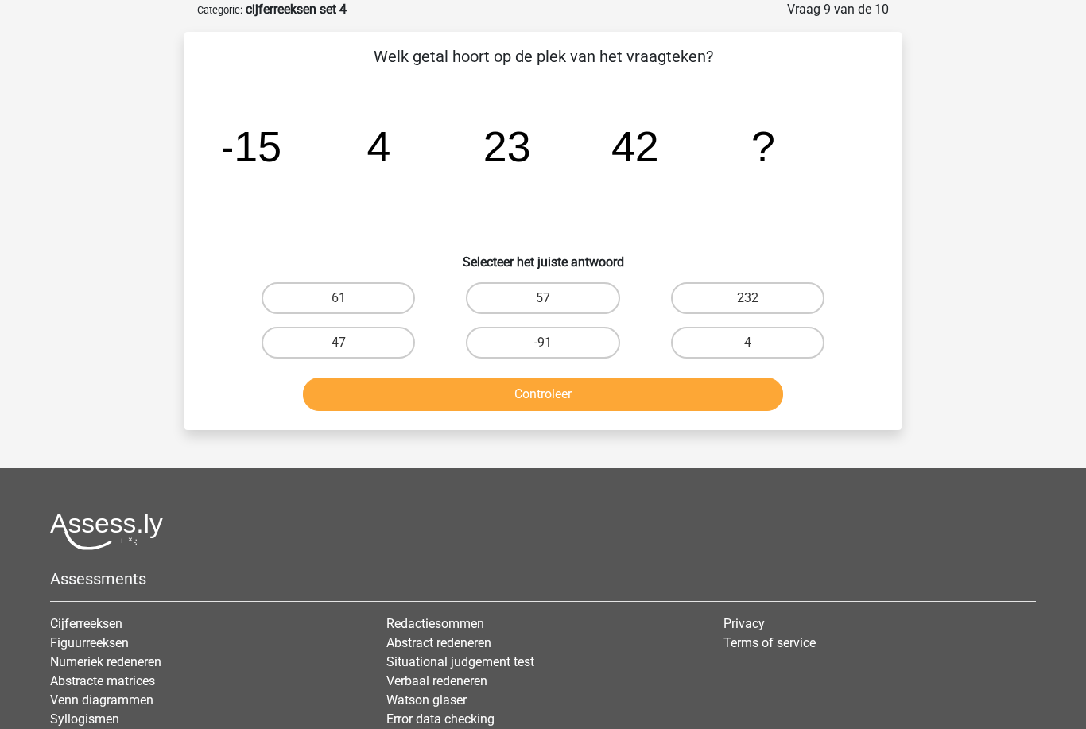
click at [343, 290] on label "61" at bounding box center [337, 298] width 153 height 32
click at [343, 298] on input "61" at bounding box center [344, 303] width 10 height 10
radio input "true"
click at [431, 396] on button "Controleer" at bounding box center [543, 393] width 481 height 33
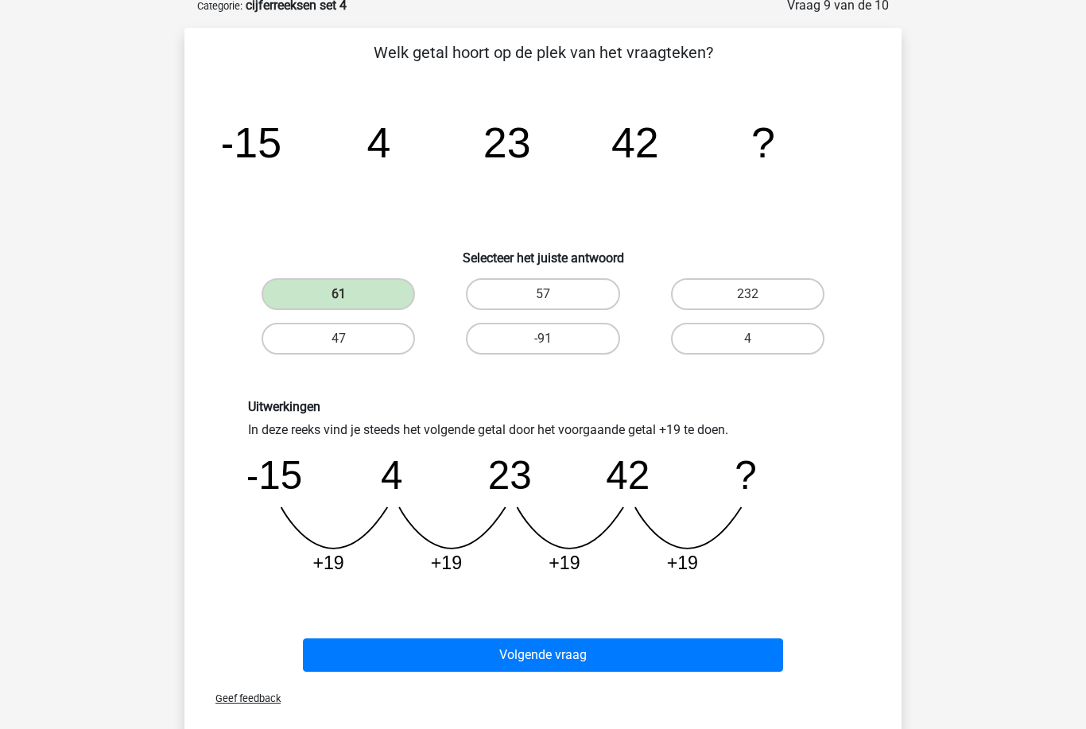
click at [665, 640] on button "Volgende vraag" at bounding box center [543, 654] width 481 height 33
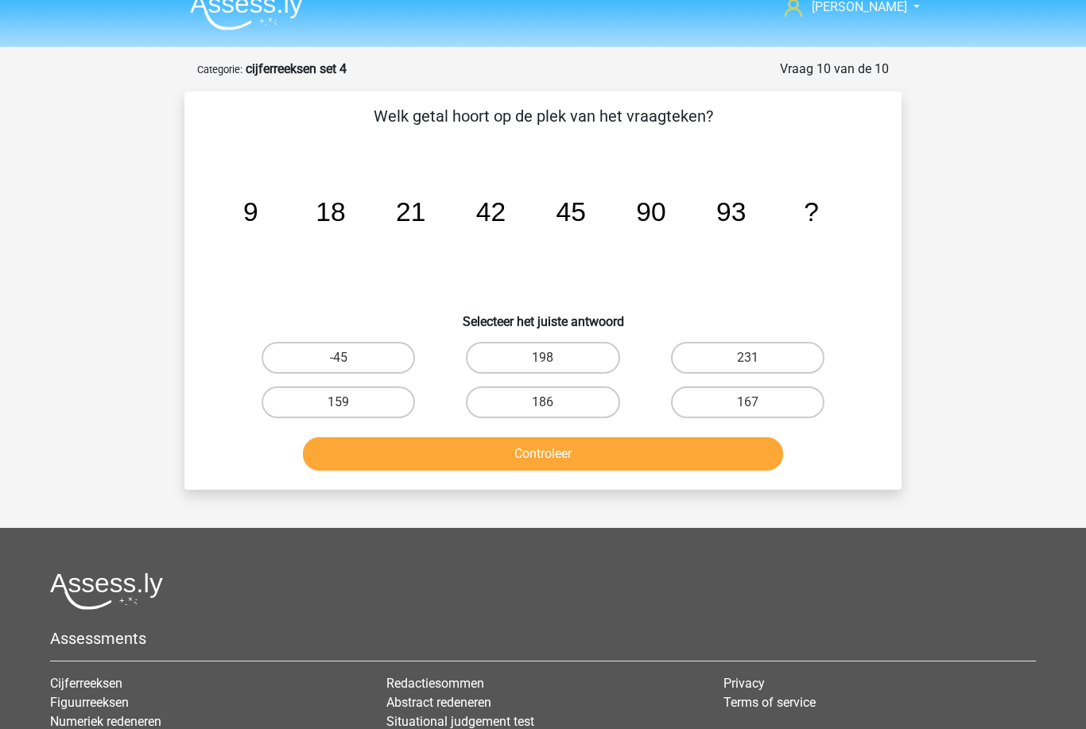
scroll to position [0, 0]
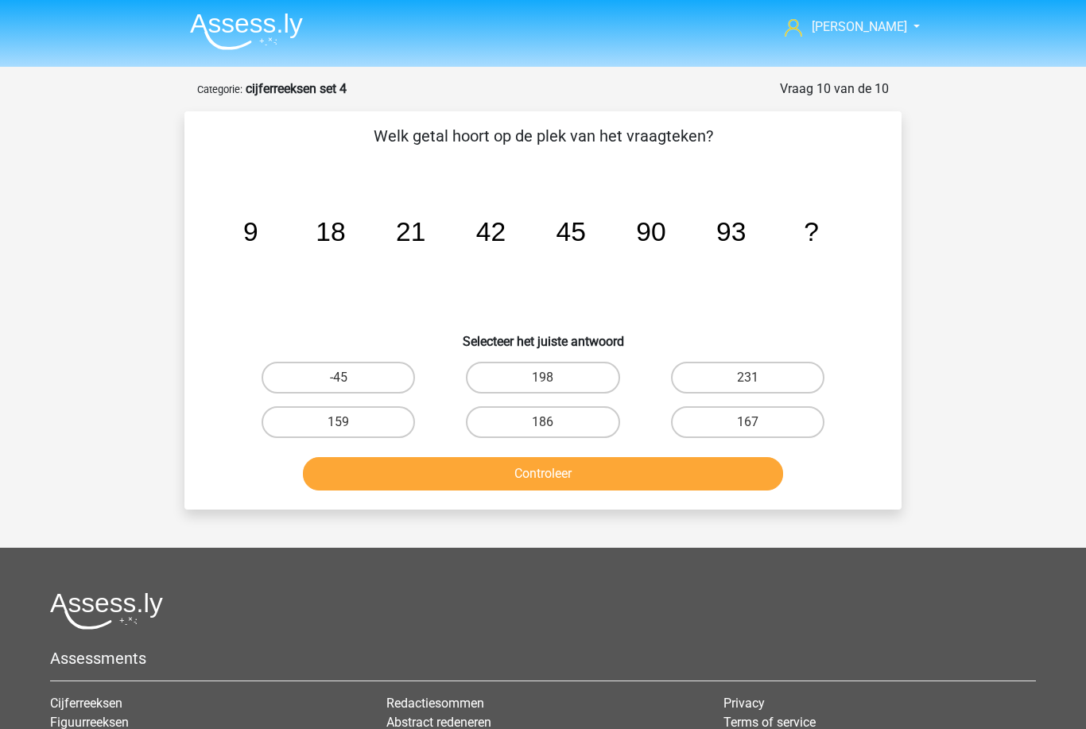
click at [581, 421] on label "186" at bounding box center [542, 422] width 153 height 32
click at [553, 422] on input "186" at bounding box center [548, 427] width 10 height 10
radio input "true"
click at [582, 477] on button "Controleer" at bounding box center [543, 473] width 481 height 33
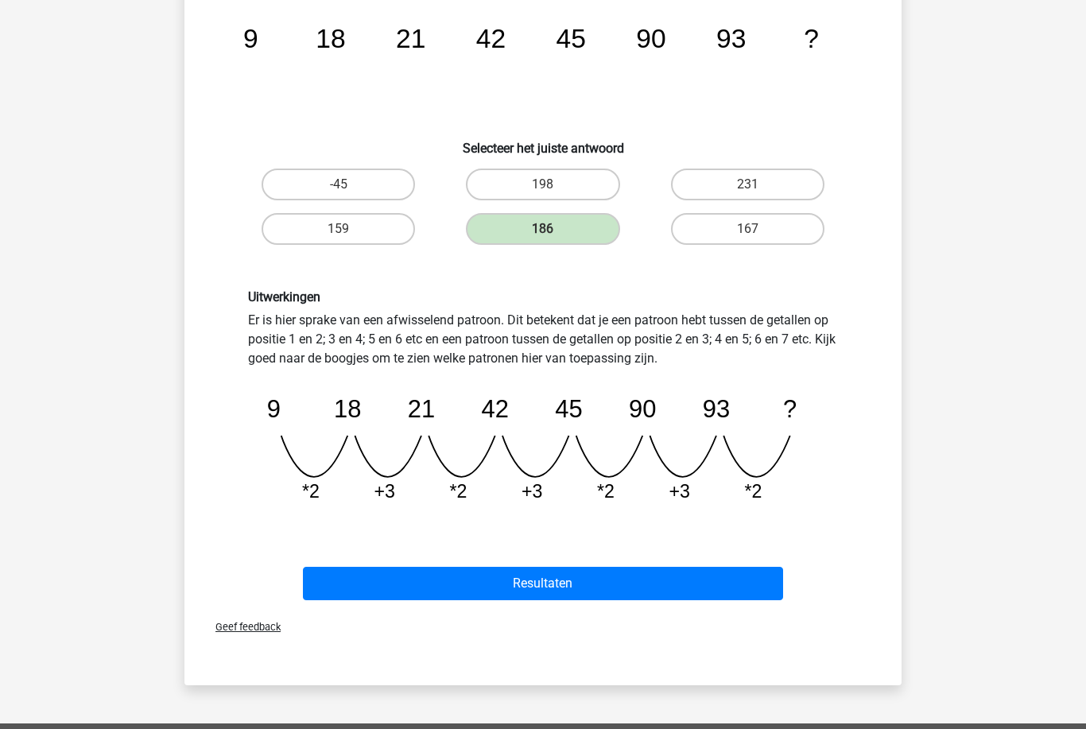
scroll to position [193, 0]
click at [745, 579] on button "Resultaten" at bounding box center [543, 583] width 481 height 33
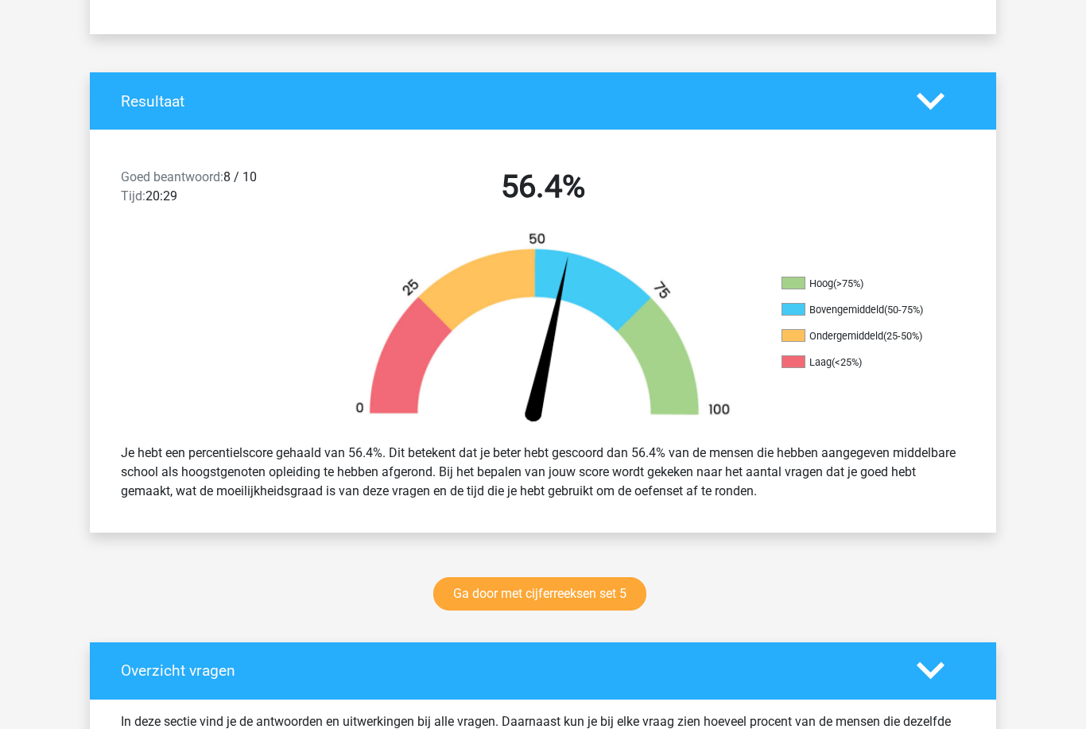
scroll to position [274, 0]
click at [586, 591] on link "Ga door met cijferreeksen set 5" at bounding box center [539, 593] width 213 height 33
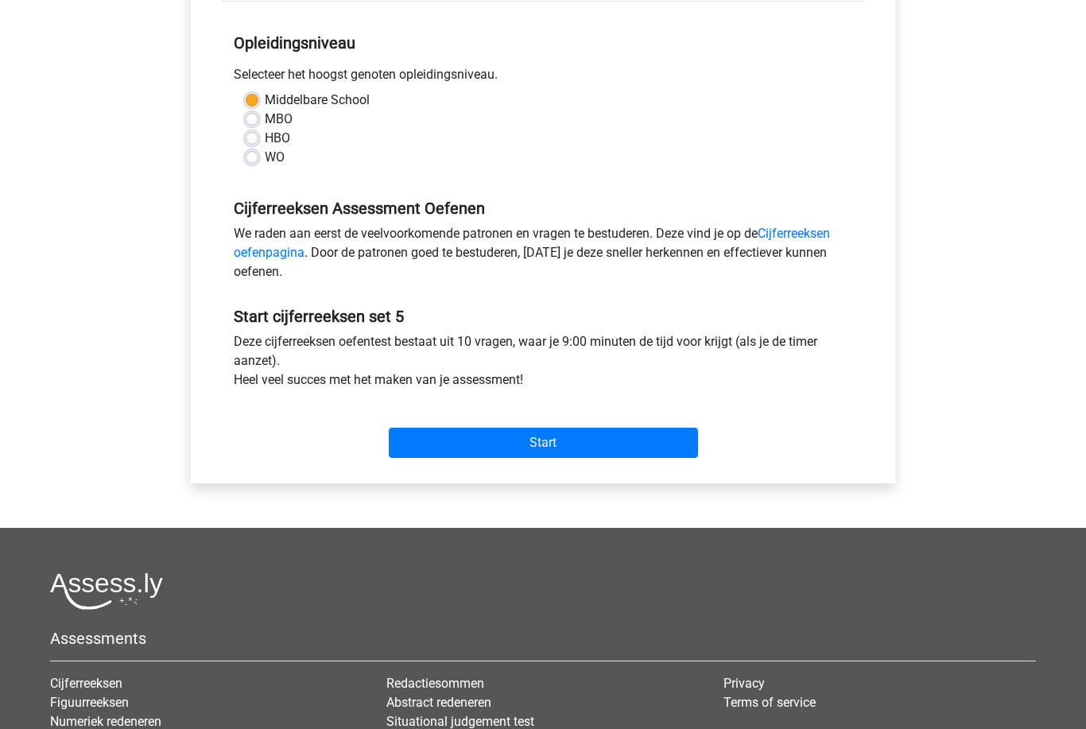
scroll to position [308, 0]
click at [635, 440] on input "Start" at bounding box center [543, 443] width 309 height 30
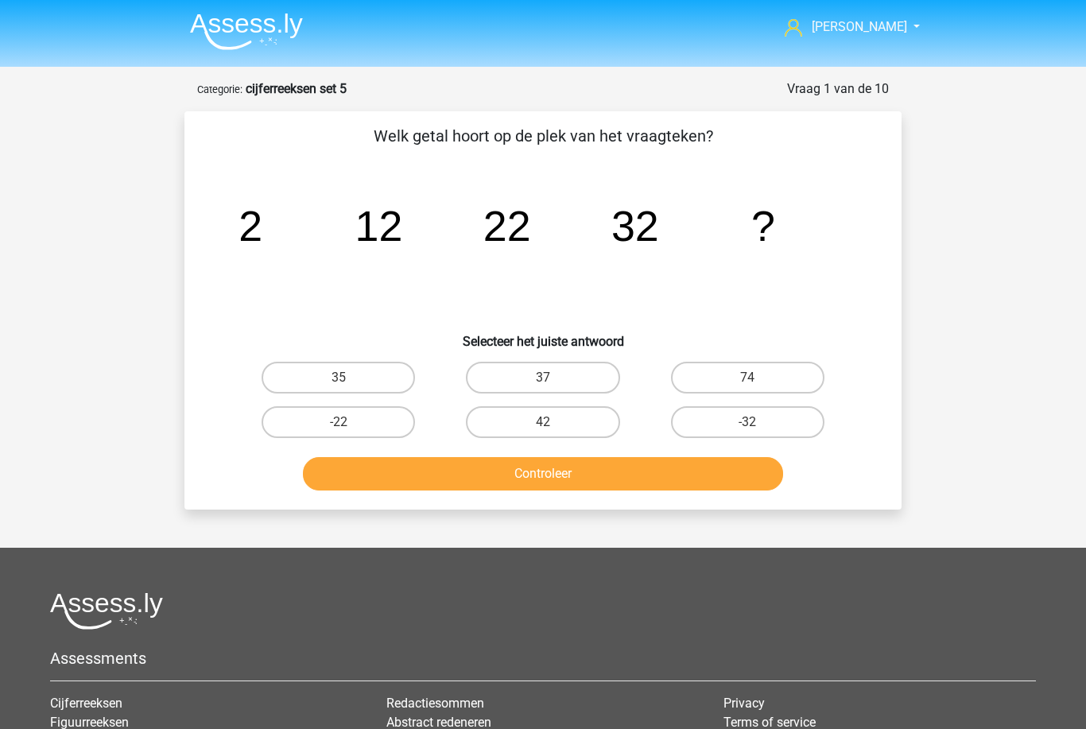
click at [559, 429] on label "42" at bounding box center [542, 422] width 153 height 32
click at [553, 429] on input "42" at bounding box center [548, 427] width 10 height 10
radio input "true"
click at [575, 486] on button "Controleer" at bounding box center [543, 473] width 481 height 33
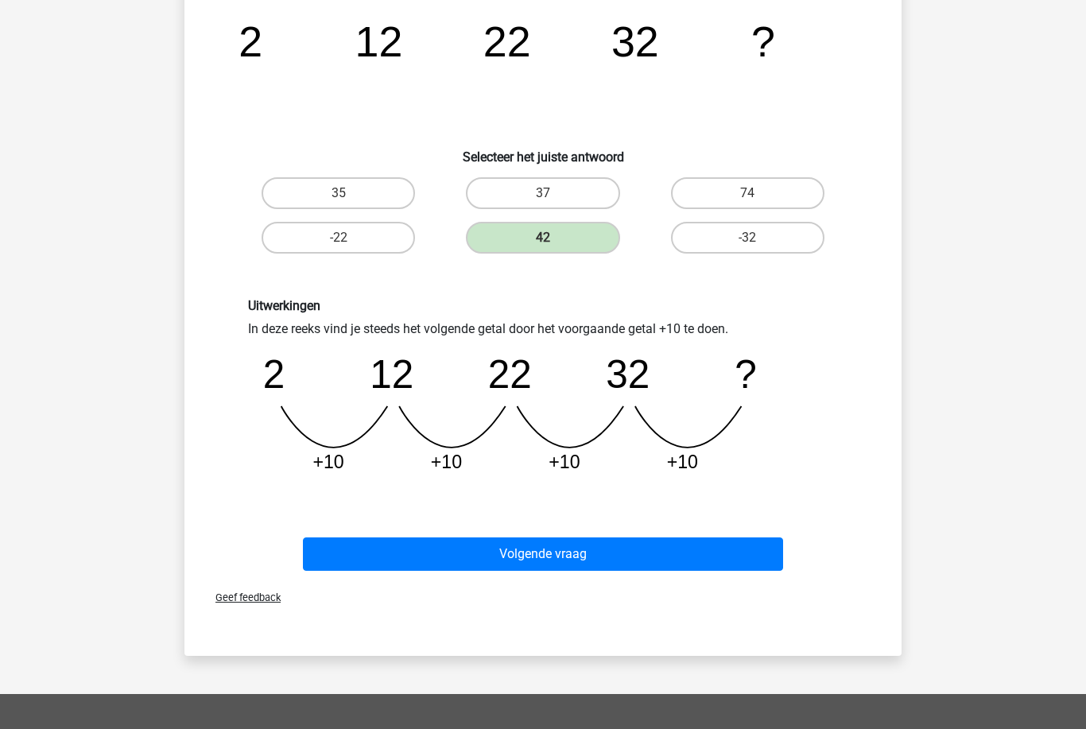
click at [617, 565] on button "Volgende vraag" at bounding box center [543, 553] width 481 height 33
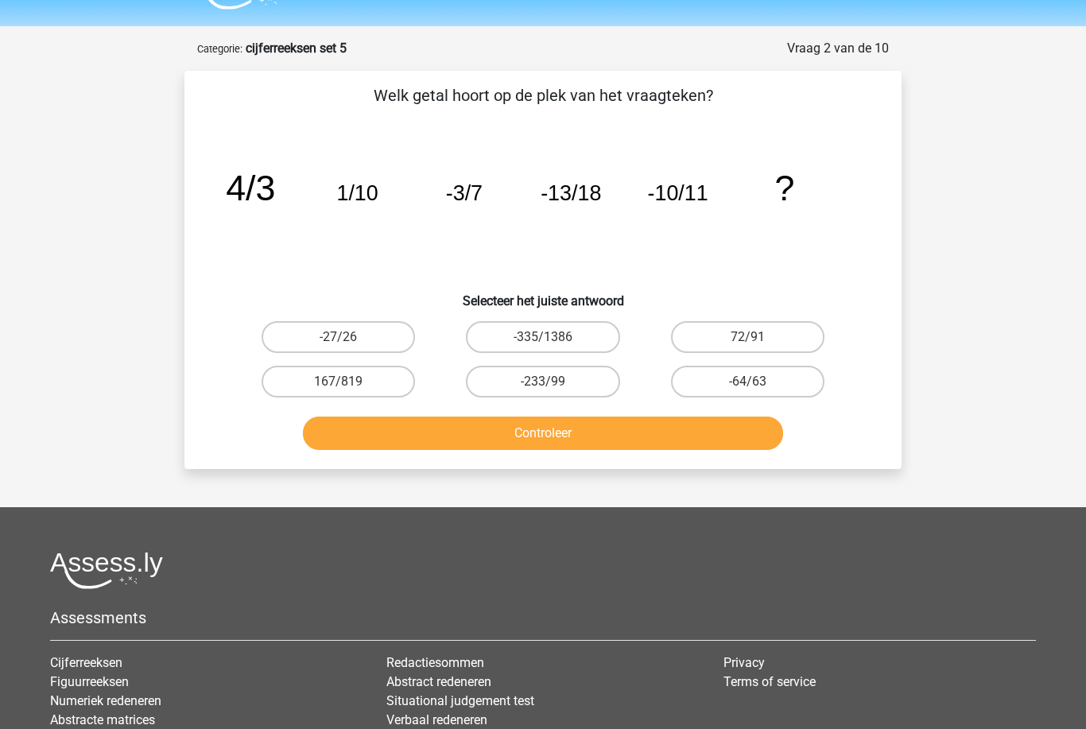
scroll to position [44, 0]
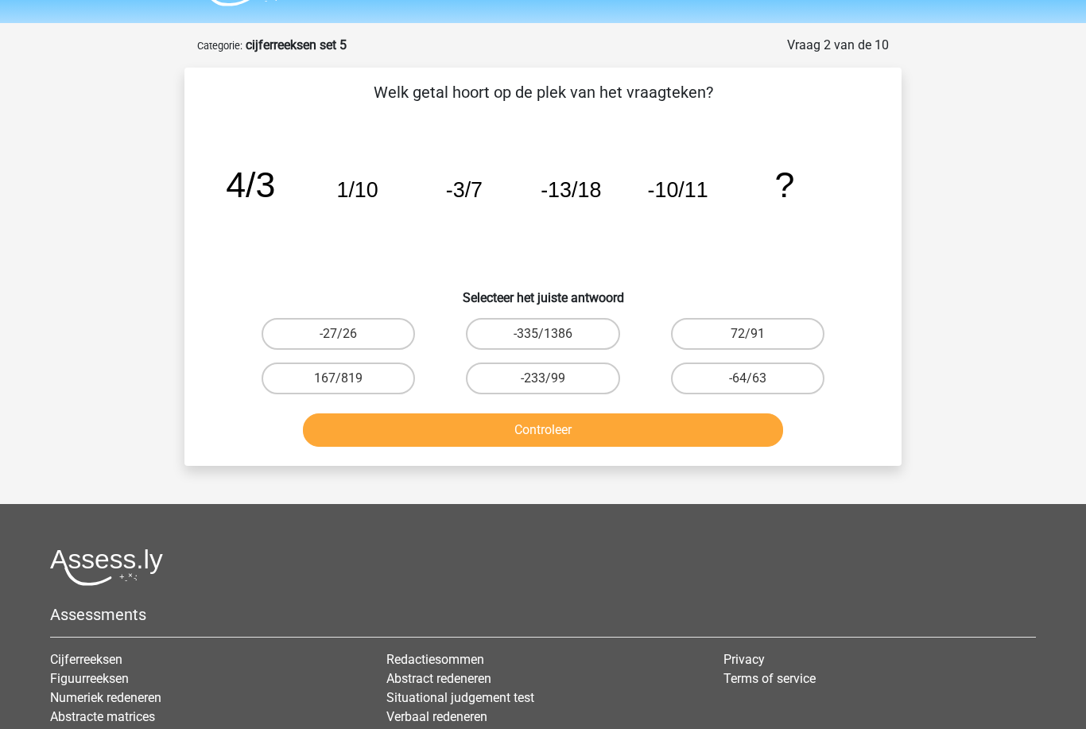
click at [349, 335] on input "-27/26" at bounding box center [344, 339] width 10 height 10
radio input "true"
click at [541, 440] on button "Controleer" at bounding box center [543, 429] width 481 height 33
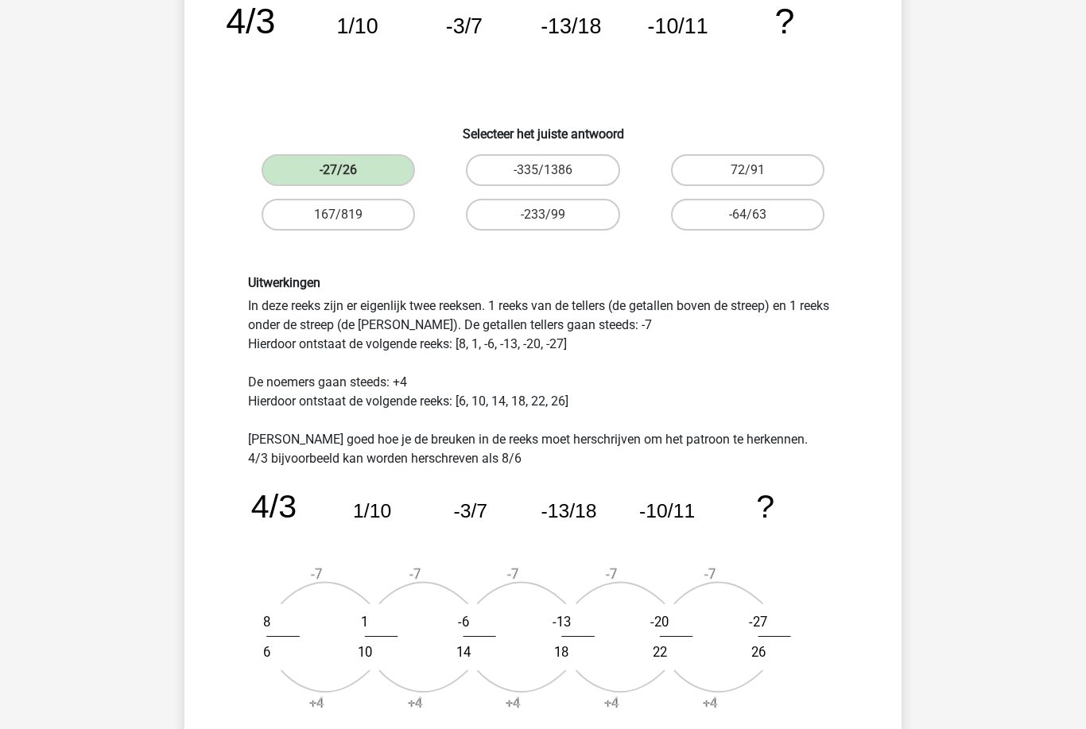
scroll to position [214, 0]
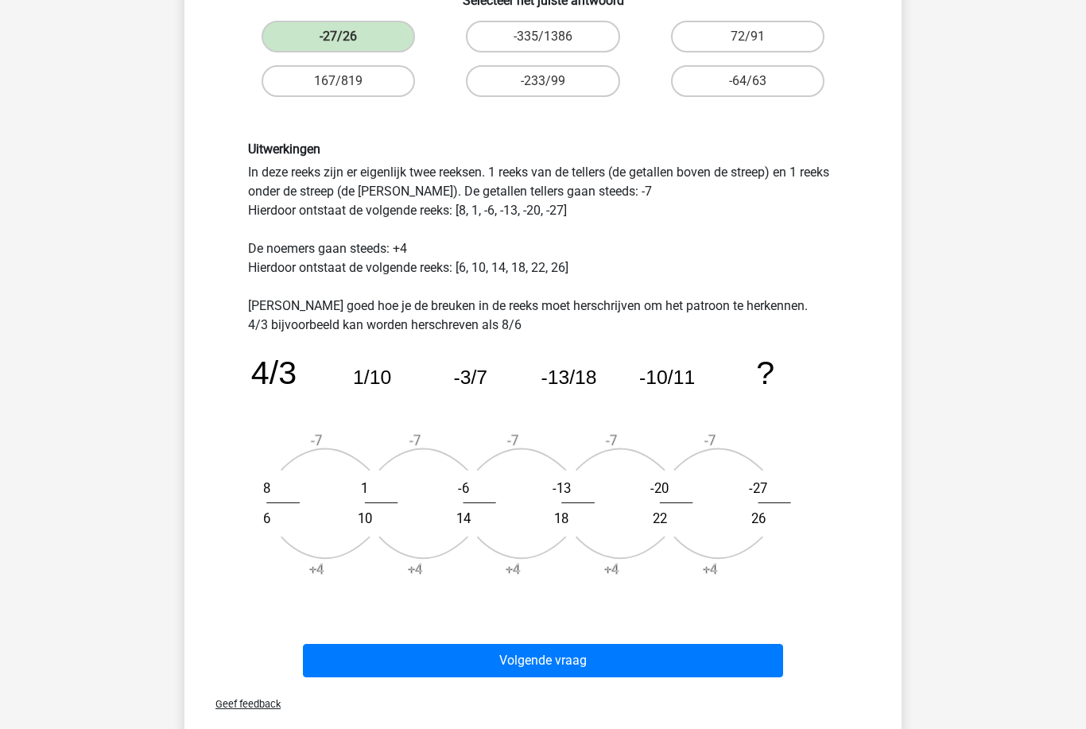
click at [683, 653] on button "Volgende vraag" at bounding box center [543, 660] width 481 height 33
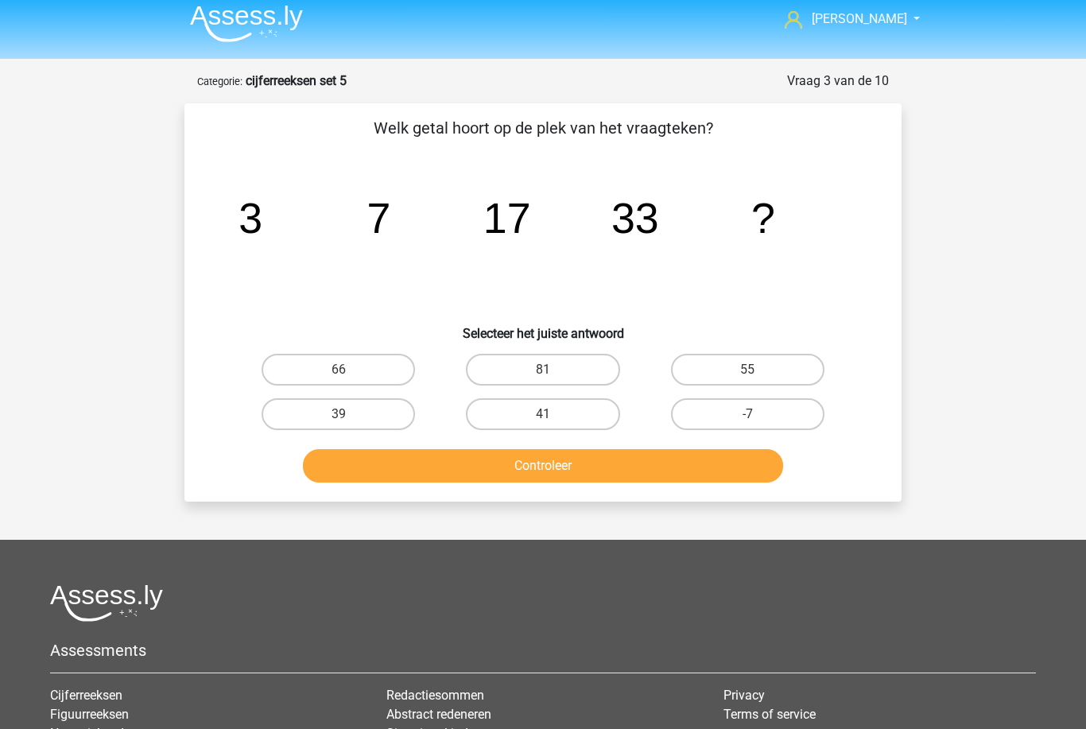
scroll to position [0, 0]
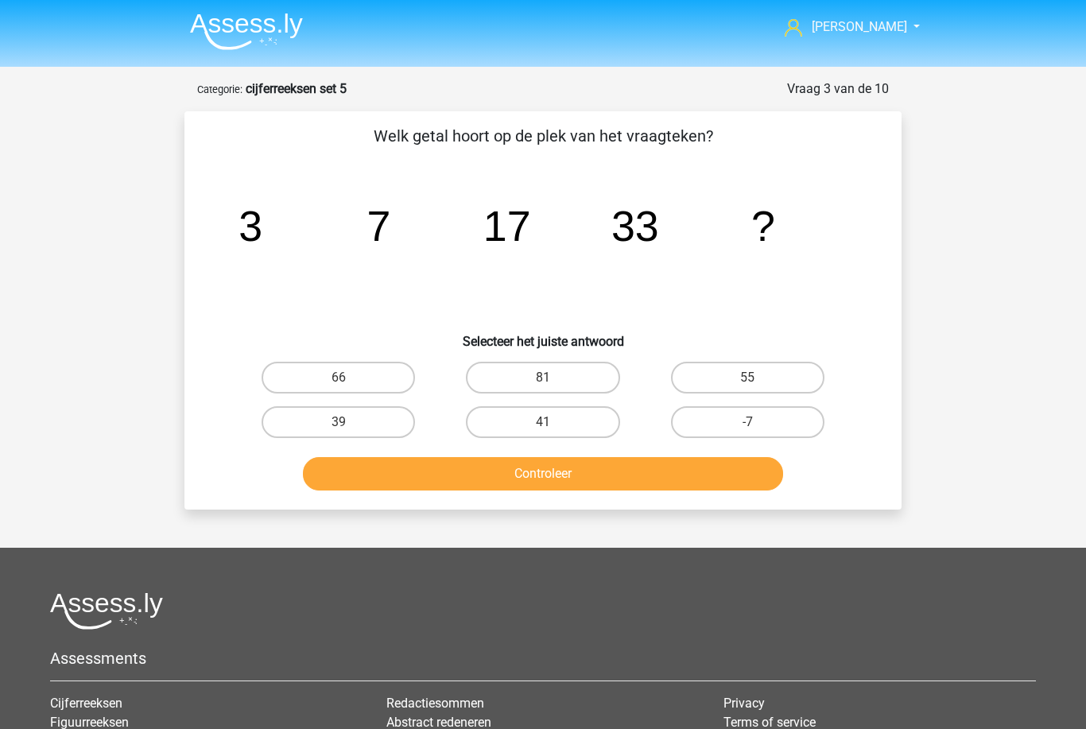
click at [760, 375] on label "55" at bounding box center [747, 378] width 153 height 32
click at [757, 377] on input "55" at bounding box center [752, 382] width 10 height 10
radio input "true"
click at [693, 465] on button "Controleer" at bounding box center [543, 473] width 481 height 33
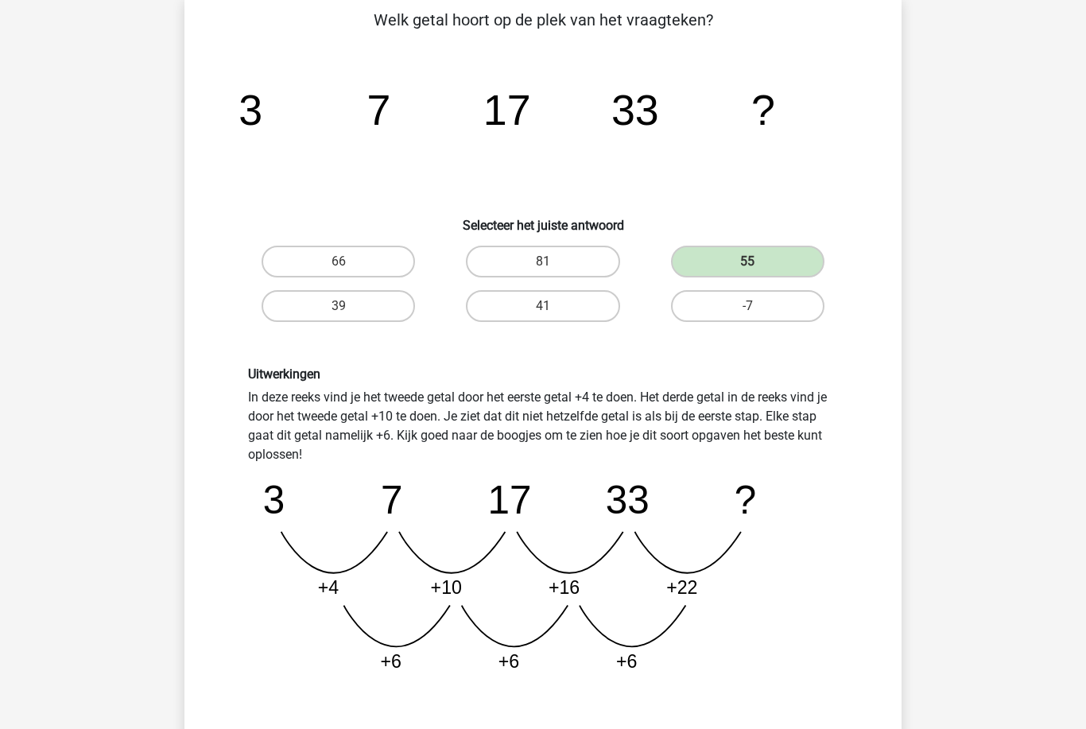
scroll to position [119, 0]
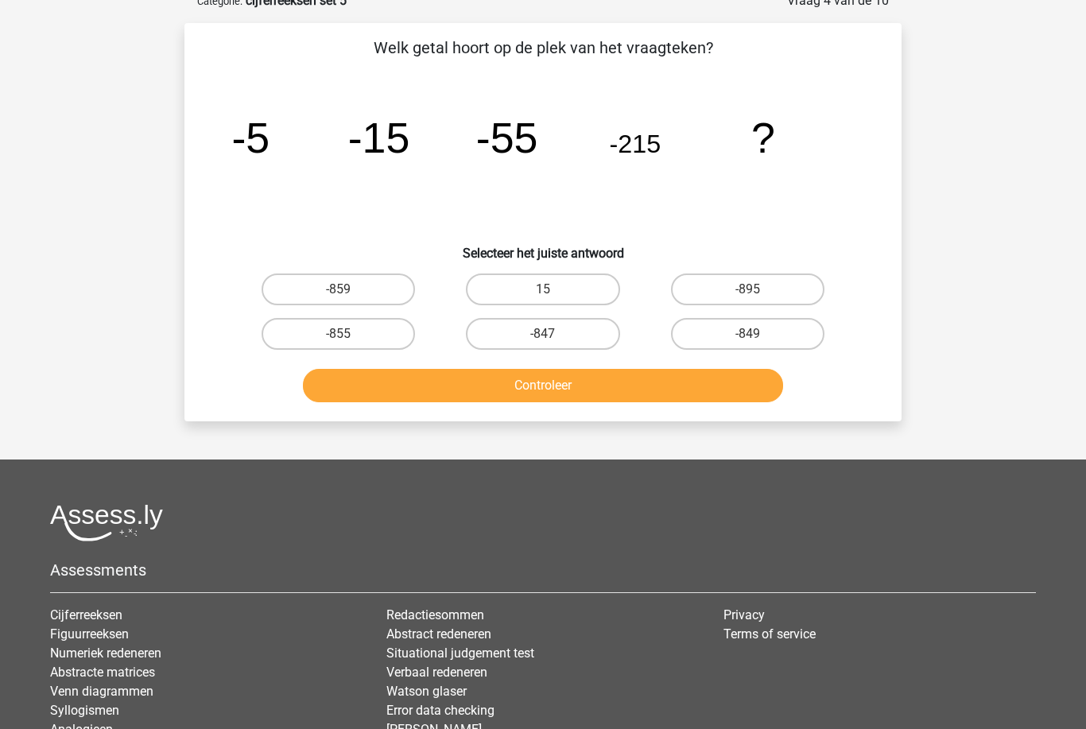
scroll to position [79, 0]
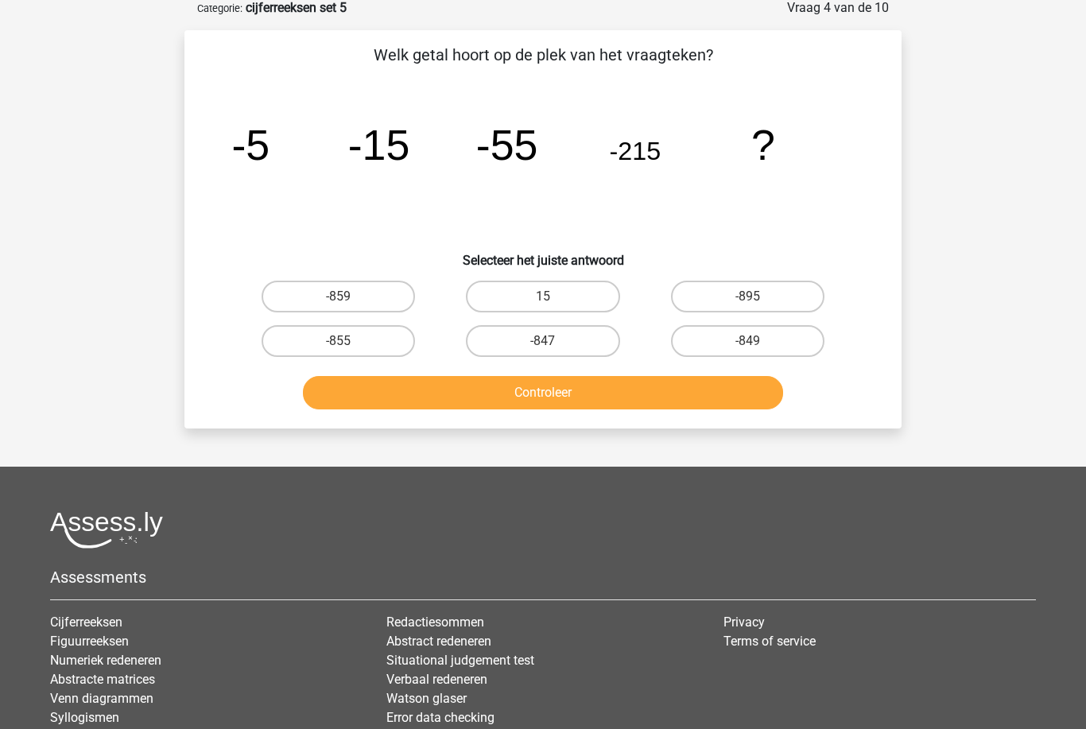
click at [364, 345] on label "-855" at bounding box center [337, 342] width 153 height 32
click at [349, 345] on input "-855" at bounding box center [344, 347] width 10 height 10
radio input "true"
click at [403, 384] on button "Controleer" at bounding box center [543, 392] width 481 height 33
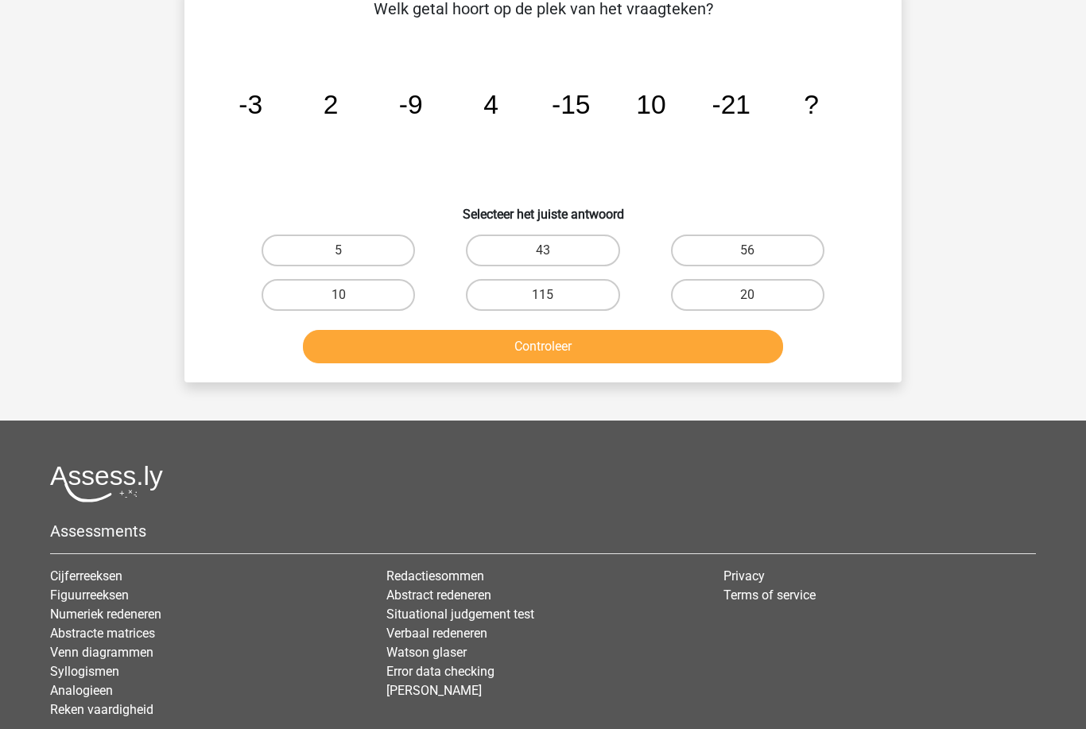
scroll to position [130, 0]
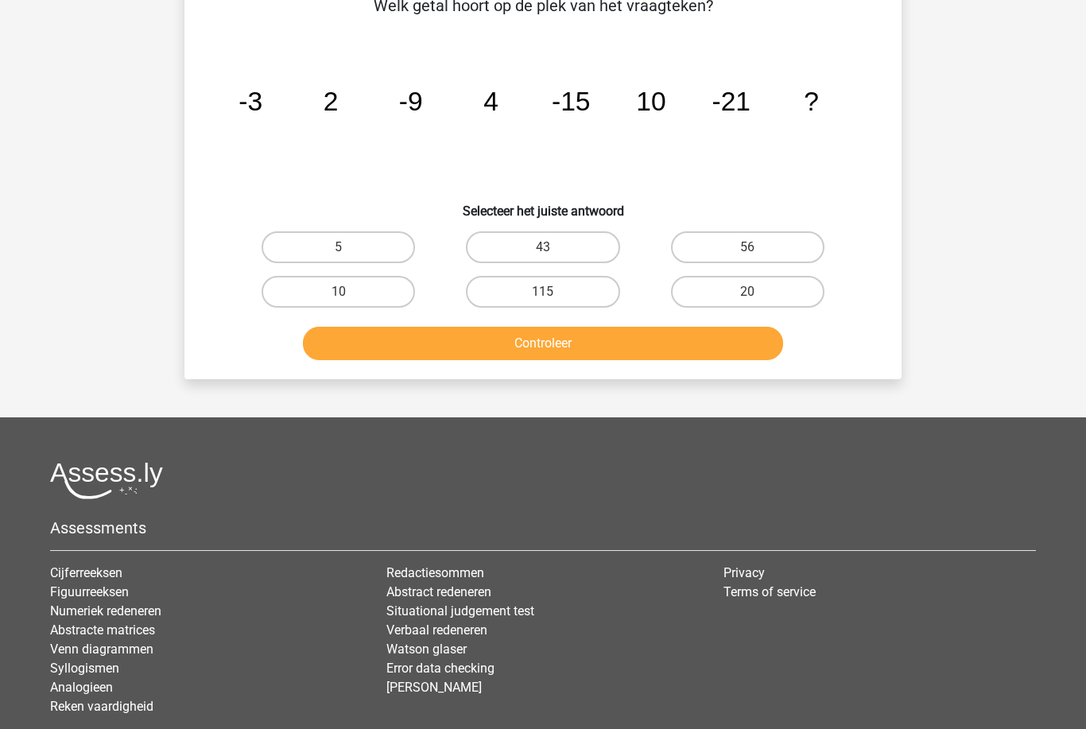
click at [53, 672] on link "Syllogismen" at bounding box center [84, 667] width 69 height 15
click at [775, 292] on label "20" at bounding box center [747, 292] width 153 height 32
click at [757, 292] on input "20" at bounding box center [752, 297] width 10 height 10
radio input "true"
click at [707, 346] on button "Controleer" at bounding box center [543, 343] width 481 height 33
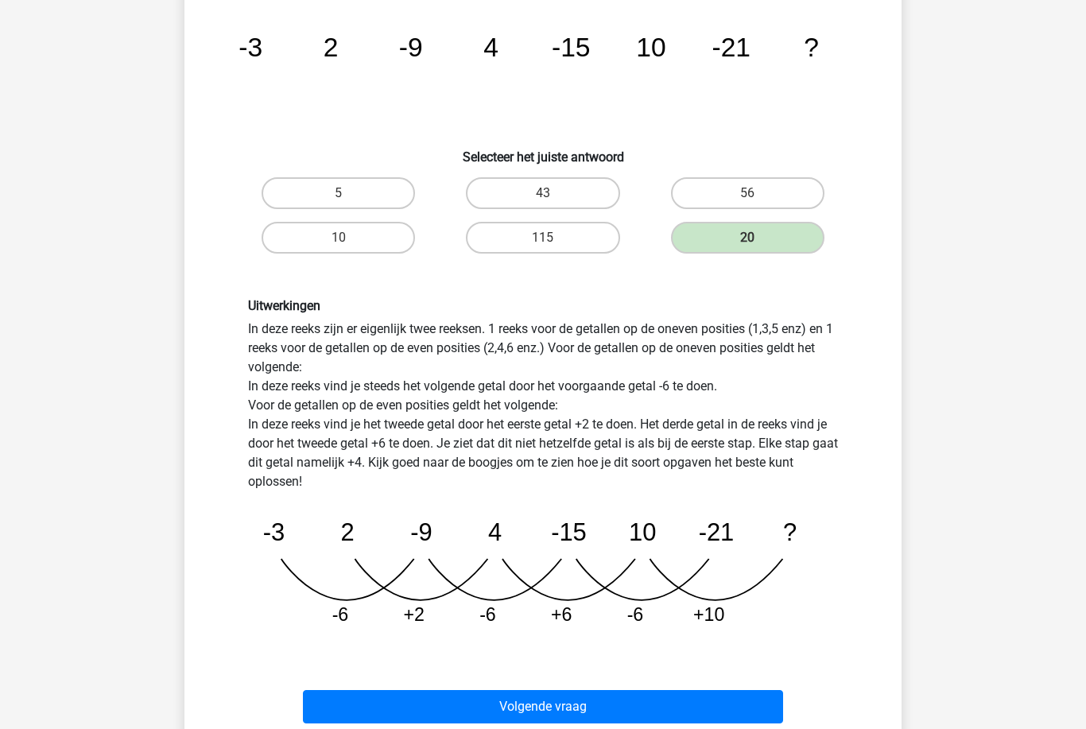
scroll to position [184, 0]
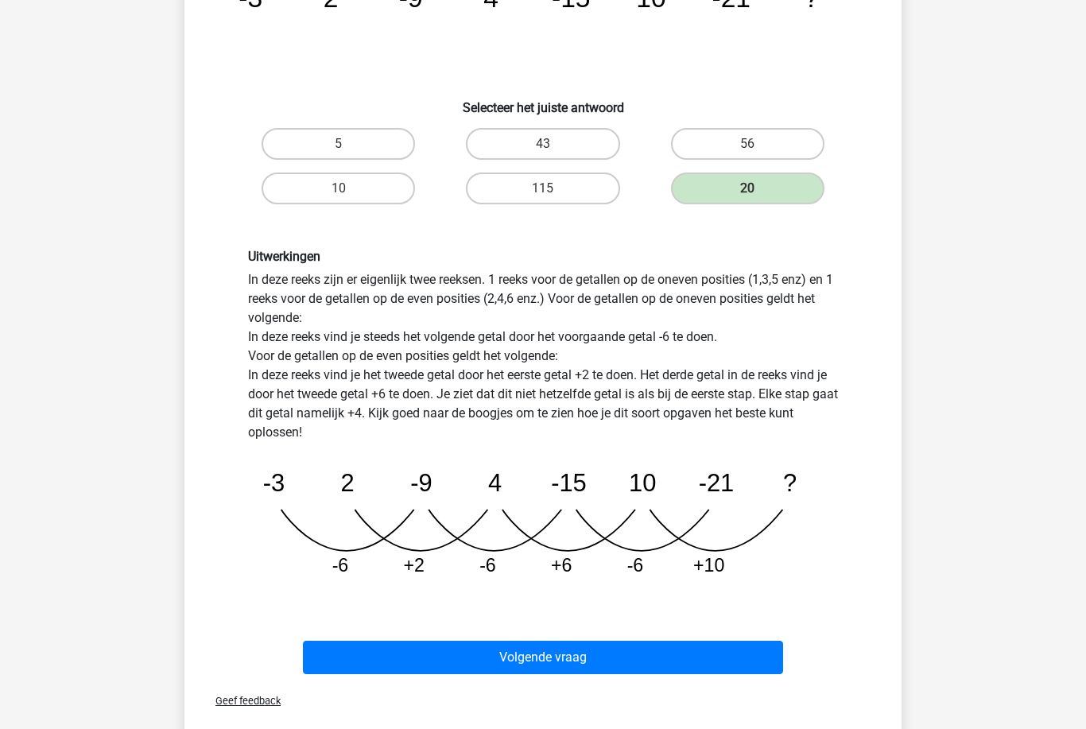
click at [632, 651] on button "Volgende vraag" at bounding box center [543, 657] width 481 height 33
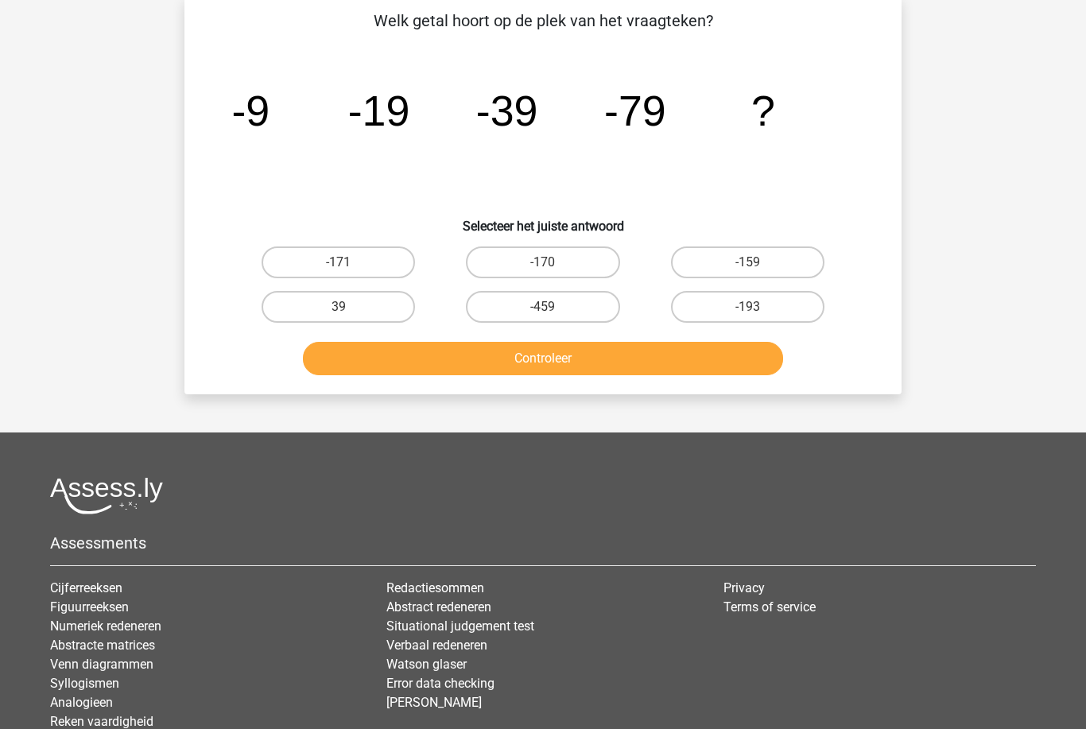
scroll to position [79, 0]
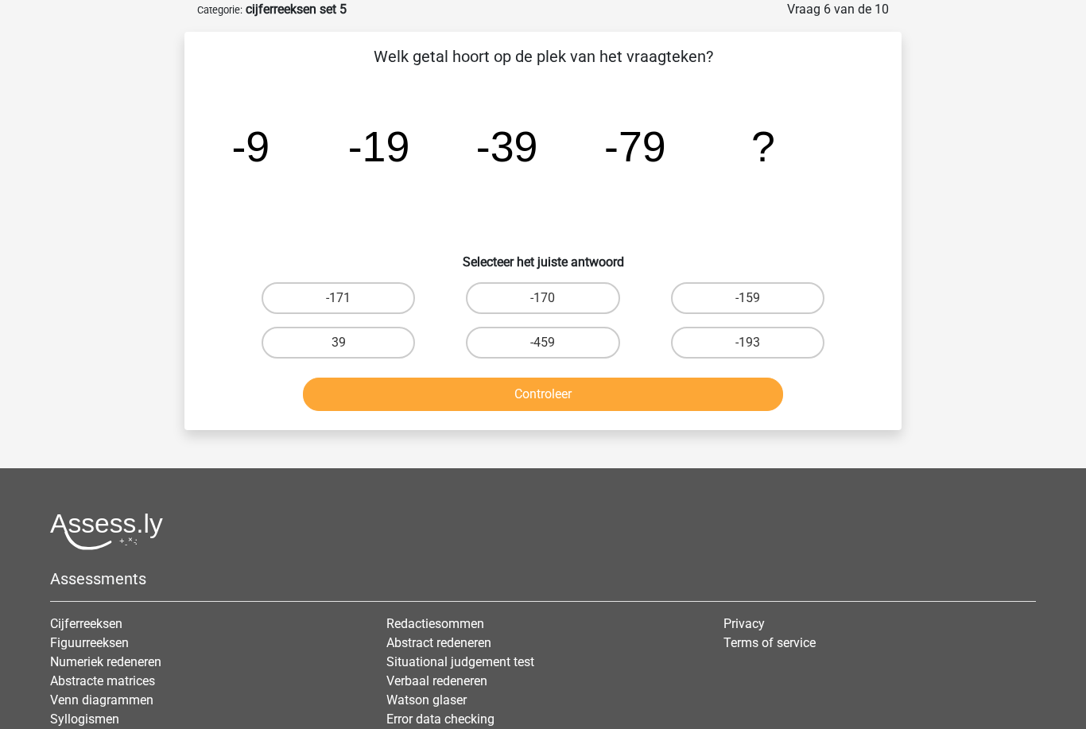
click at [763, 304] on label "-159" at bounding box center [747, 298] width 153 height 32
click at [757, 304] on input "-159" at bounding box center [752, 303] width 10 height 10
radio input "true"
click at [679, 395] on button "Controleer" at bounding box center [543, 393] width 481 height 33
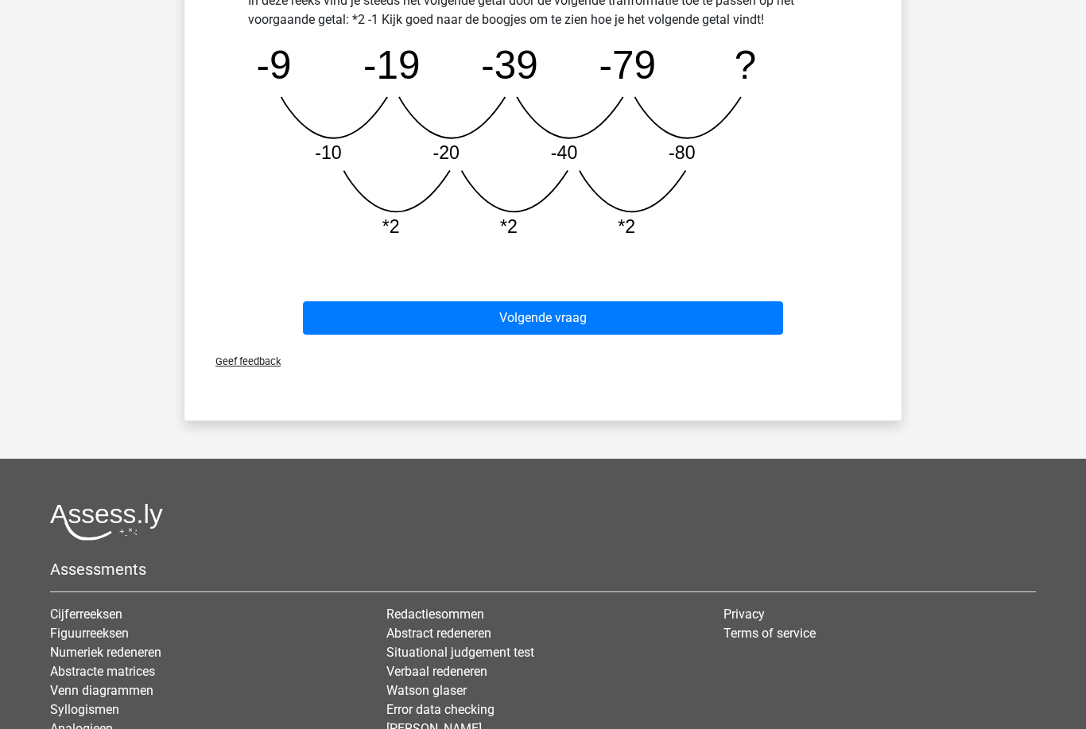
click at [696, 314] on button "Volgende vraag" at bounding box center [543, 318] width 481 height 33
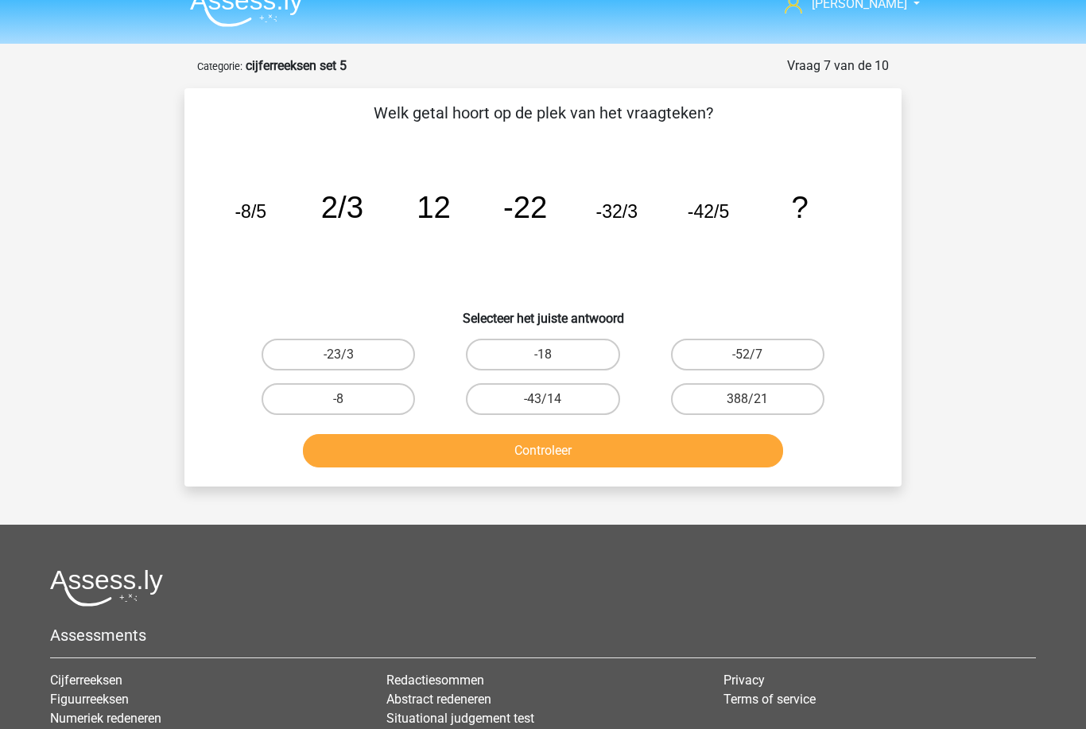
scroll to position [33, 0]
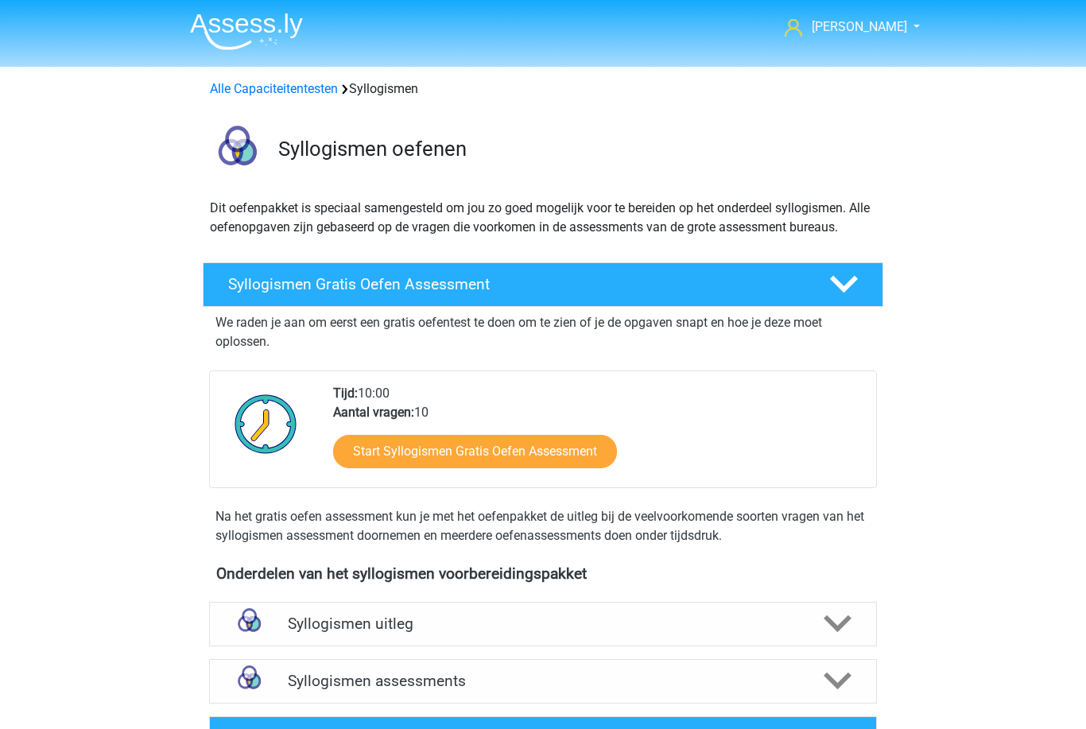
click at [28, 90] on div "[PERSON_NAME] [EMAIL_ADDRESS][DOMAIN_NAME] Nederlands English" at bounding box center [543, 637] width 1086 height 1275
